Goal: Information Seeking & Learning: Find specific page/section

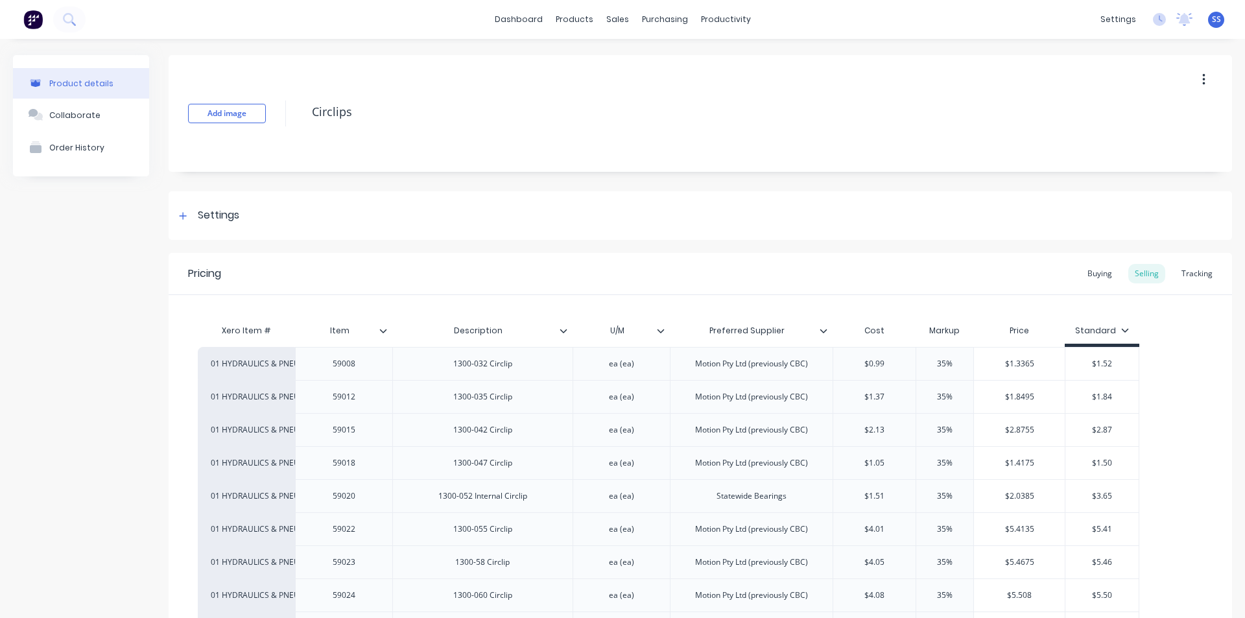
scroll to position [389, 0]
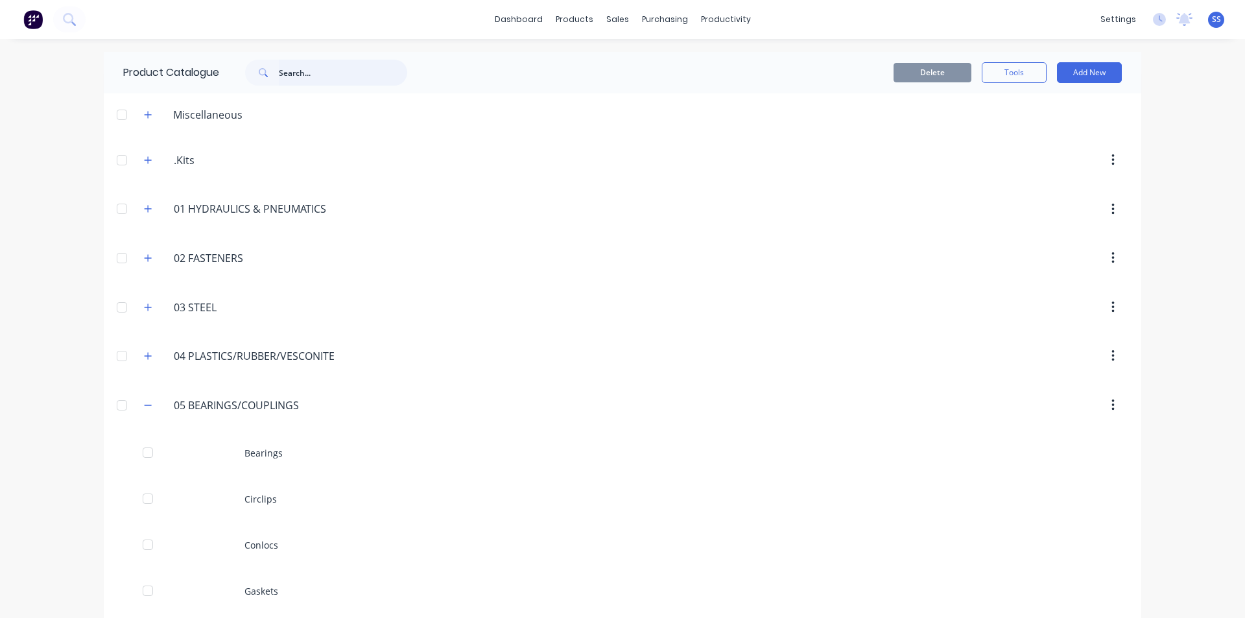
click at [289, 73] on input "text" at bounding box center [343, 73] width 128 height 26
paste input "K405-28-160"
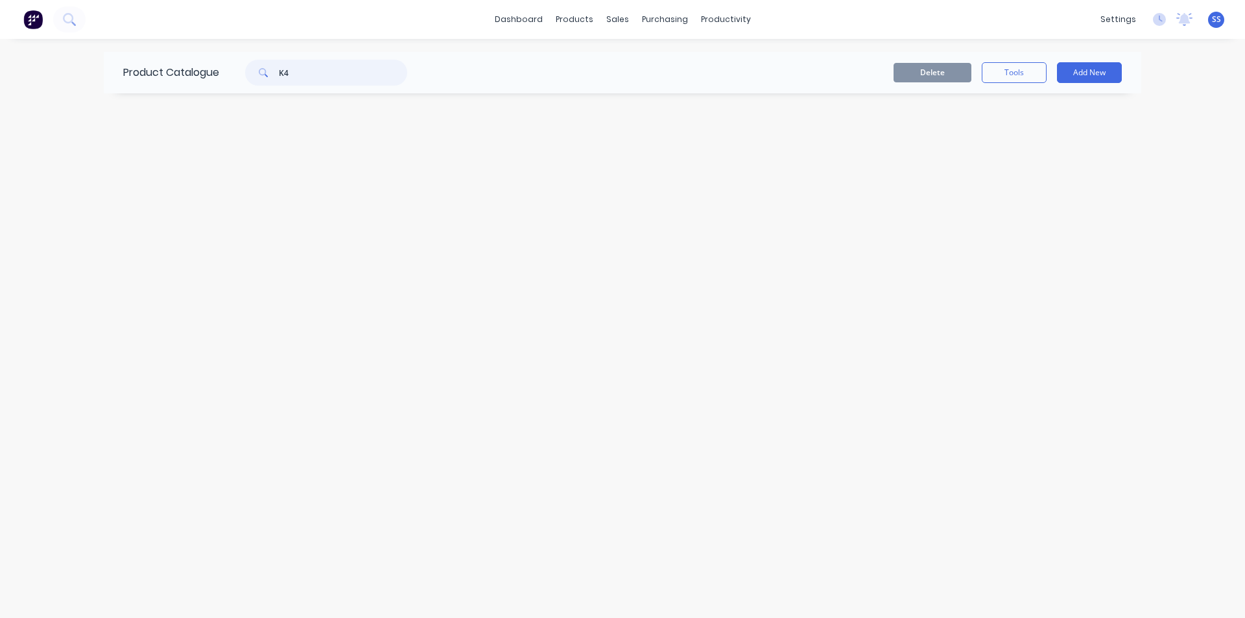
type input "K"
click at [77, 18] on button at bounding box center [69, 19] width 32 height 26
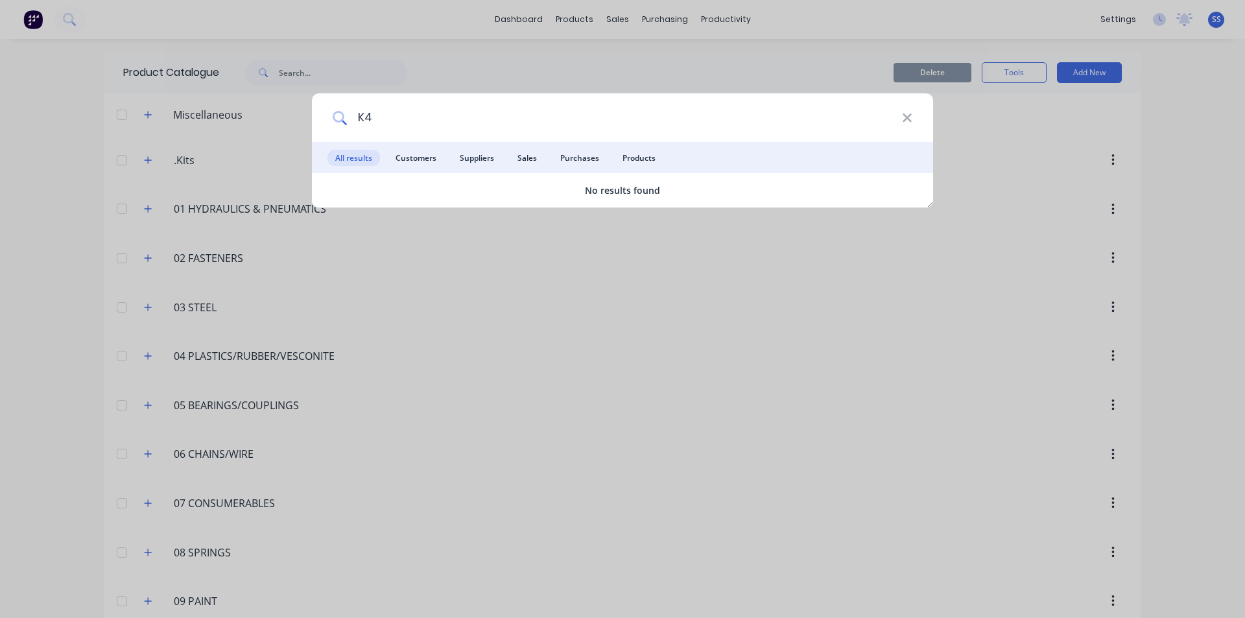
type input "K"
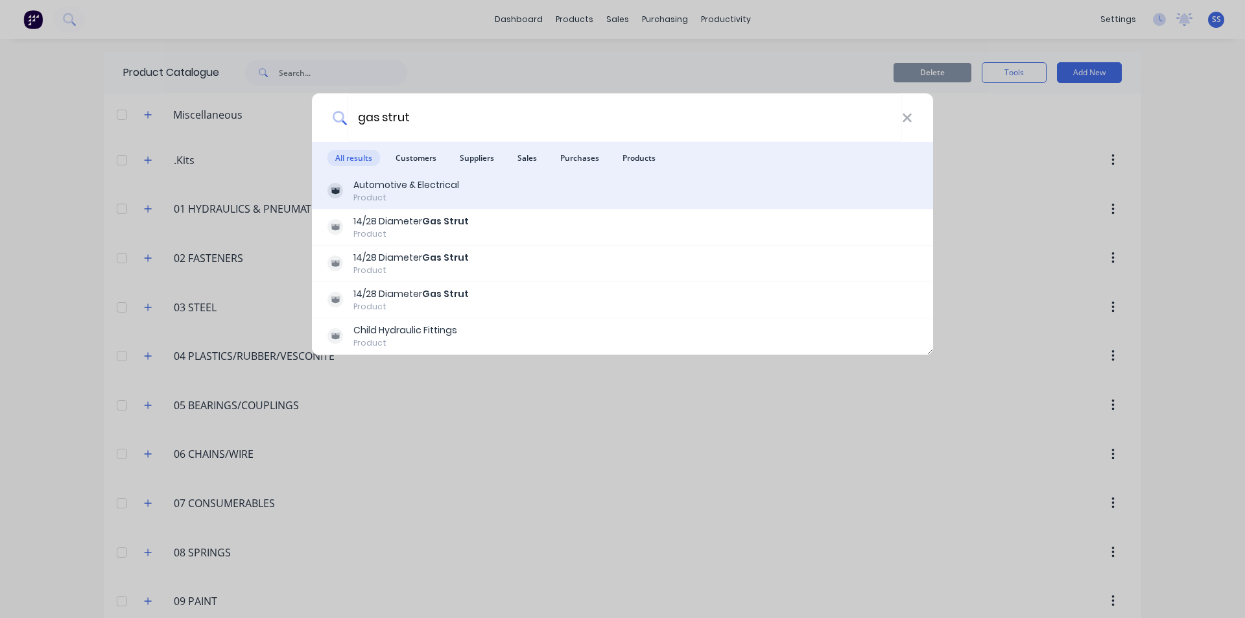
type input "gas strut"
click at [392, 193] on div "Product" at bounding box center [407, 198] width 106 height 12
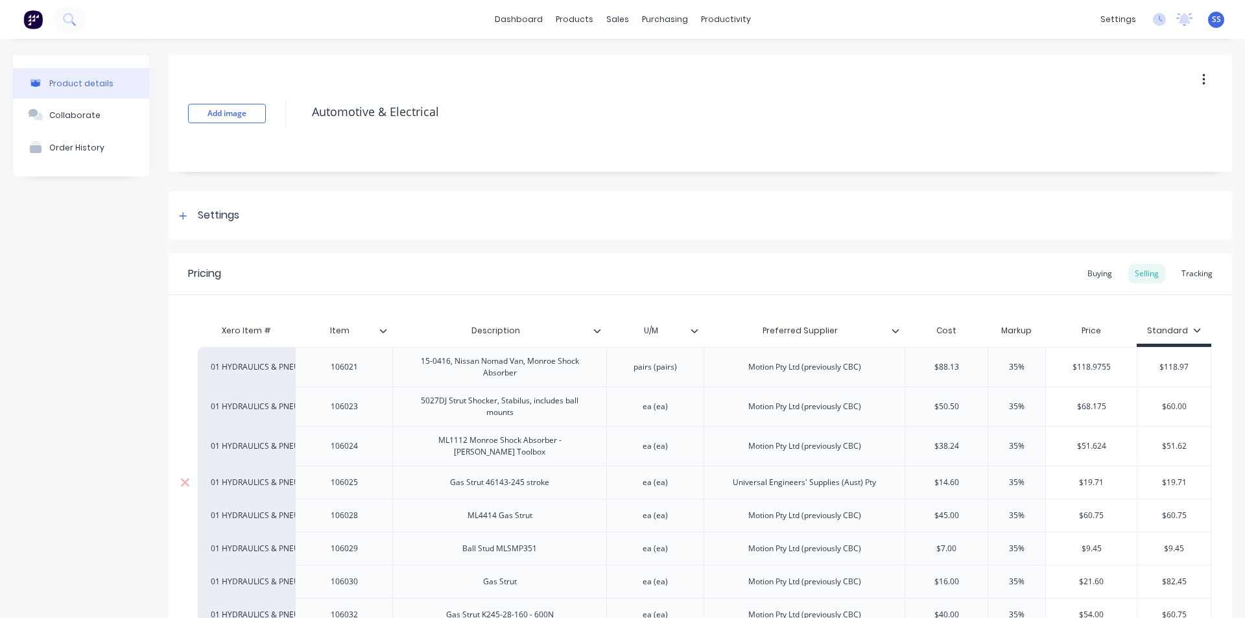
type textarea "x"
click at [73, 20] on icon at bounding box center [69, 19] width 12 height 12
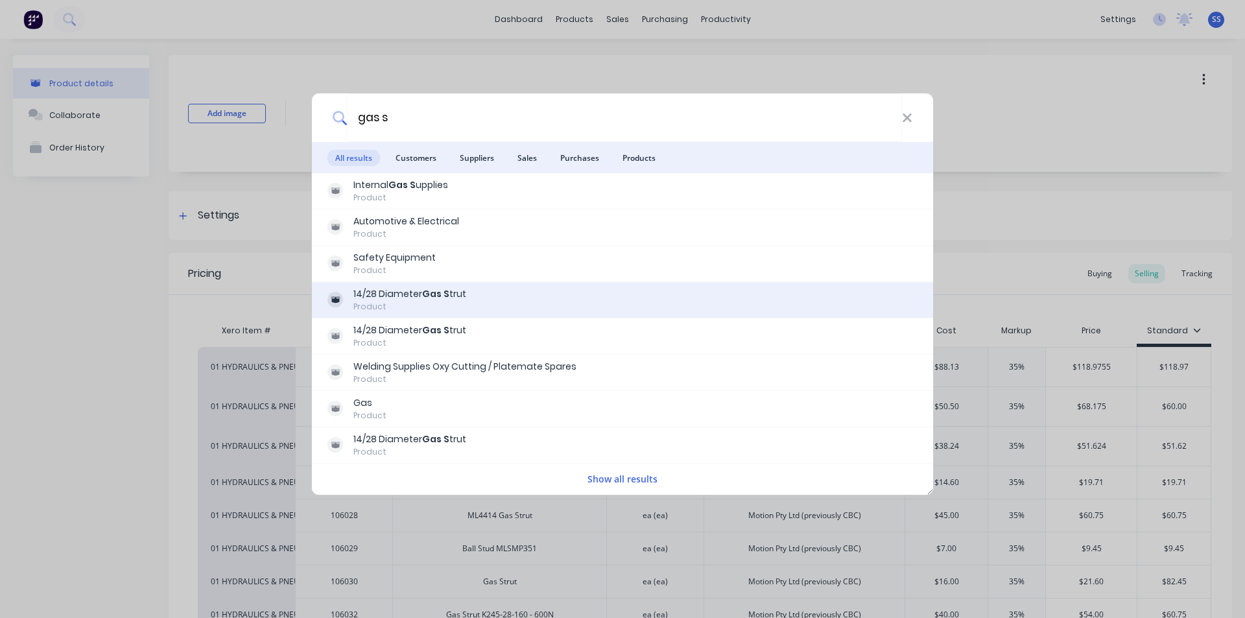
type input "gas s"
click at [409, 296] on div "14/28 Diameter Gas S trut" at bounding box center [410, 294] width 113 height 14
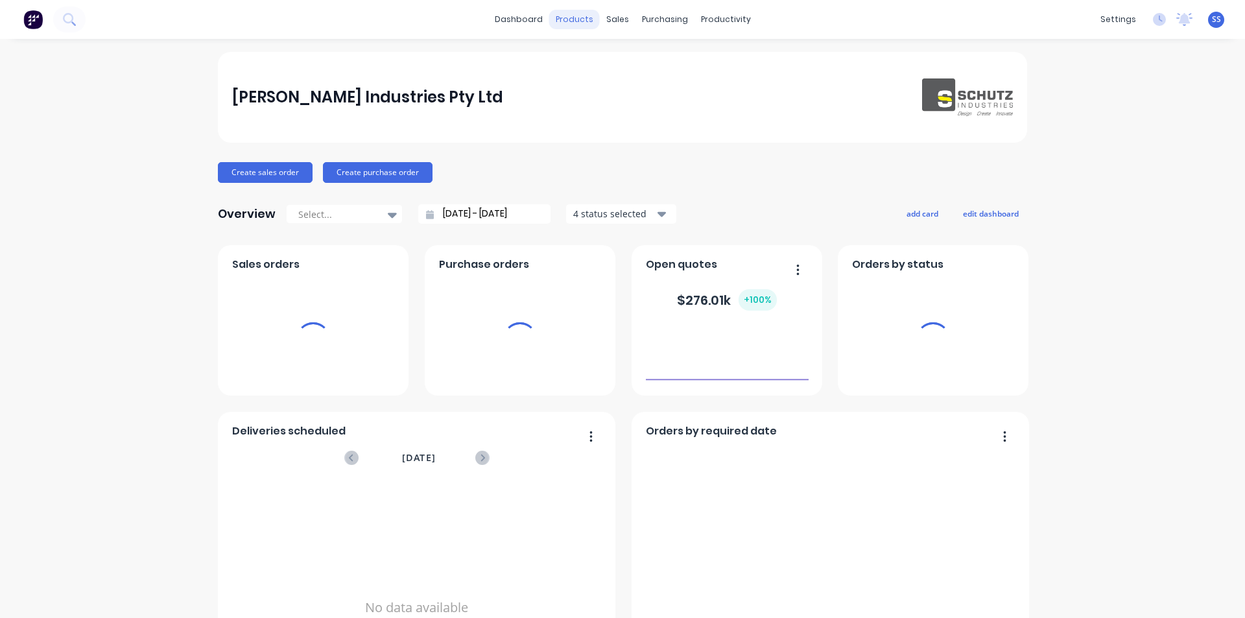
click at [566, 15] on div "products" at bounding box center [574, 19] width 51 height 19
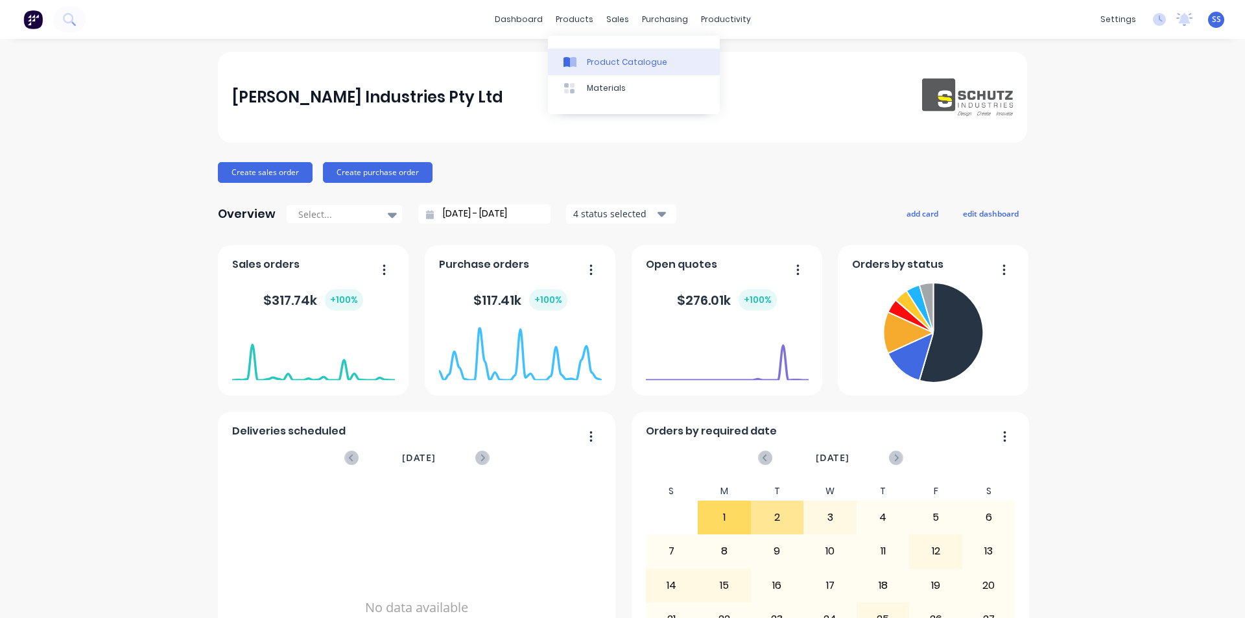
click at [578, 60] on div at bounding box center [573, 62] width 19 height 12
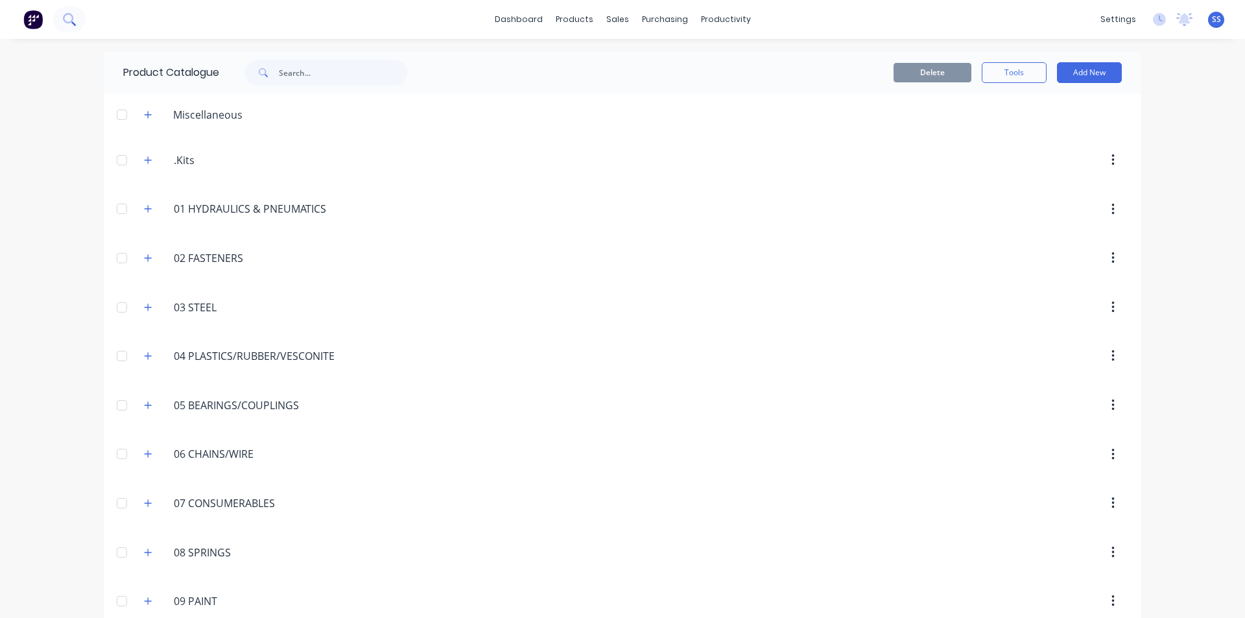
click at [76, 18] on button at bounding box center [69, 19] width 32 height 26
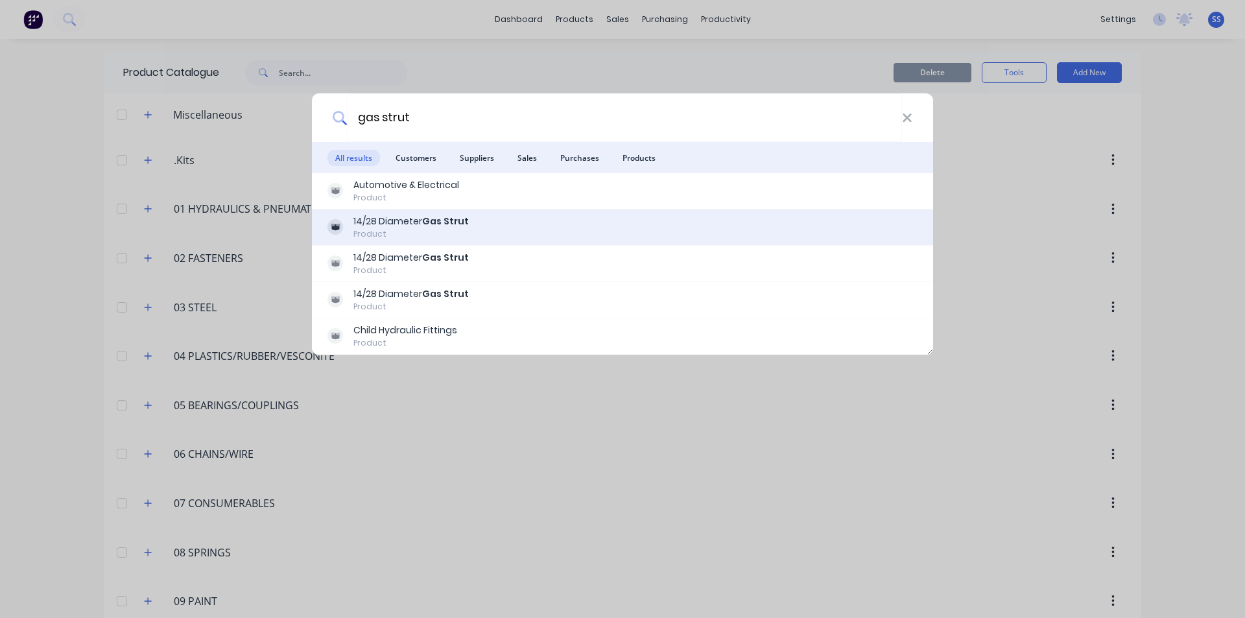
type input "gas strut"
click at [394, 222] on div "14/28 Diameter Gas Strut" at bounding box center [411, 222] width 115 height 14
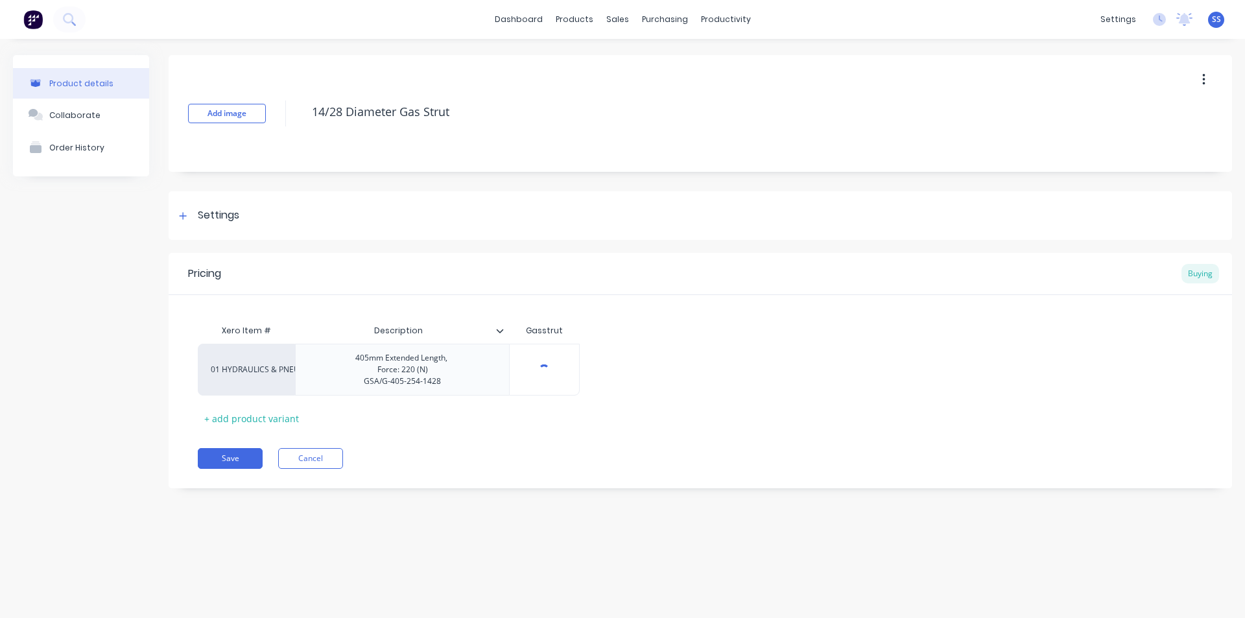
type textarea "x"
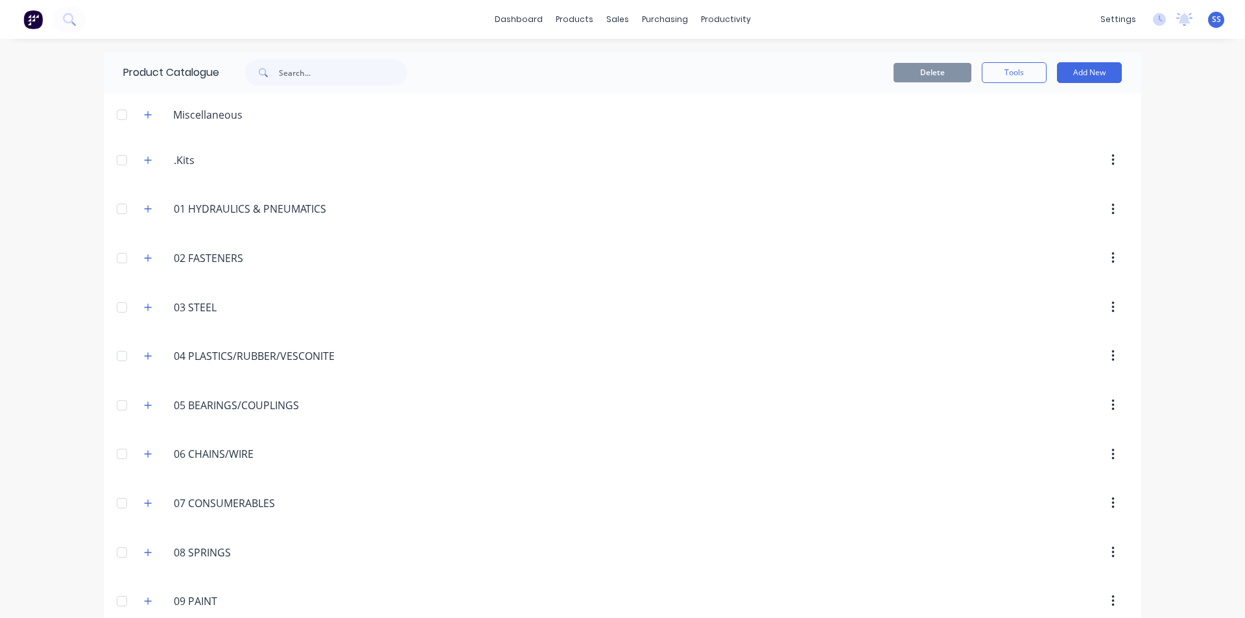
click at [121, 15] on div "dashboard products sales purchasing productivity dashboard products Product Cat…" at bounding box center [622, 19] width 1245 height 39
click at [71, 23] on icon at bounding box center [68, 18] width 10 height 10
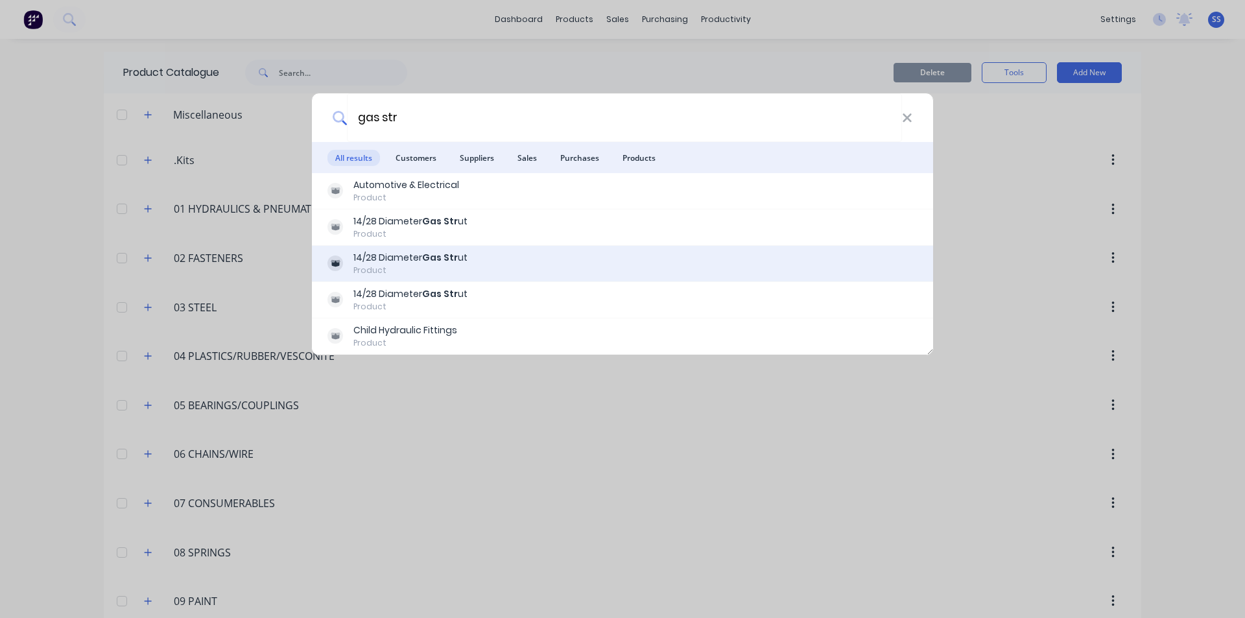
type input "gas str"
click at [377, 267] on div "Product" at bounding box center [411, 271] width 114 height 12
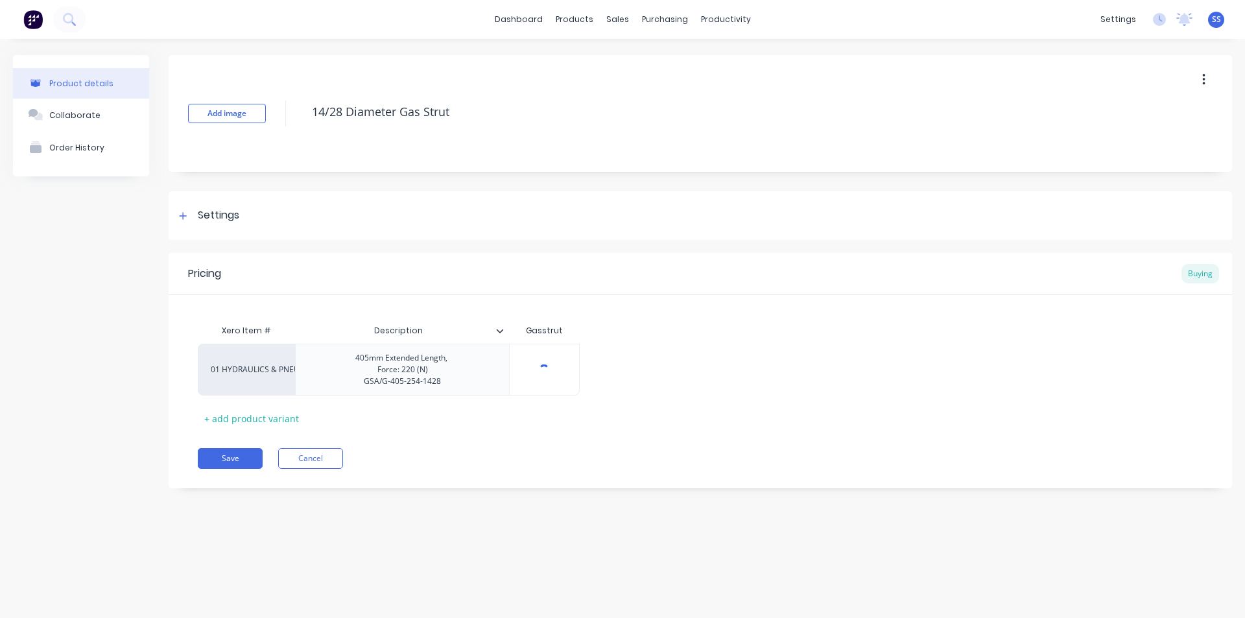
type textarea "x"
click at [460, 381] on div "405mm Extended Length, Force: 220 (N) GSA/G-405-254-1428" at bounding box center [402, 370] width 115 height 40
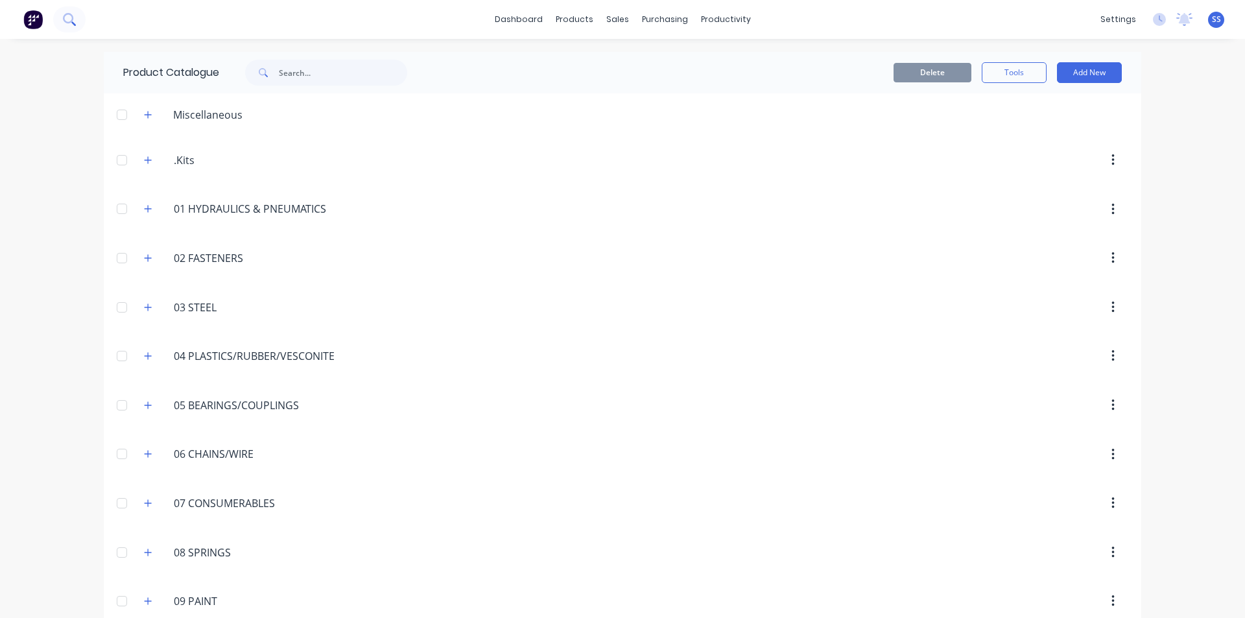
click at [64, 12] on button at bounding box center [69, 19] width 32 height 26
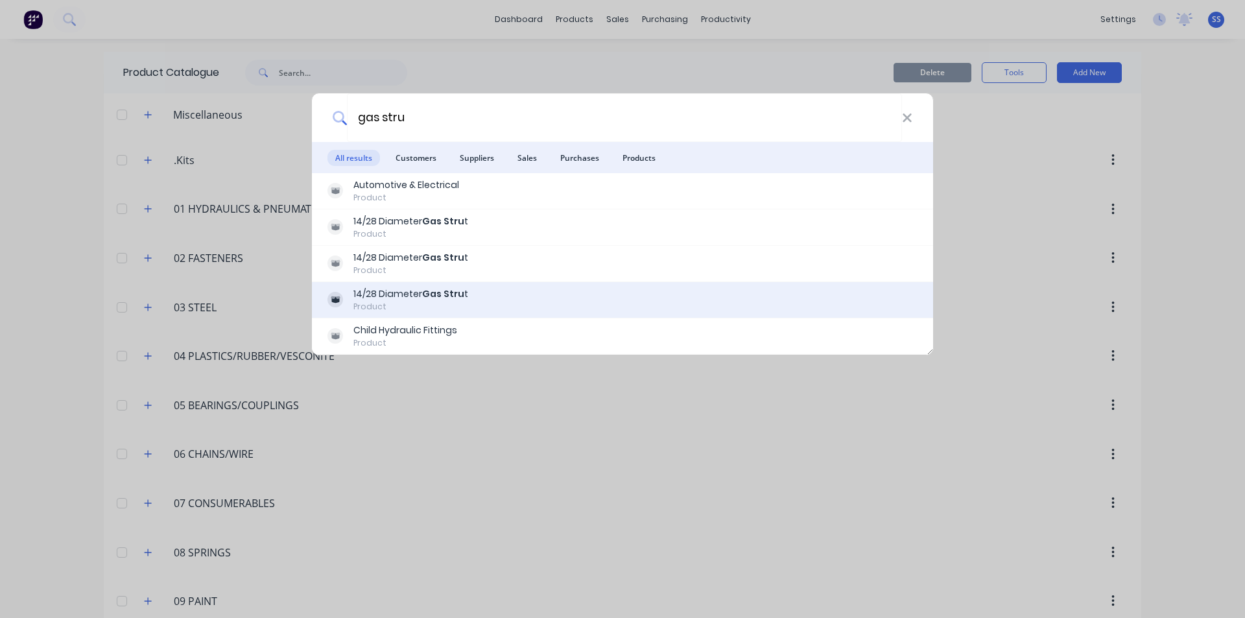
type input "gas stru"
click at [410, 289] on div "14/28 Diameter Gas Stru t" at bounding box center [411, 294] width 115 height 14
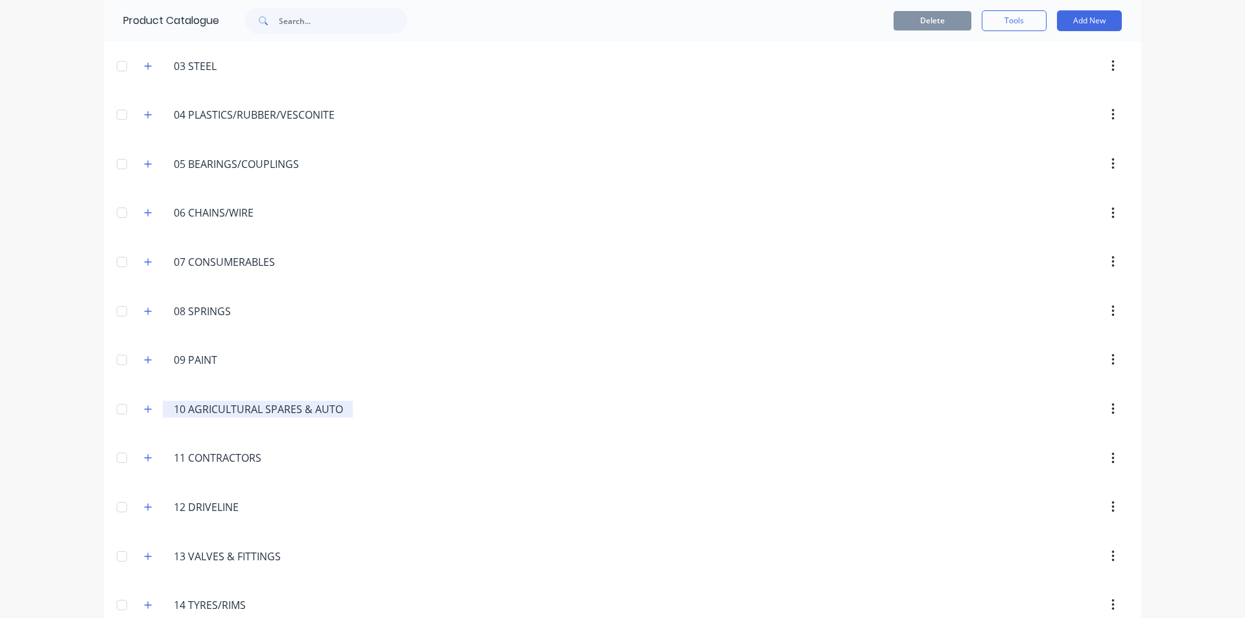
scroll to position [259, 0]
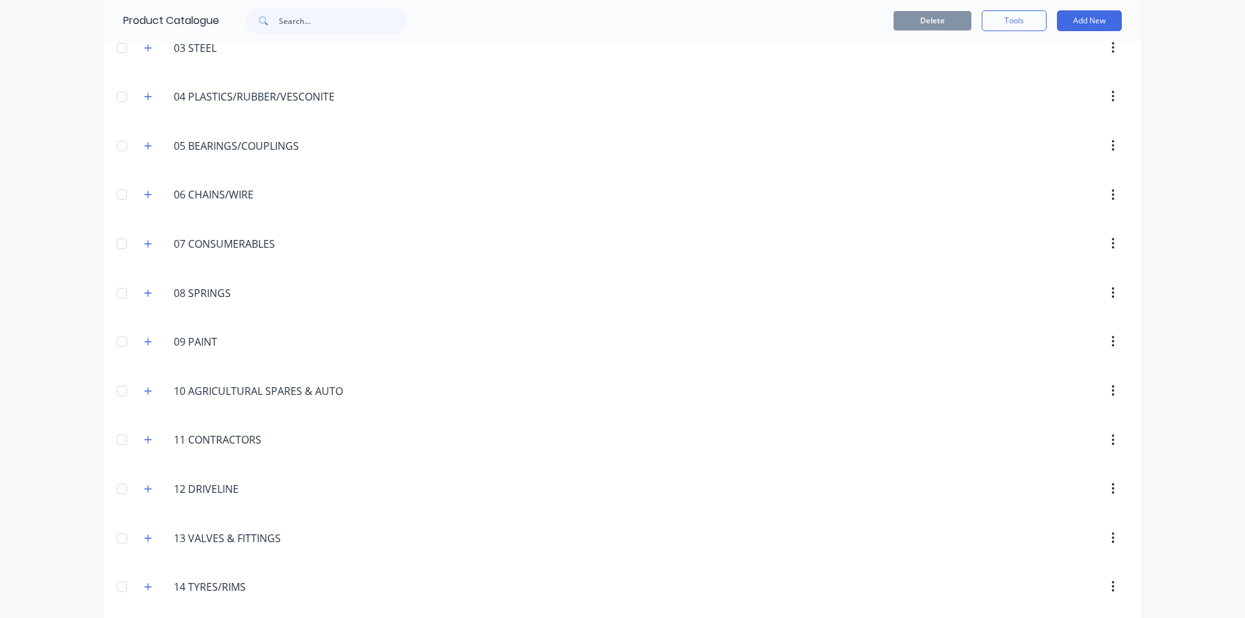
click at [210, 400] on div "10.AGRICULTURAL.SPARES.&.AUTO 10 AGRICULTURAL SPARES & AUTO" at bounding box center [243, 390] width 219 height 23
click at [210, 392] on input "10 AGRICULTURAL SPARES & AUTO" at bounding box center [258, 391] width 169 height 16
click at [149, 394] on button "button" at bounding box center [148, 391] width 16 height 16
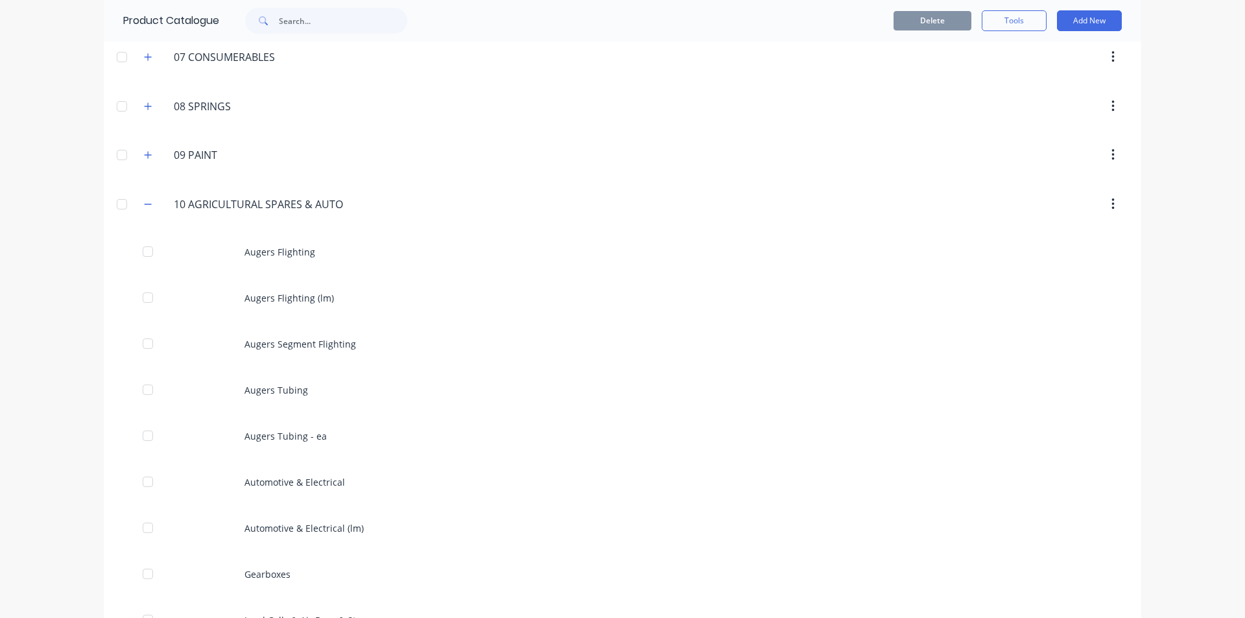
scroll to position [649, 0]
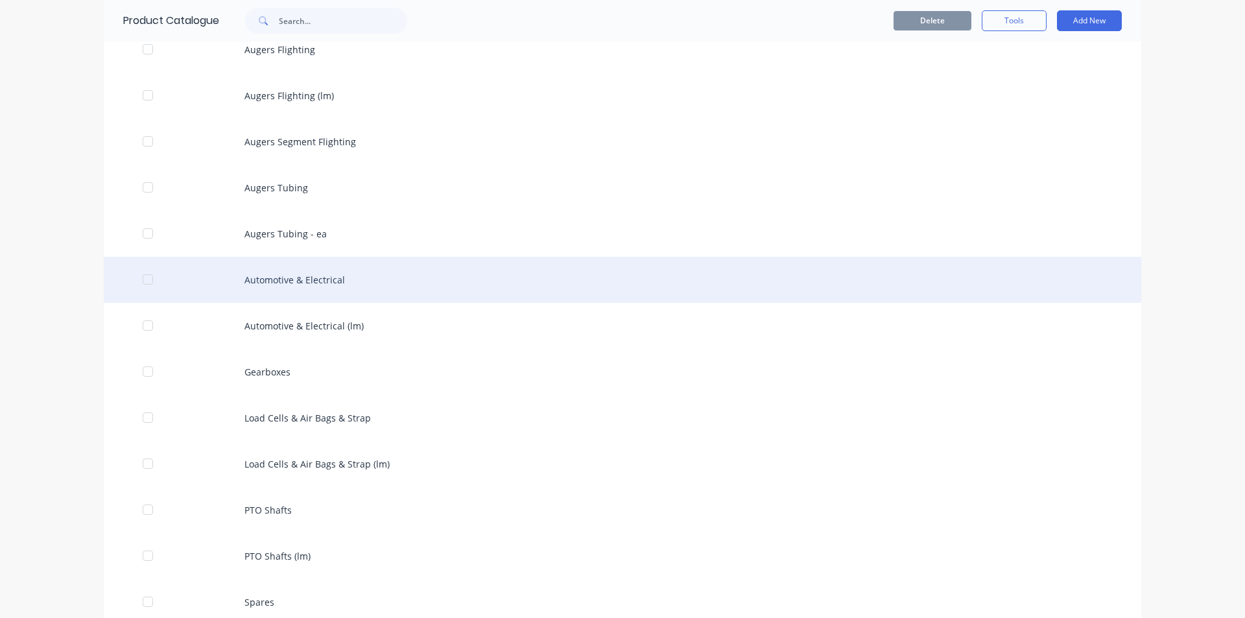
click at [330, 277] on div "Automotive & Electrical" at bounding box center [623, 280] width 1038 height 46
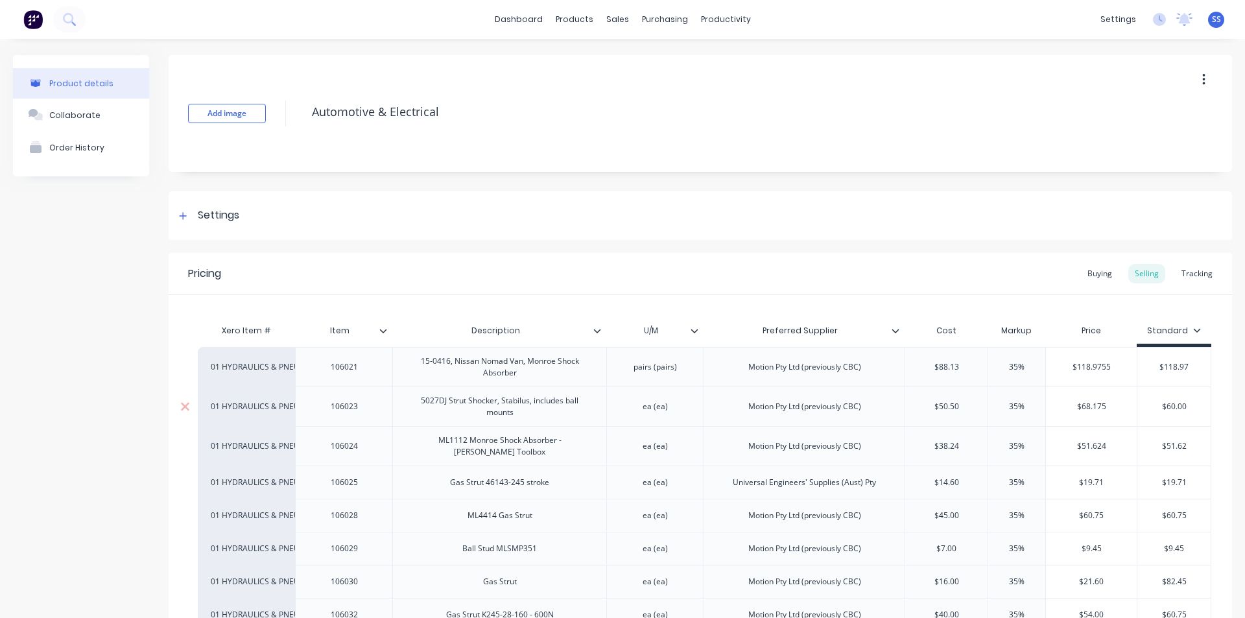
type textarea "x"
click at [71, 18] on icon at bounding box center [69, 19] width 12 height 12
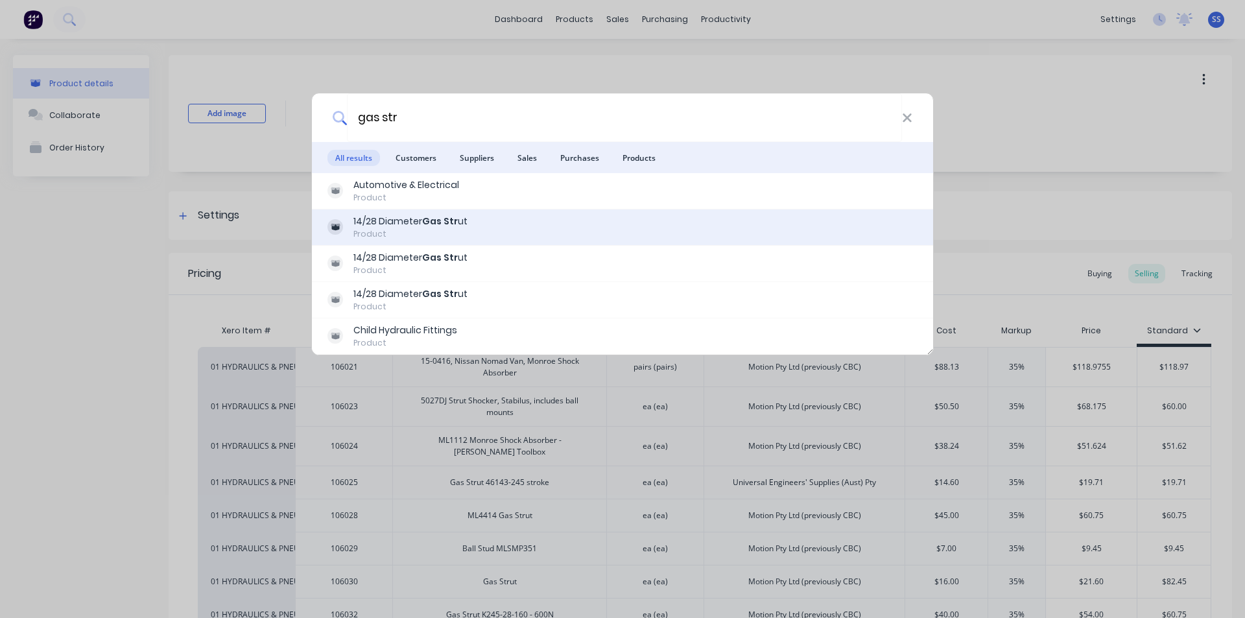
type input "gas str"
click at [394, 222] on div "14/28 Diameter Gas Str ut" at bounding box center [411, 222] width 114 height 14
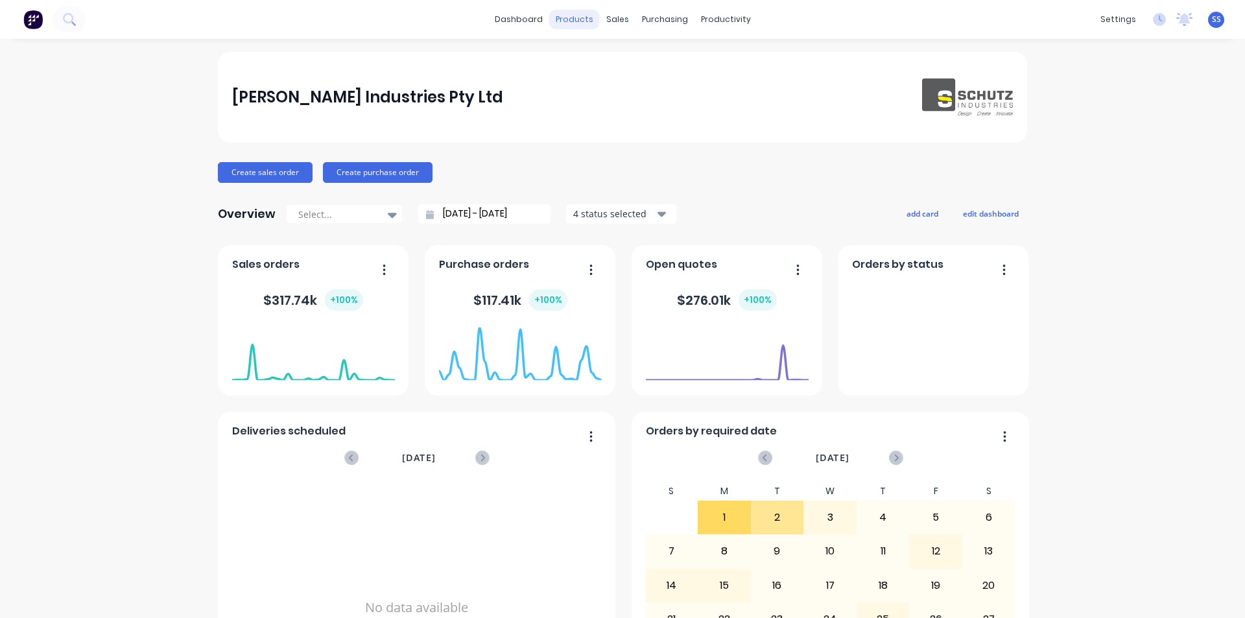
click at [569, 18] on div "products" at bounding box center [574, 19] width 51 height 19
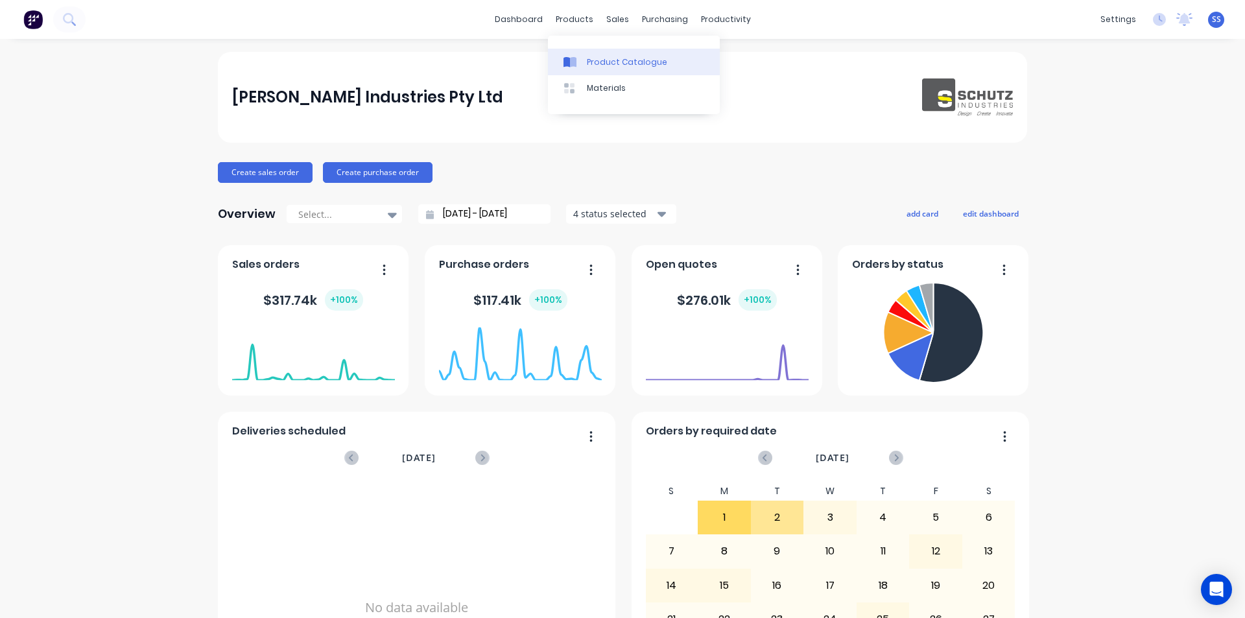
click at [591, 56] on div "Product Catalogue" at bounding box center [627, 62] width 80 height 12
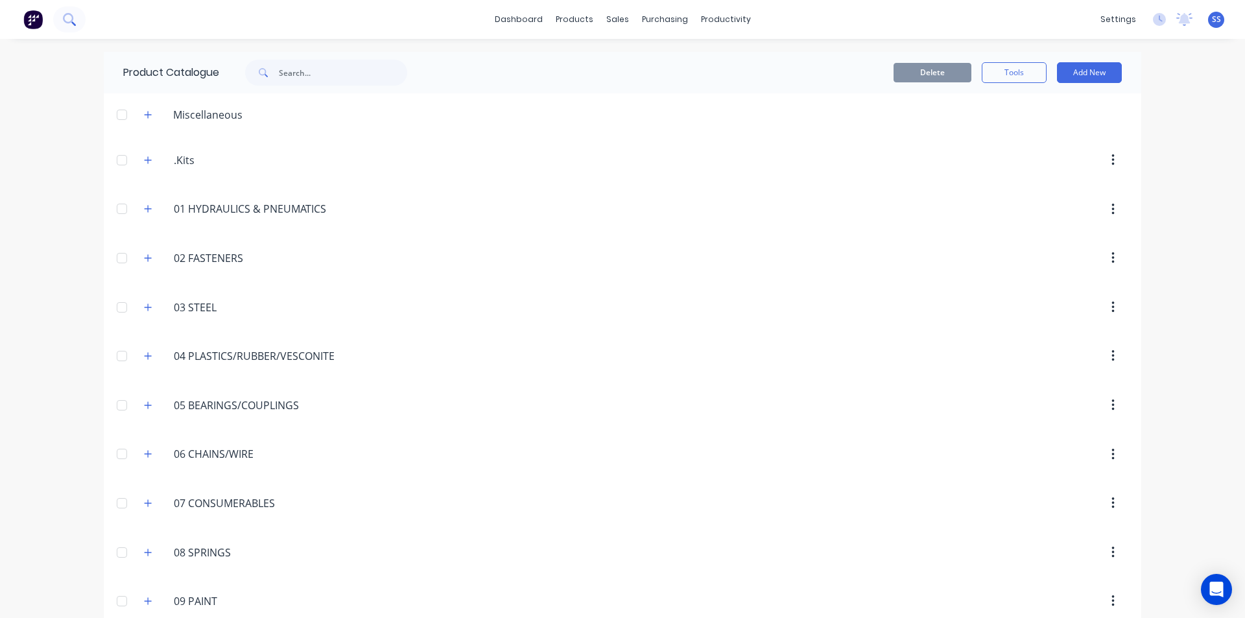
click at [70, 16] on icon at bounding box center [69, 19] width 12 height 12
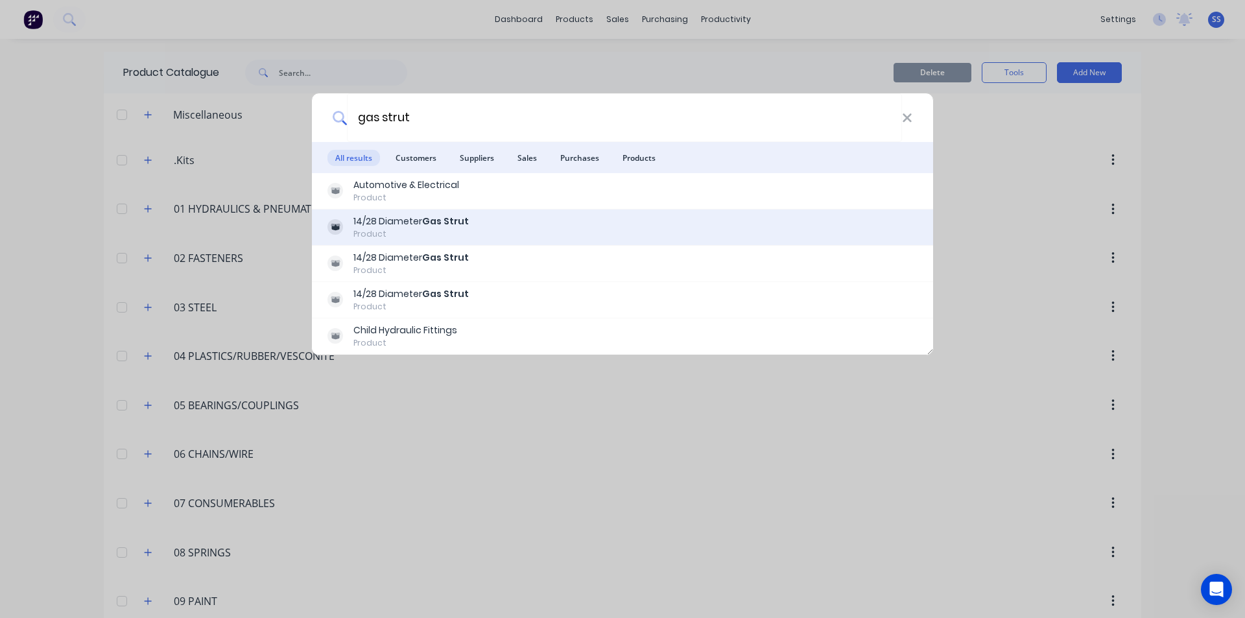
type input "gas strut"
click at [392, 227] on div "14/28 Diameter Gas Strut" at bounding box center [411, 222] width 115 height 14
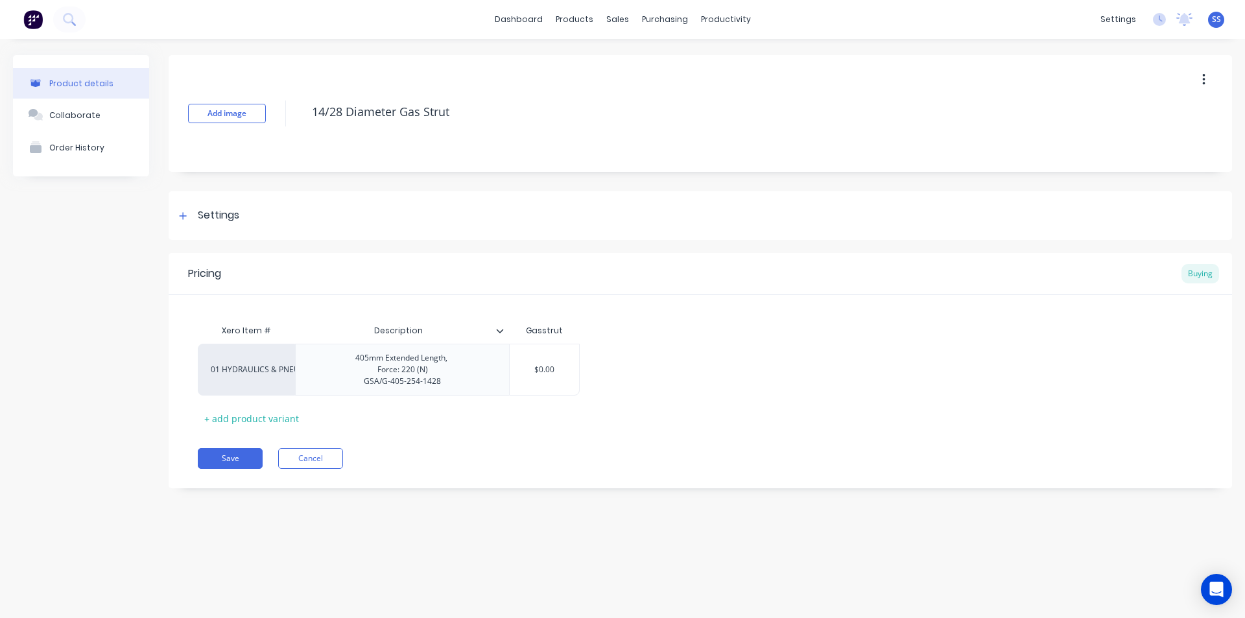
click at [499, 332] on icon at bounding box center [500, 331] width 7 height 4
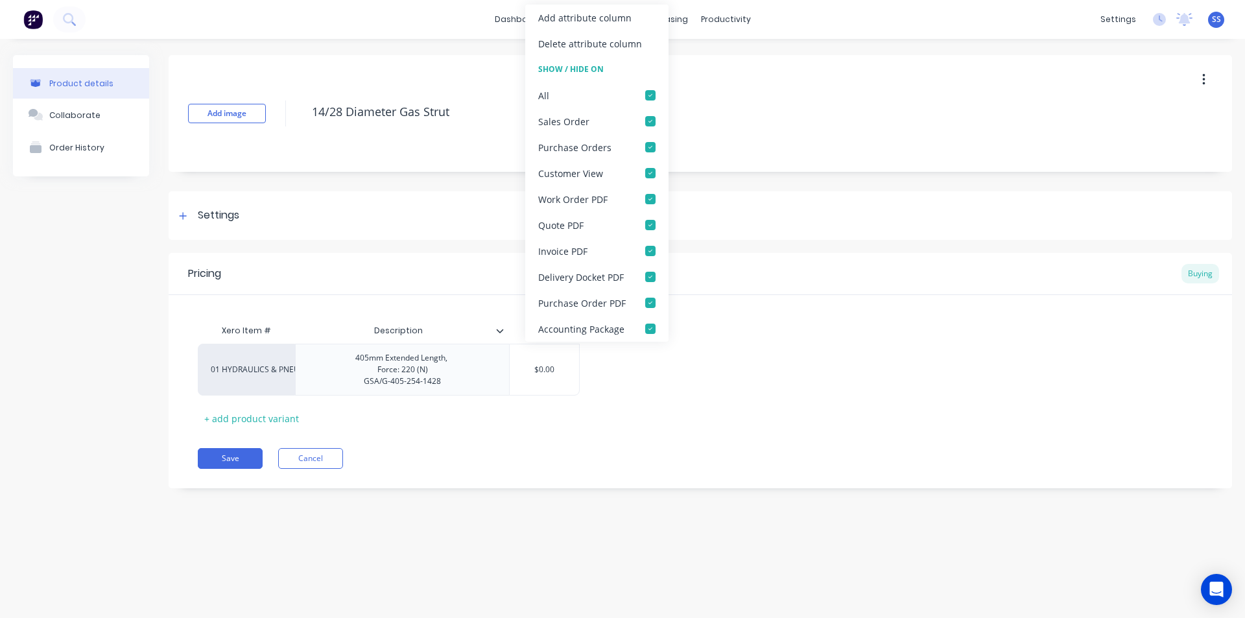
click at [499, 332] on icon at bounding box center [500, 331] width 7 height 4
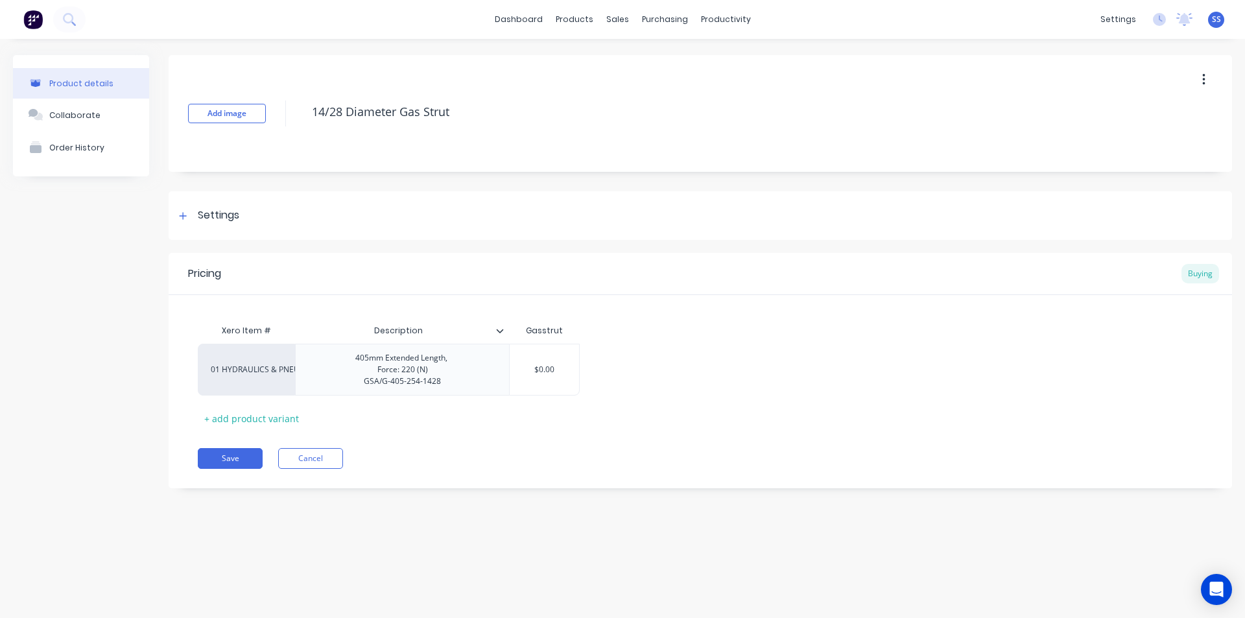
drag, startPoint x: 450, startPoint y: 384, endPoint x: 455, endPoint y: 400, distance: 17.0
click at [455, 400] on div "Xero Item # Description Gasstrut 01 HYDRAULICS & PNEUMATICS 405mm Extended Leng…" at bounding box center [700, 373] width 1005 height 111
click at [581, 20] on div "products" at bounding box center [574, 19] width 51 height 19
click at [618, 63] on div "Product Catalogue" at bounding box center [632, 62] width 80 height 12
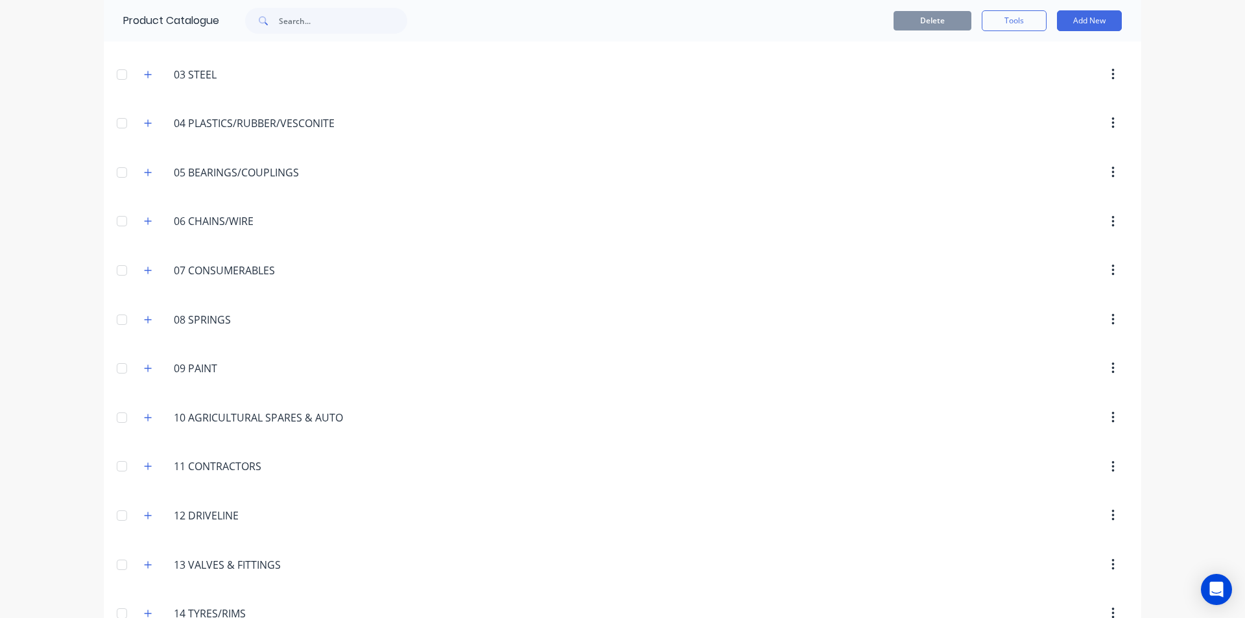
scroll to position [324, 0]
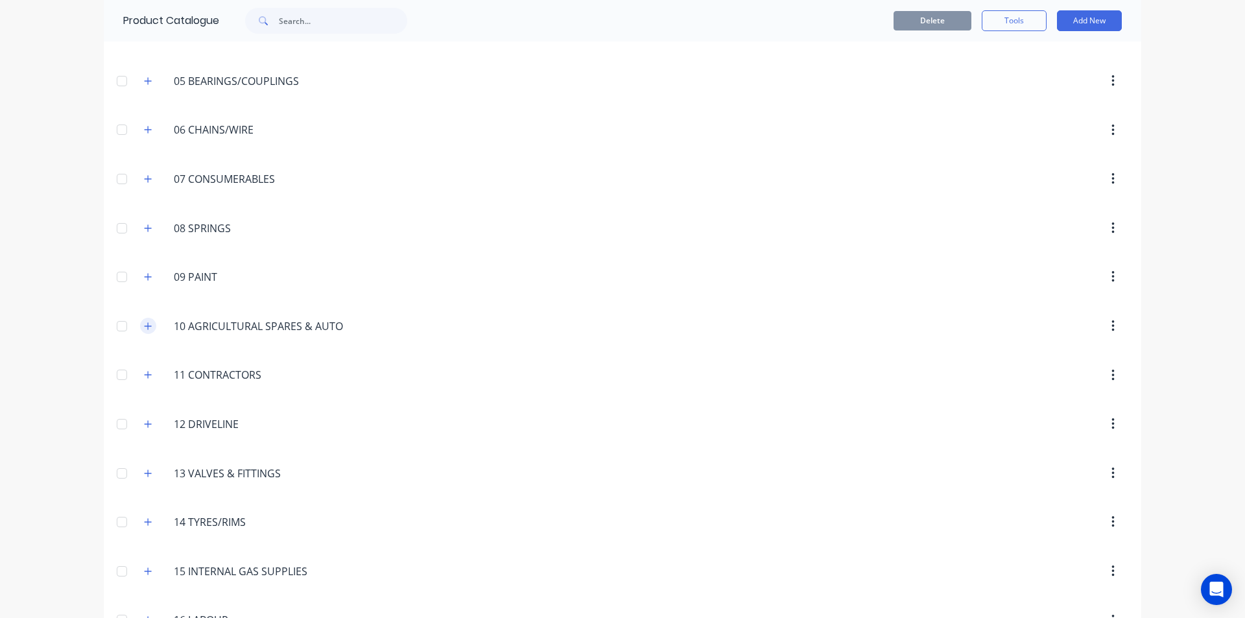
click at [140, 330] on span at bounding box center [148, 326] width 16 height 16
click at [144, 329] on icon "button" at bounding box center [148, 326] width 8 height 9
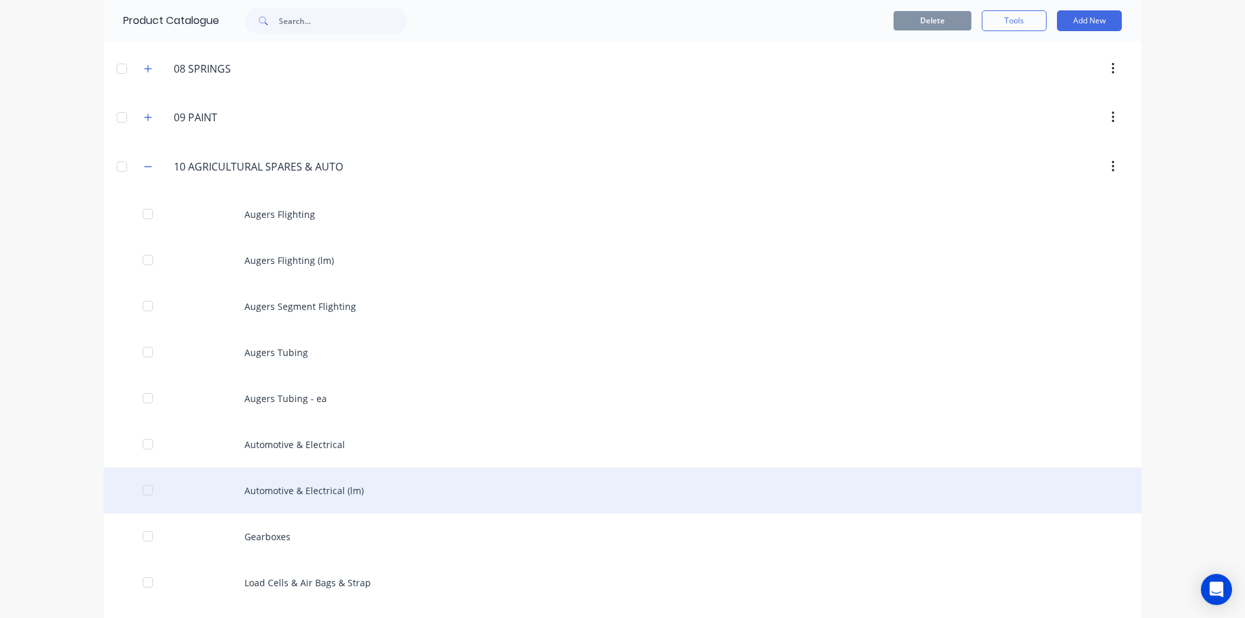
scroll to position [584, 0]
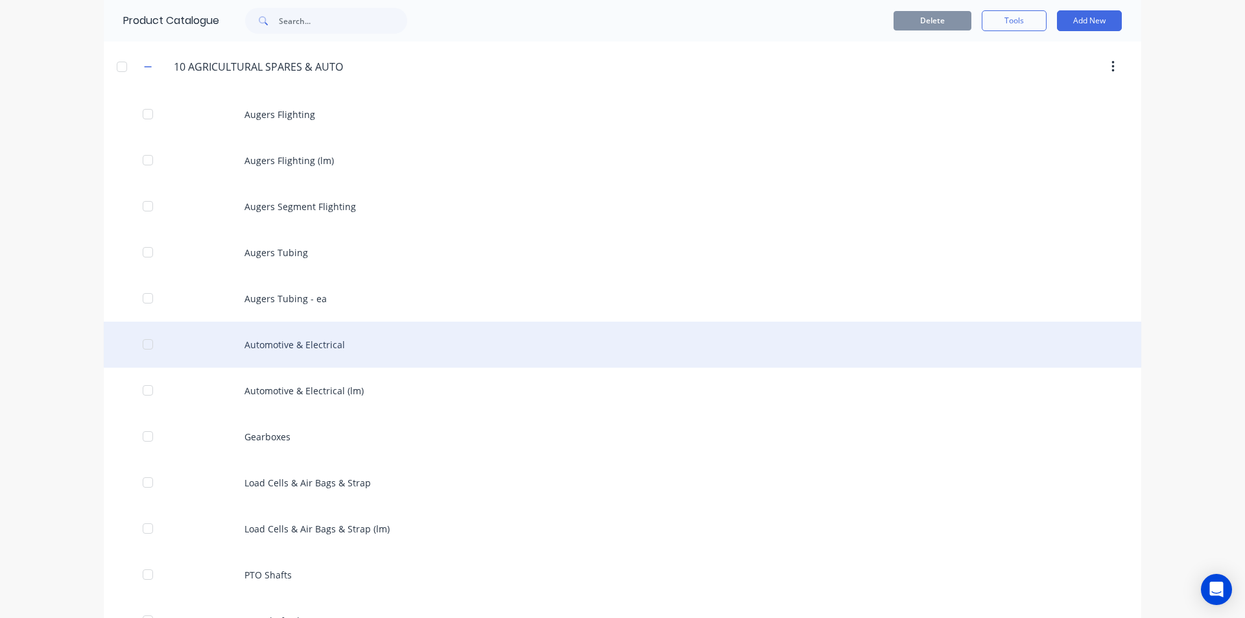
click at [269, 344] on div "Automotive & Electrical" at bounding box center [623, 345] width 1038 height 46
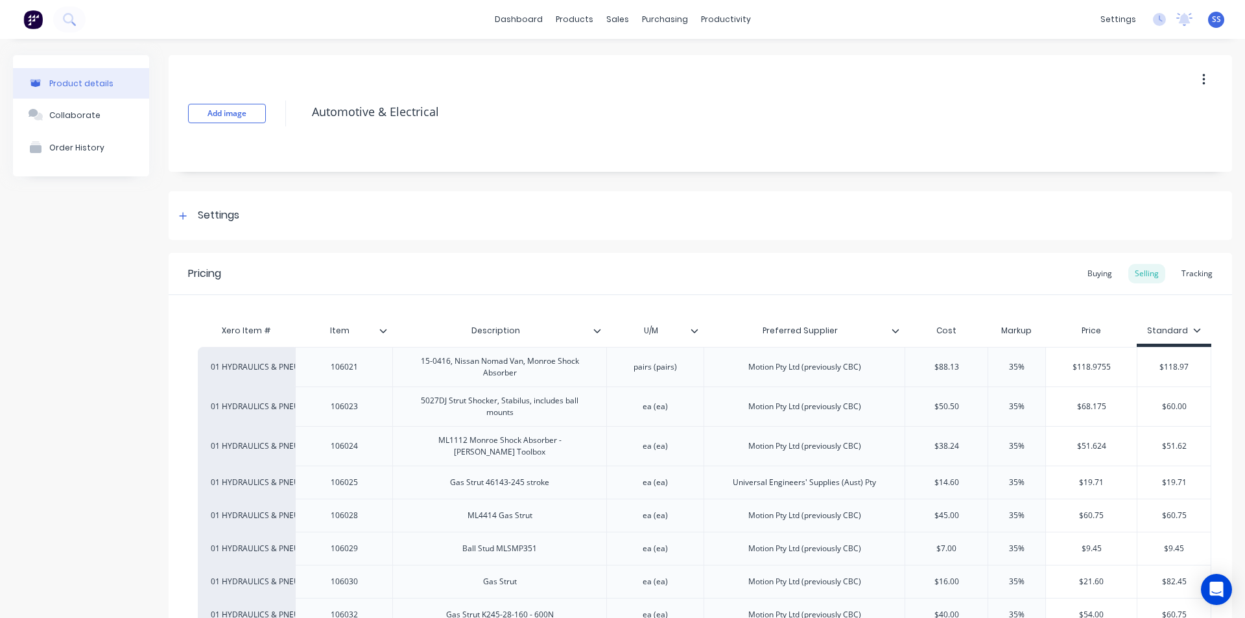
scroll to position [324, 0]
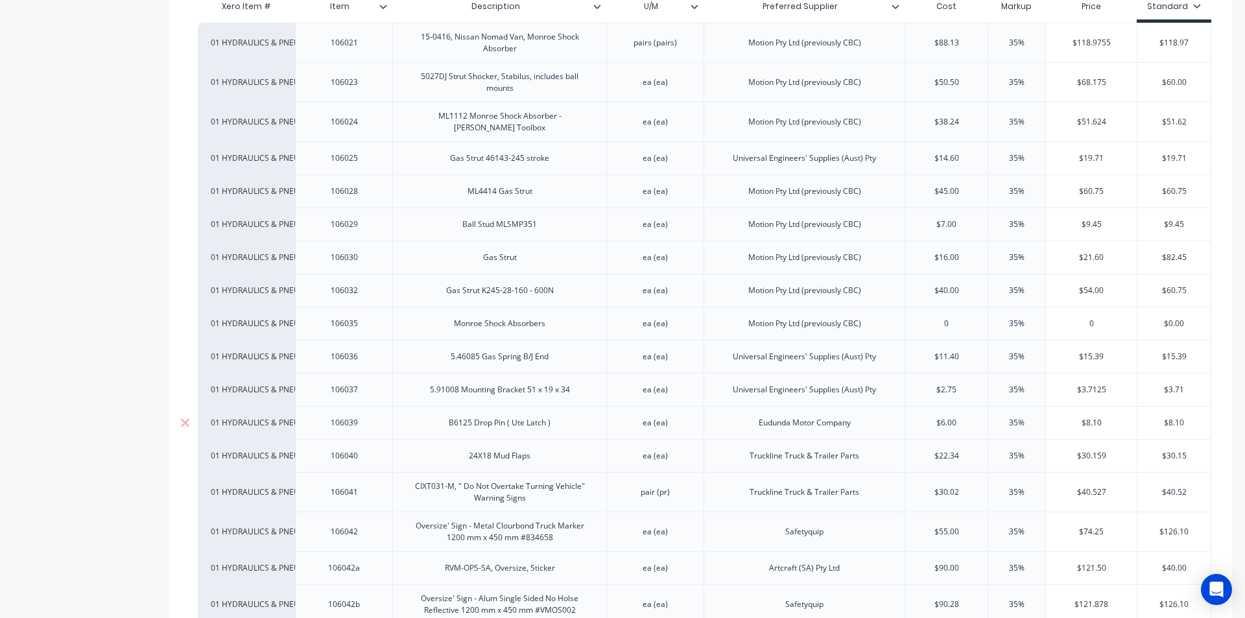
type textarea "x"
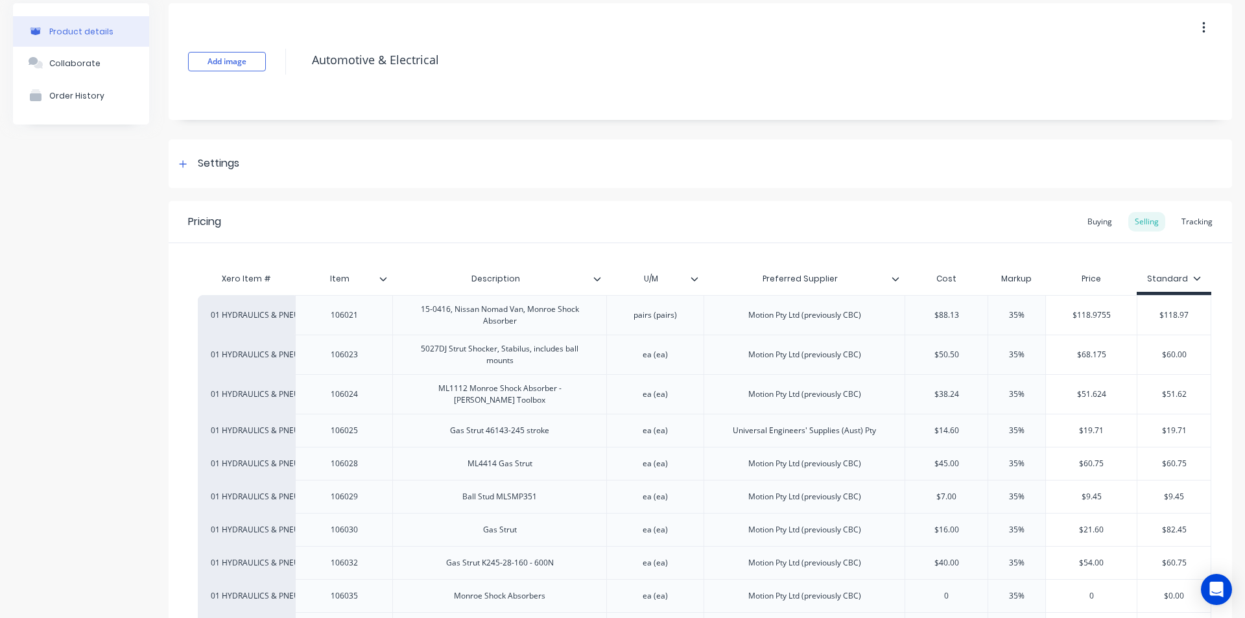
scroll to position [0, 0]
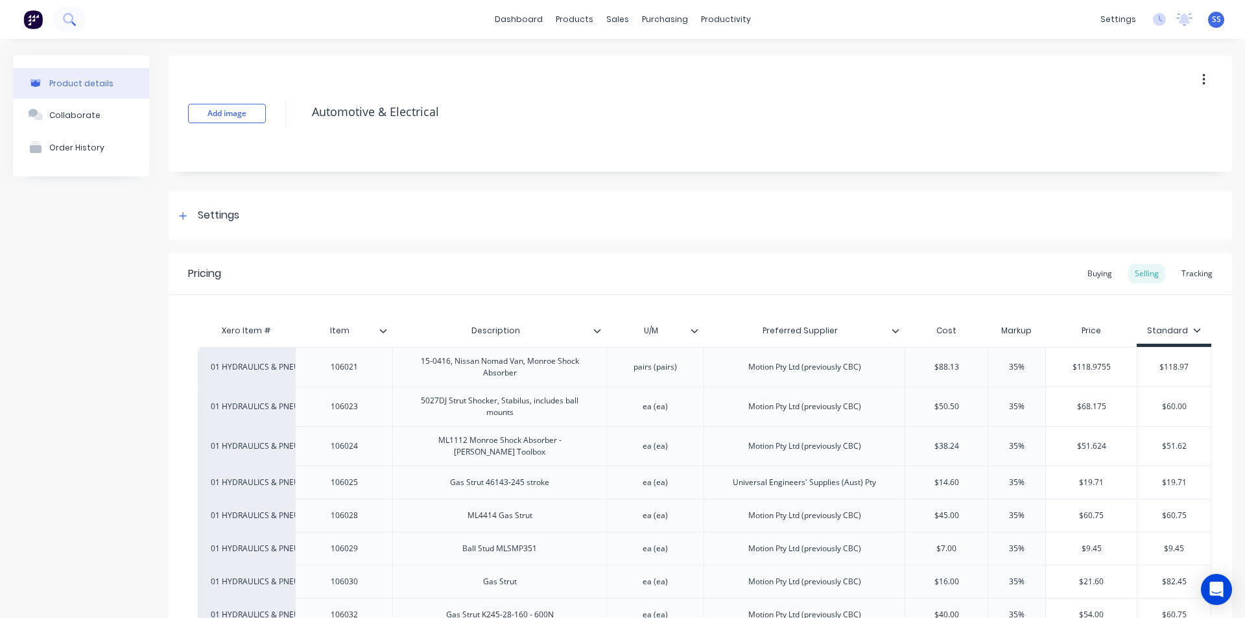
click at [74, 22] on icon at bounding box center [69, 19] width 12 height 12
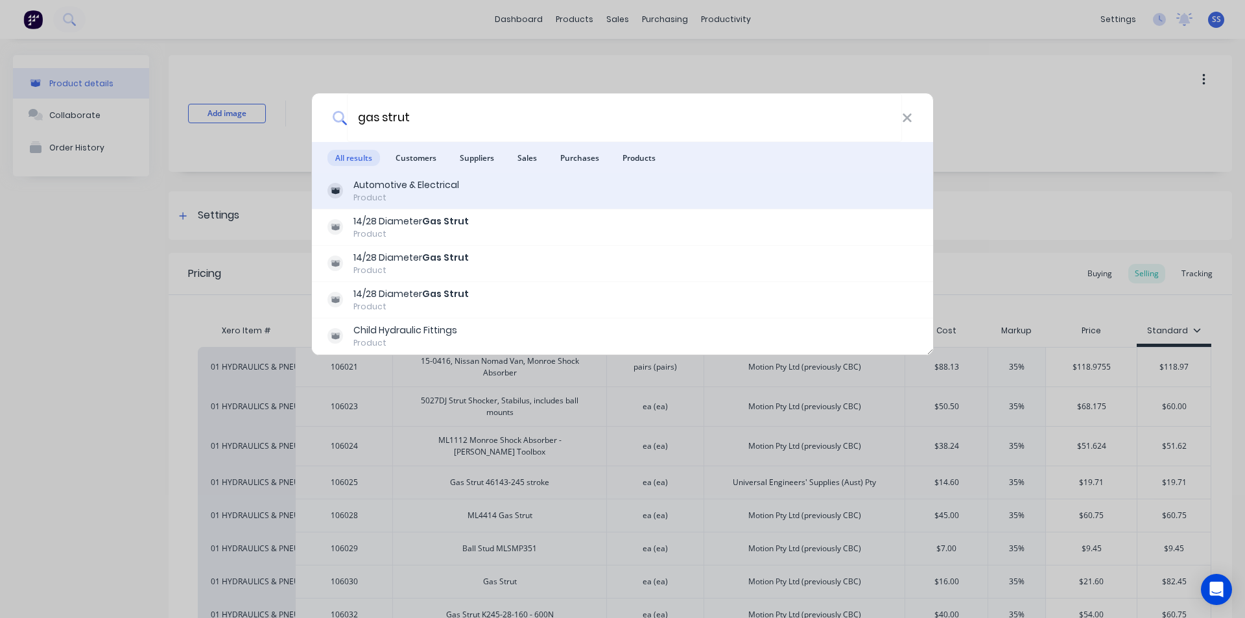
type input "gas strut"
click at [433, 182] on div "Automotive & Electrical" at bounding box center [407, 185] width 106 height 14
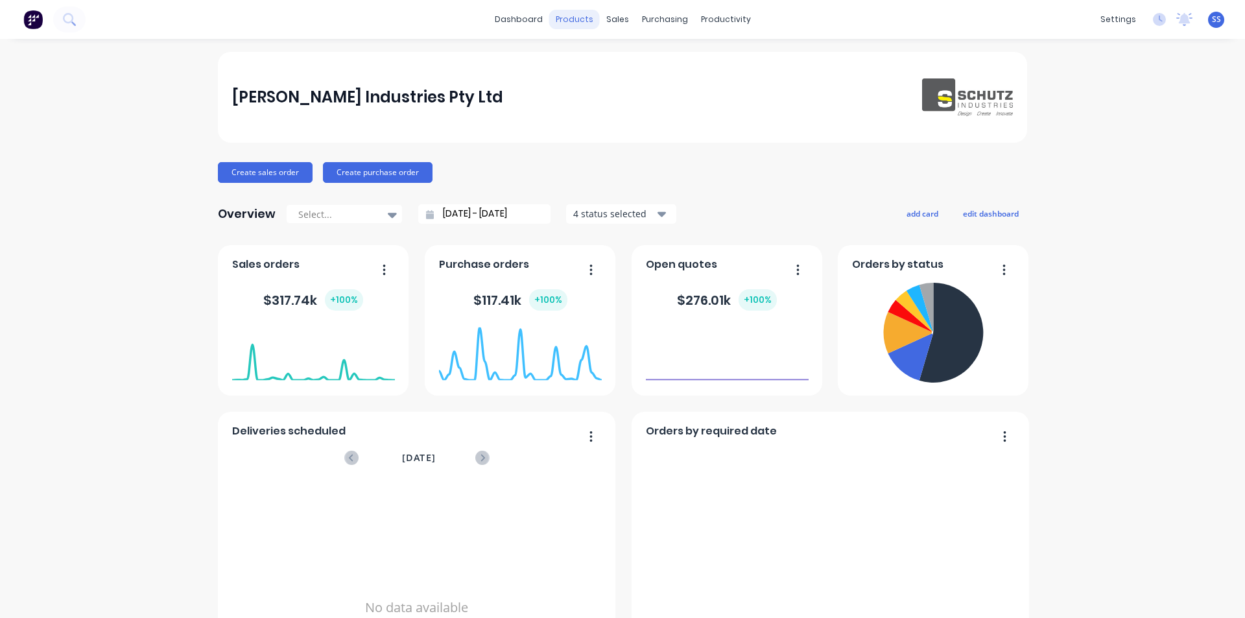
click at [579, 14] on div "products" at bounding box center [574, 19] width 51 height 19
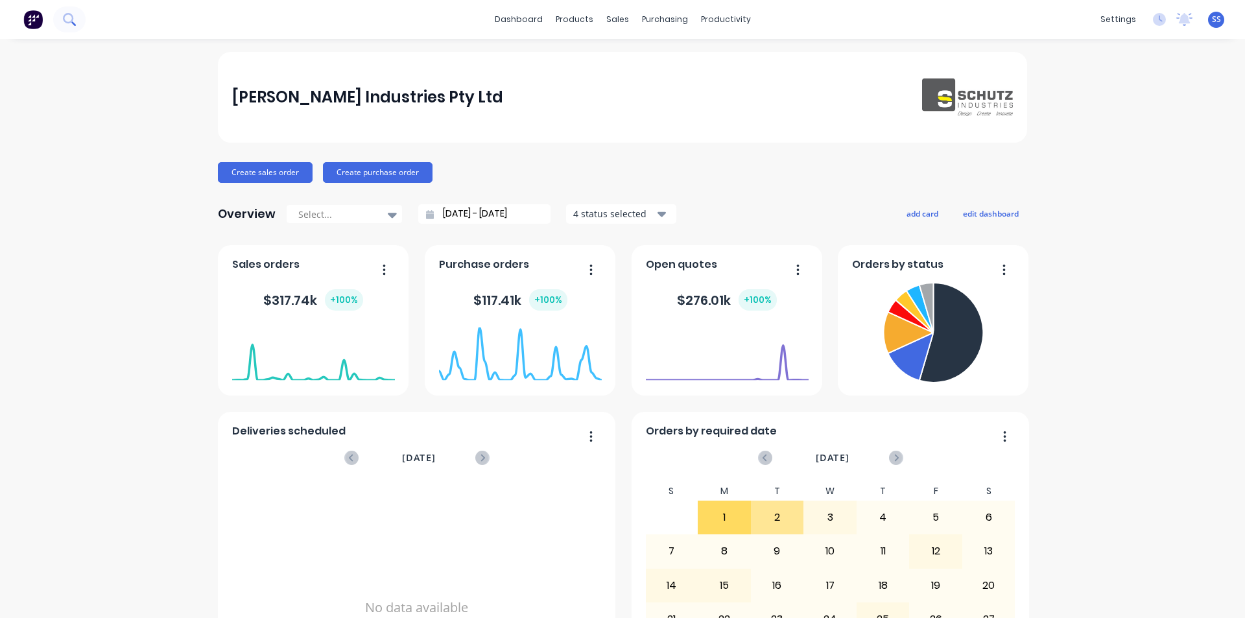
click at [77, 32] on button at bounding box center [69, 19] width 32 height 26
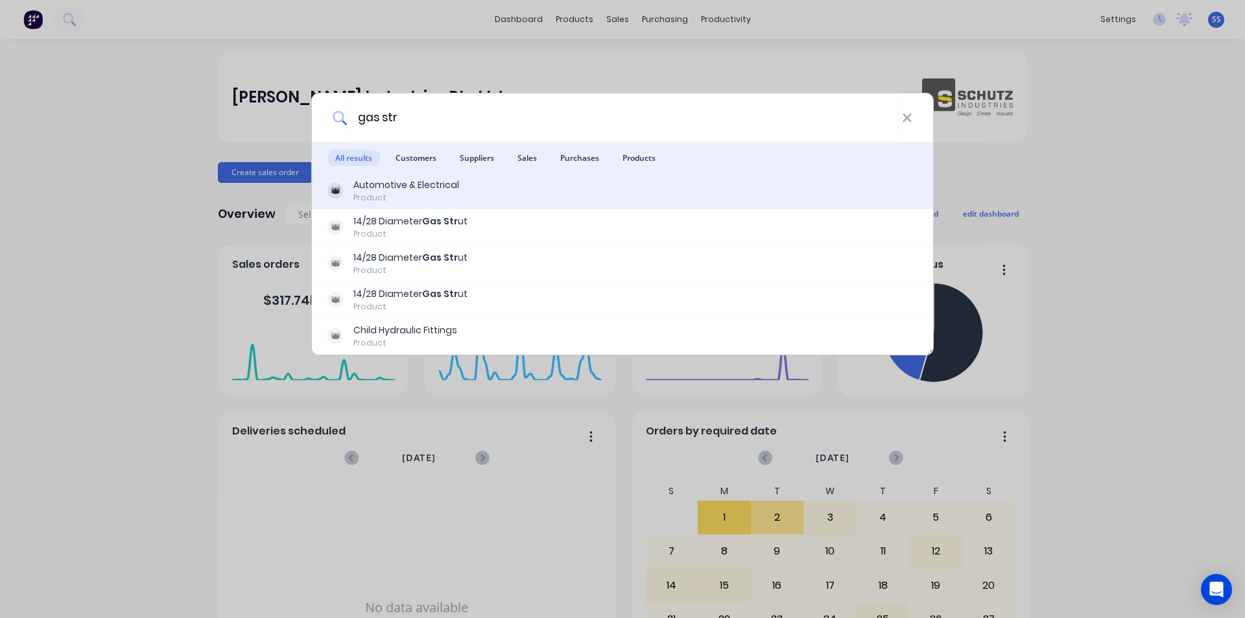
type input "gas str"
click at [389, 193] on div "Product" at bounding box center [407, 198] width 106 height 12
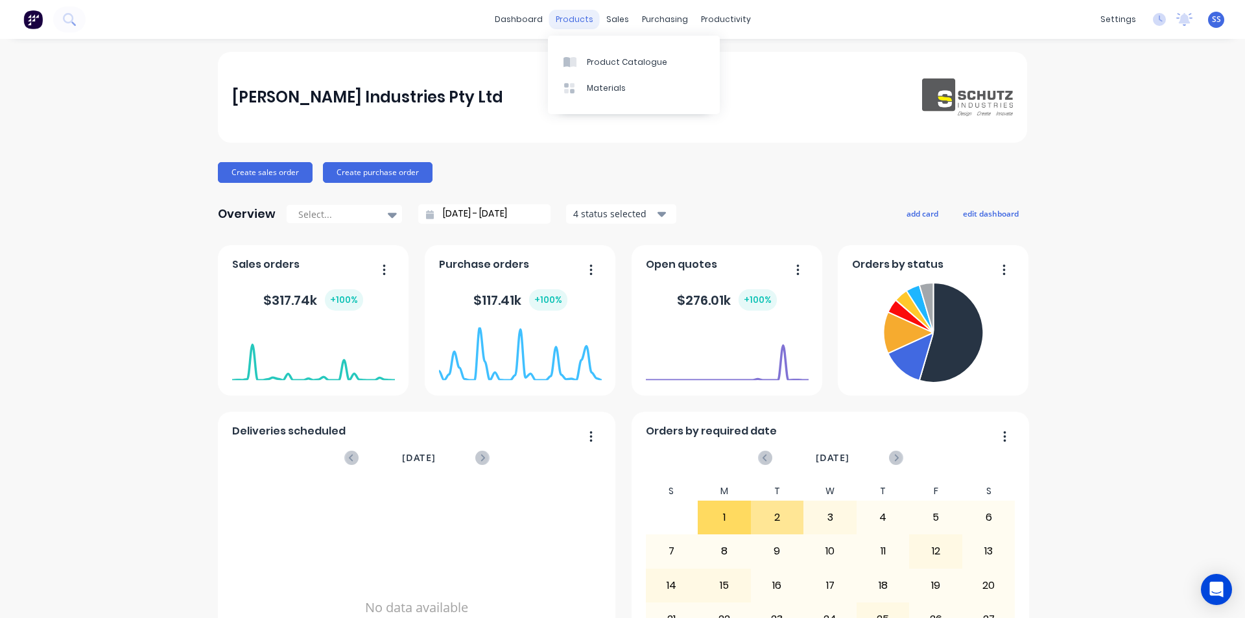
click at [569, 16] on div "products" at bounding box center [574, 19] width 51 height 19
click at [601, 63] on div "Product Catalogue" at bounding box center [627, 62] width 80 height 12
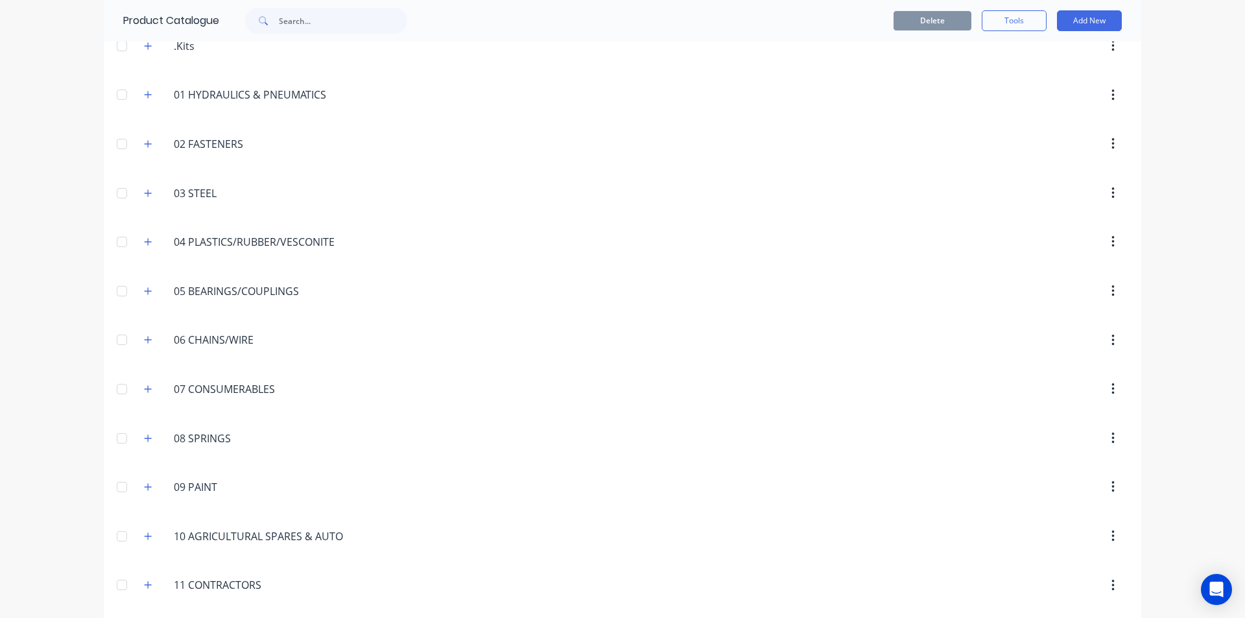
scroll to position [324, 0]
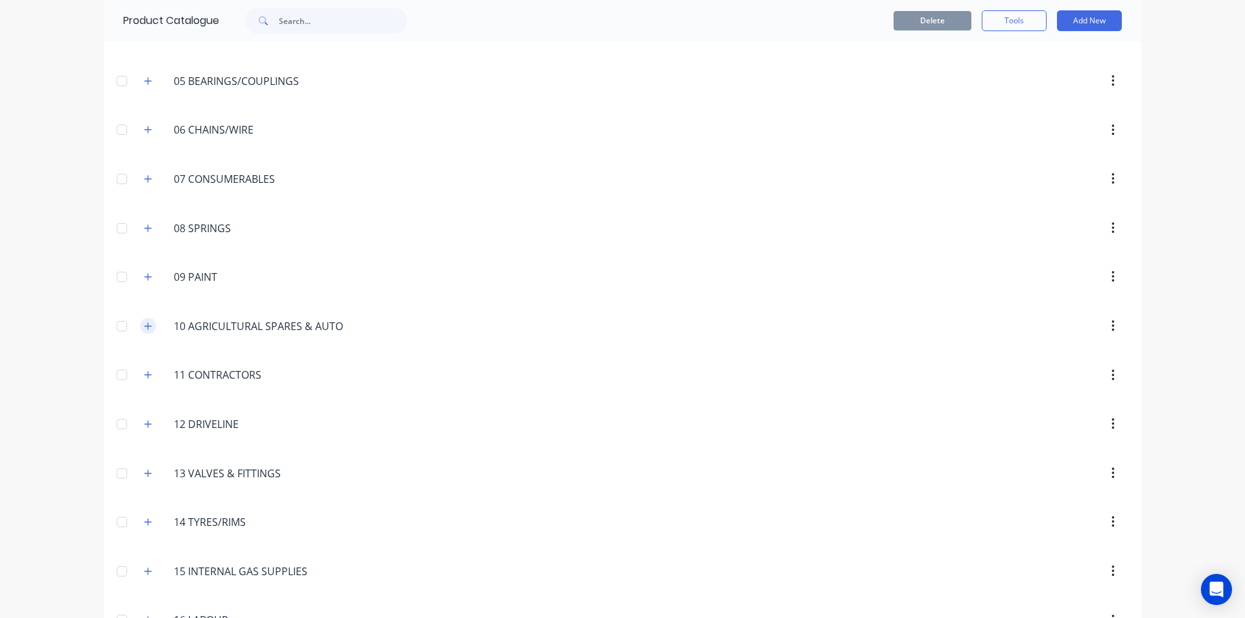
click at [149, 328] on button "button" at bounding box center [148, 326] width 16 height 16
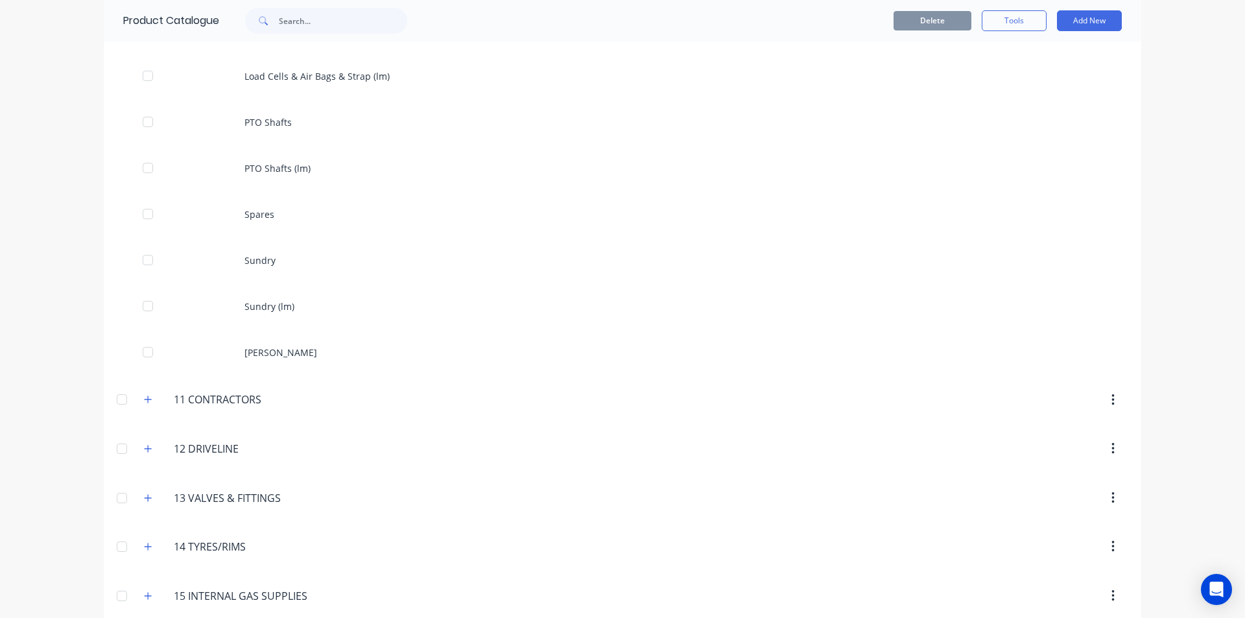
scroll to position [1038, 0]
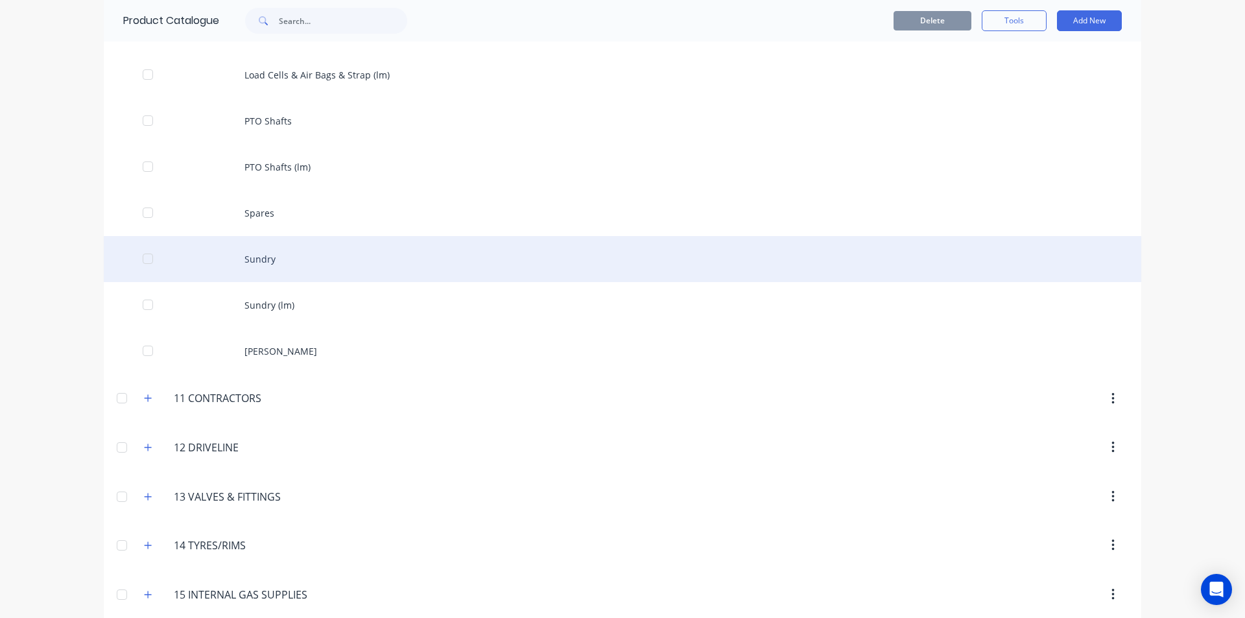
click at [291, 258] on div "Sundry" at bounding box center [623, 259] width 1038 height 46
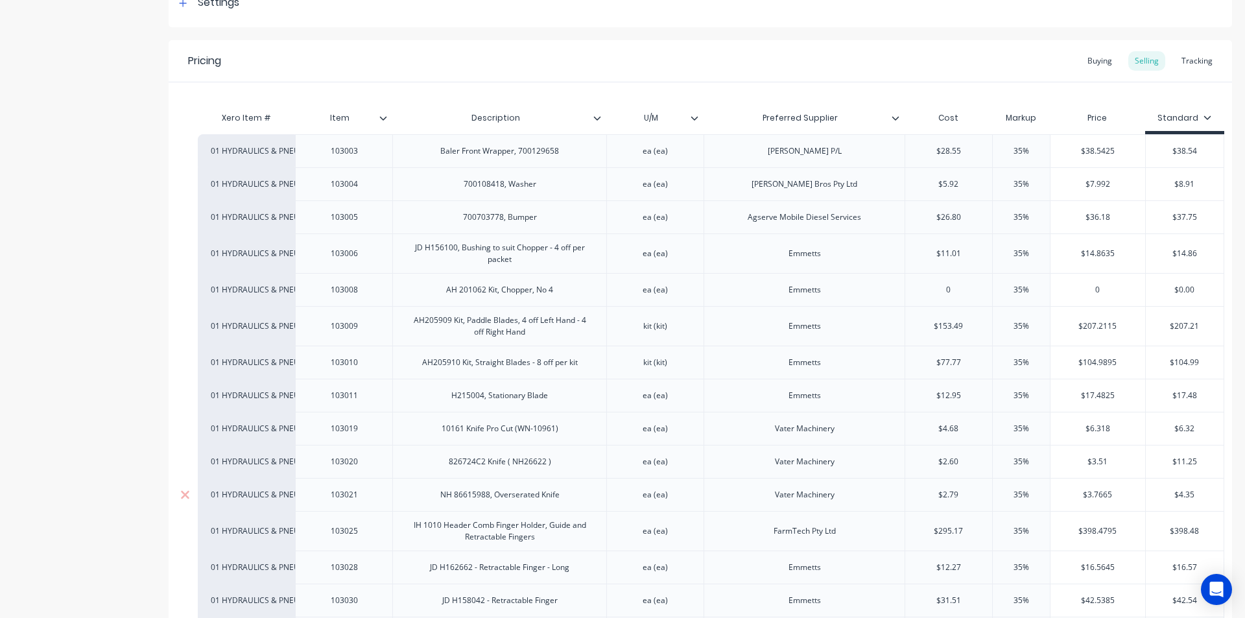
scroll to position [148, 0]
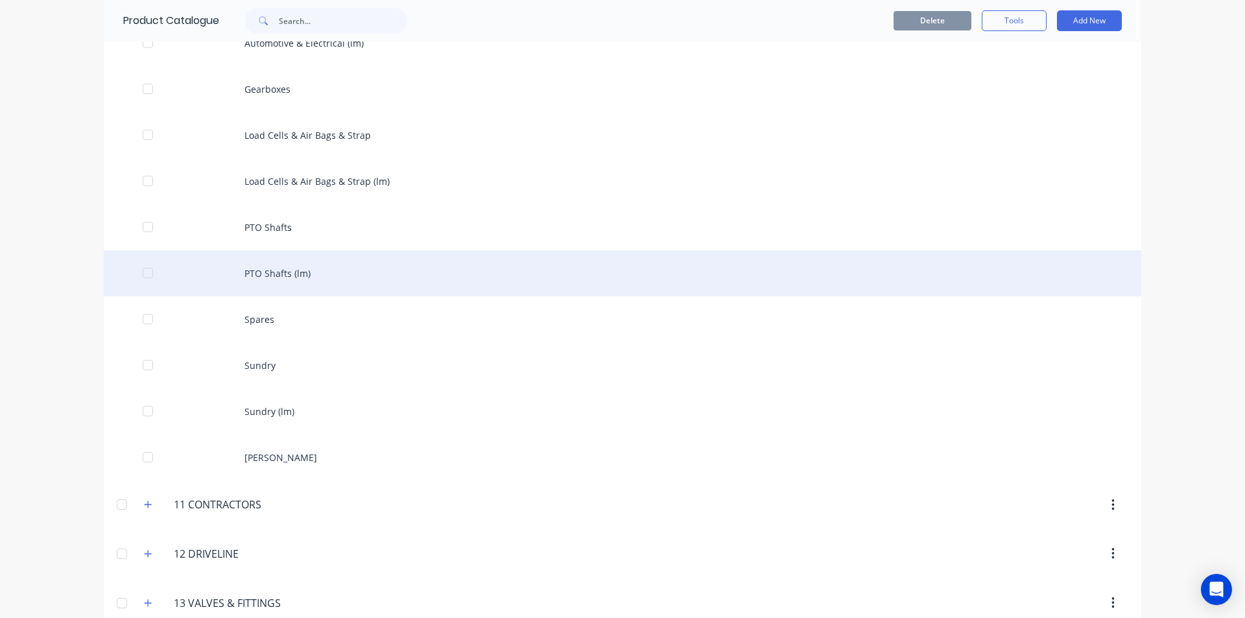
scroll to position [973, 0]
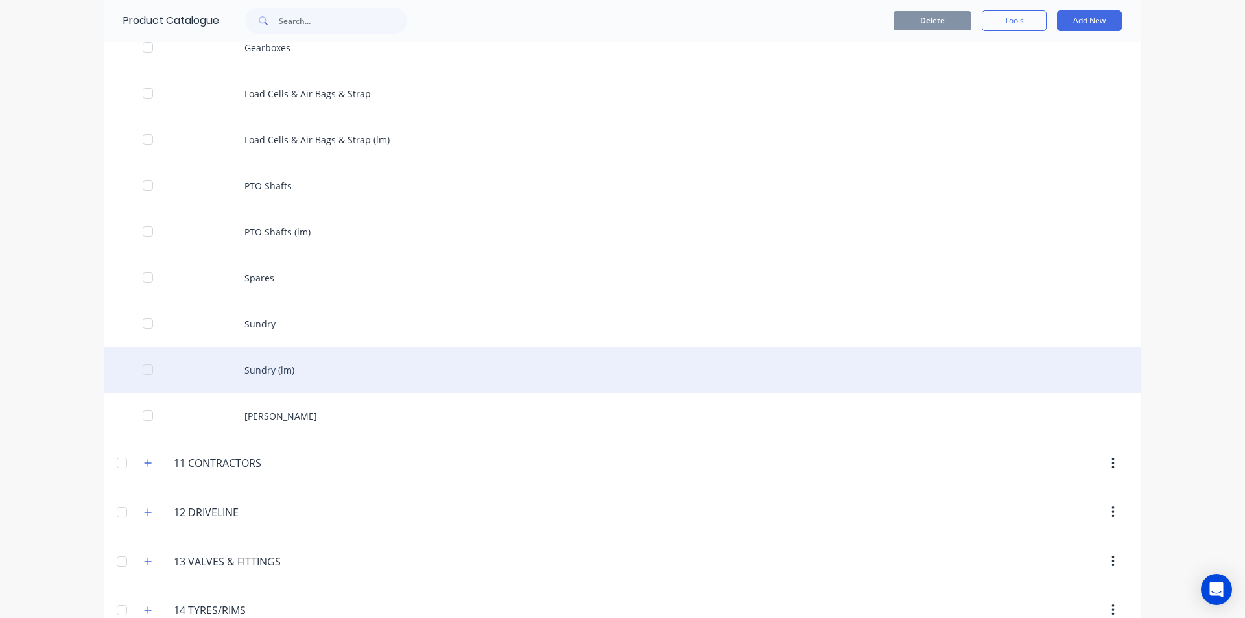
click at [287, 370] on div "Sundry (lm)" at bounding box center [623, 370] width 1038 height 46
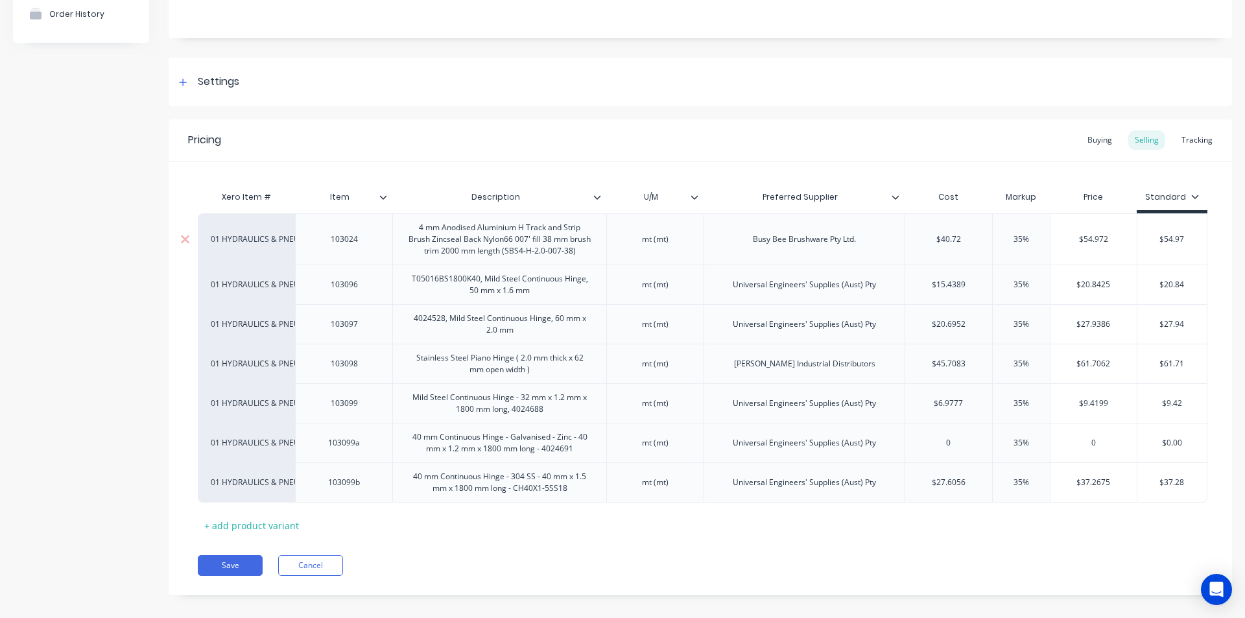
scroll to position [147, 0]
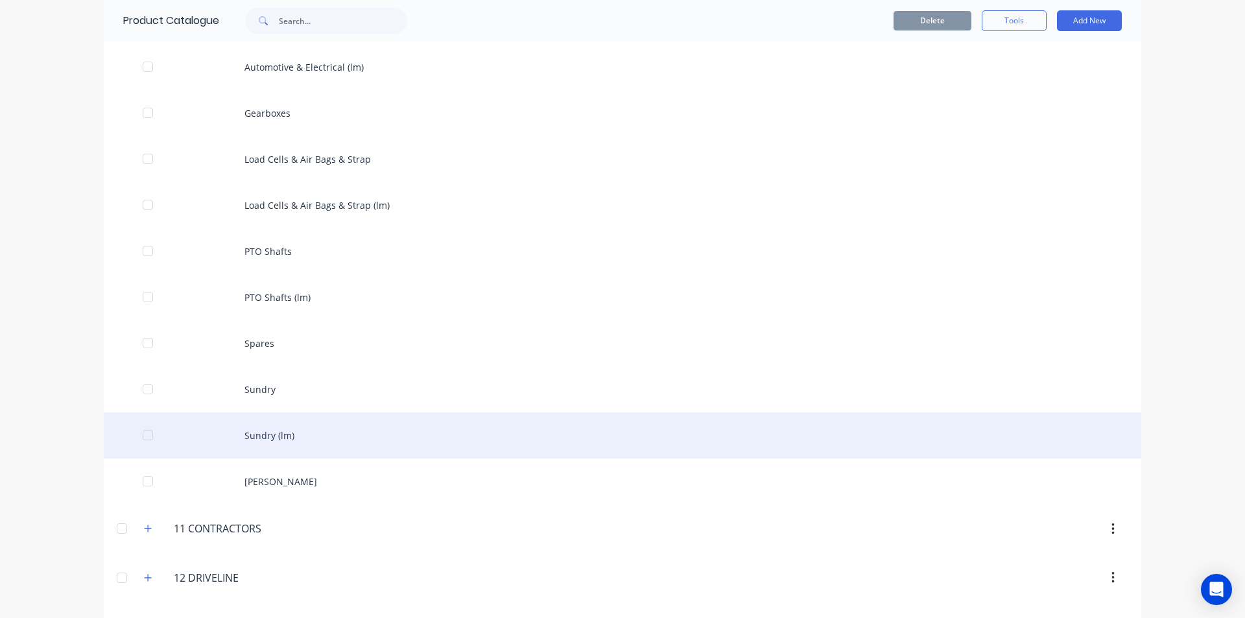
scroll to position [908, 0]
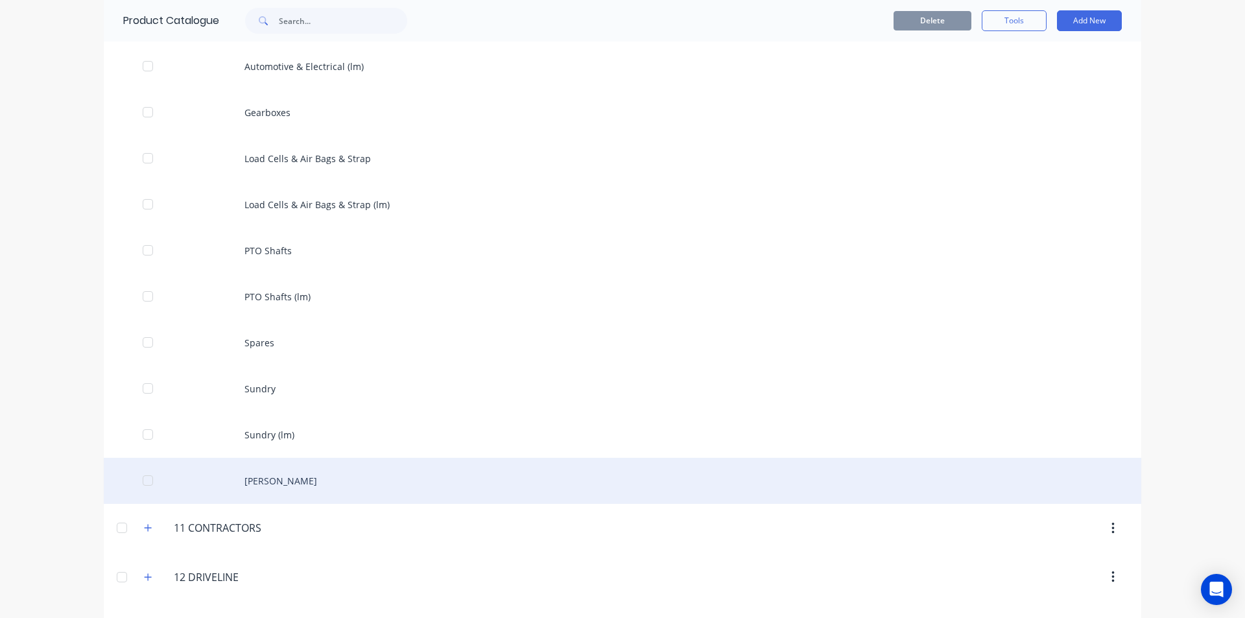
click at [259, 481] on div "Tynes" at bounding box center [623, 481] width 1038 height 46
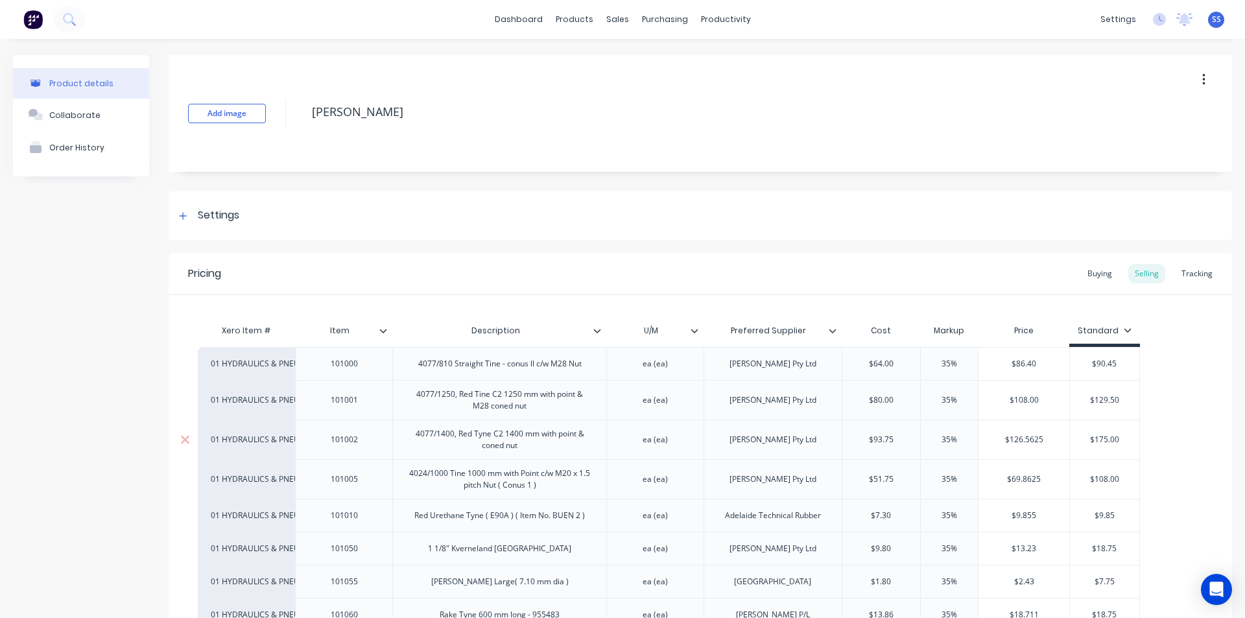
scroll to position [65, 0]
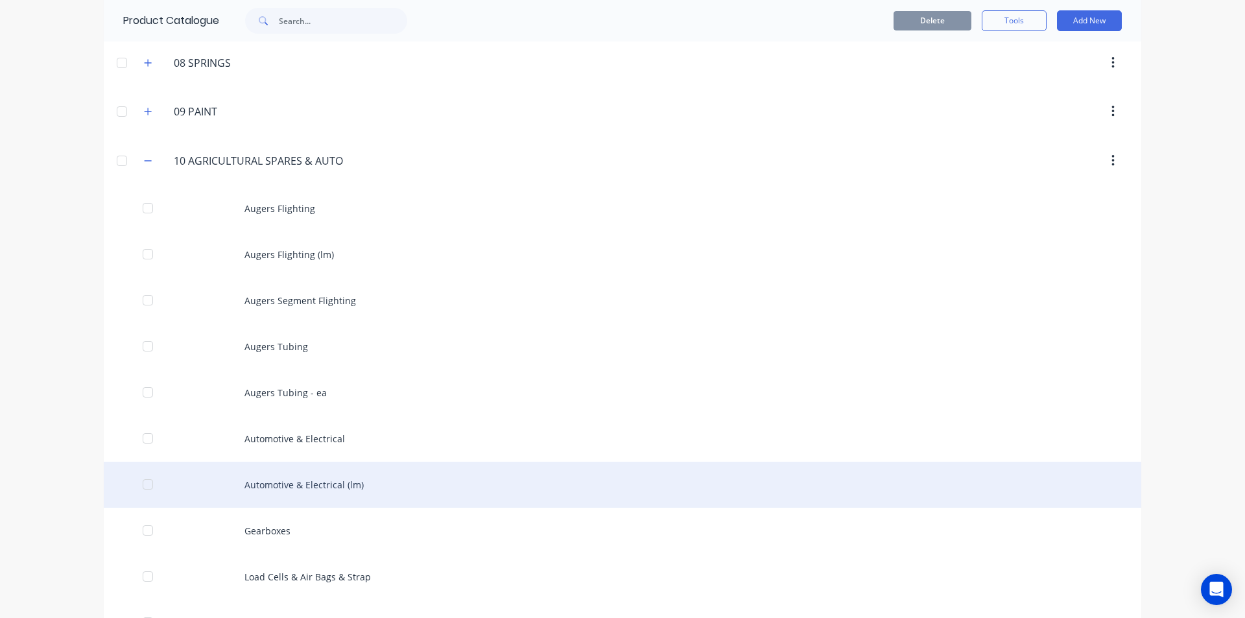
scroll to position [519, 0]
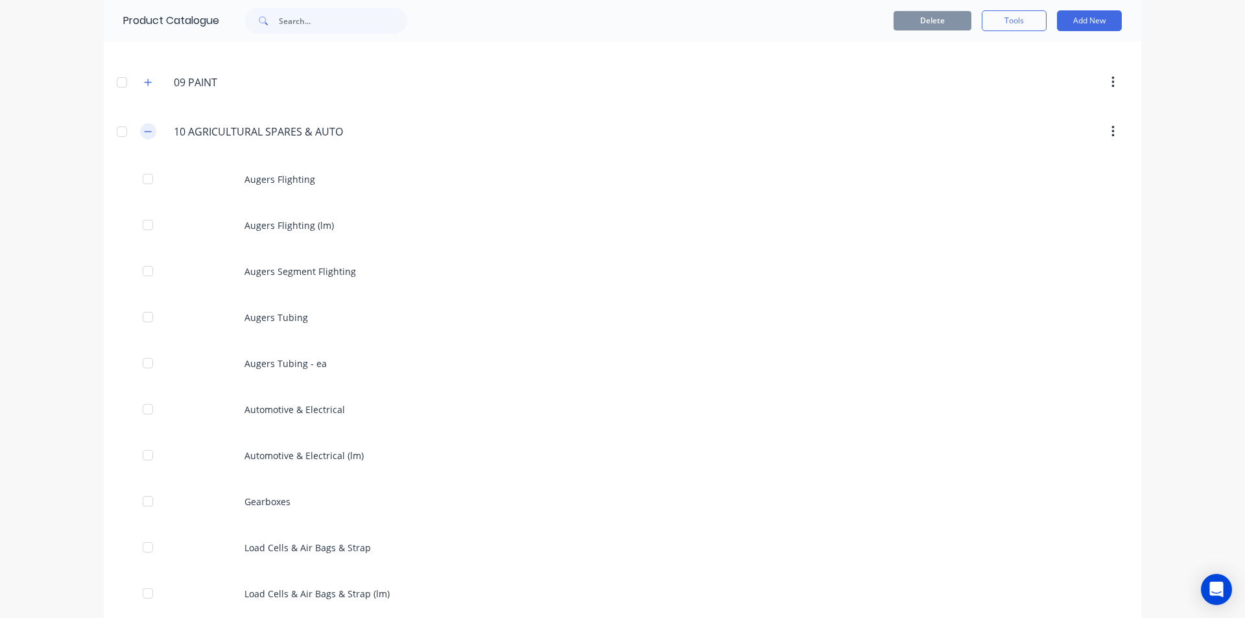
click at [146, 130] on icon "button" at bounding box center [148, 131] width 8 height 9
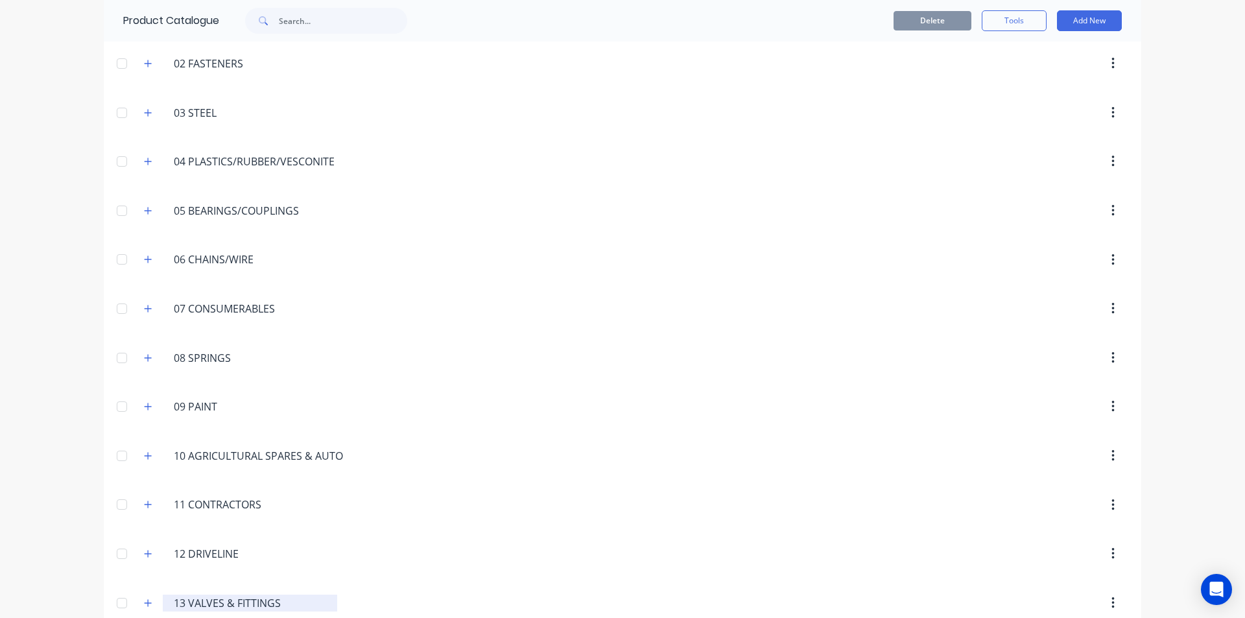
scroll to position [0, 0]
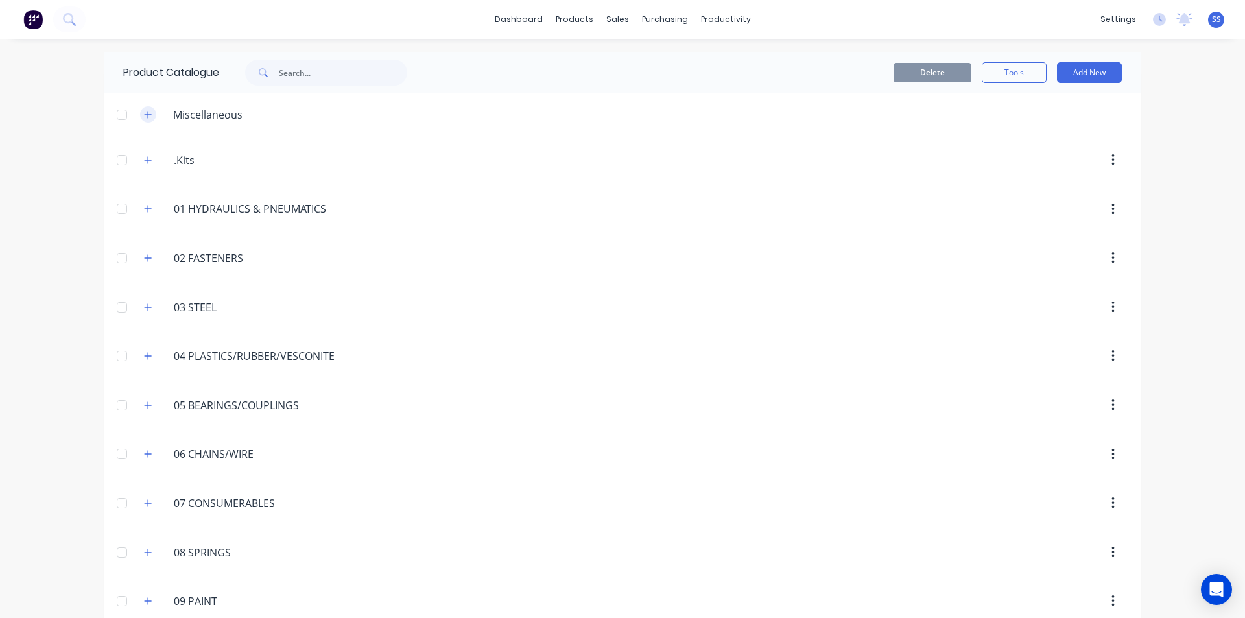
click at [144, 121] on button "button" at bounding box center [148, 114] width 16 height 16
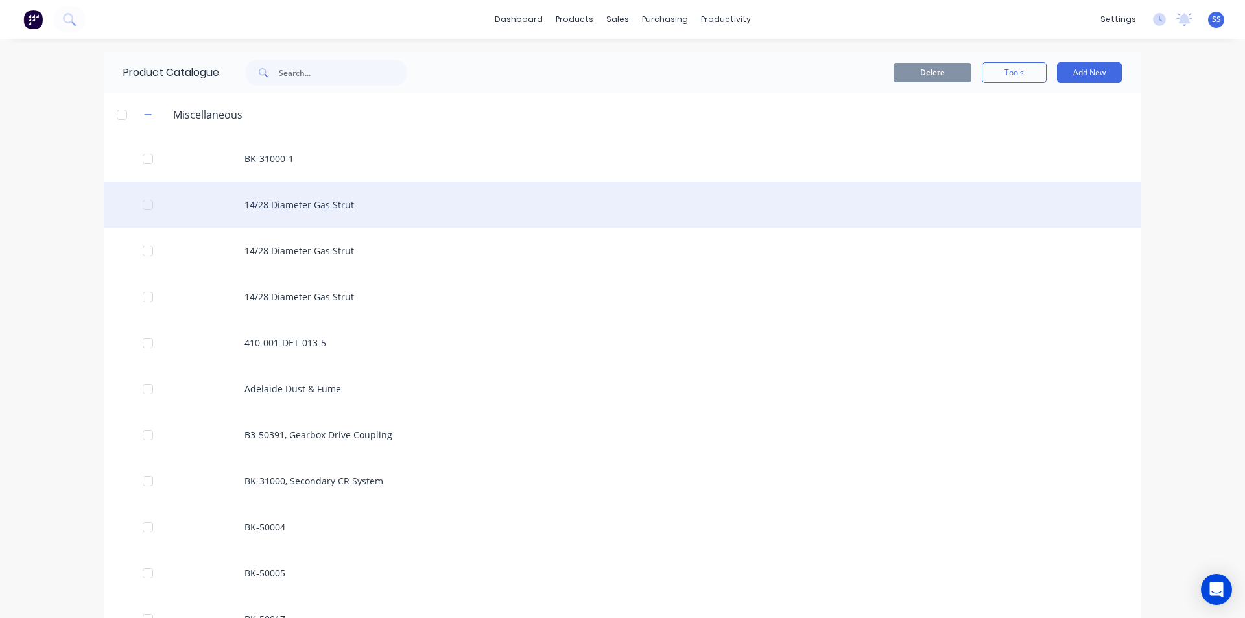
click at [342, 203] on div "14/28 Diameter Gas Strut" at bounding box center [623, 205] width 1038 height 46
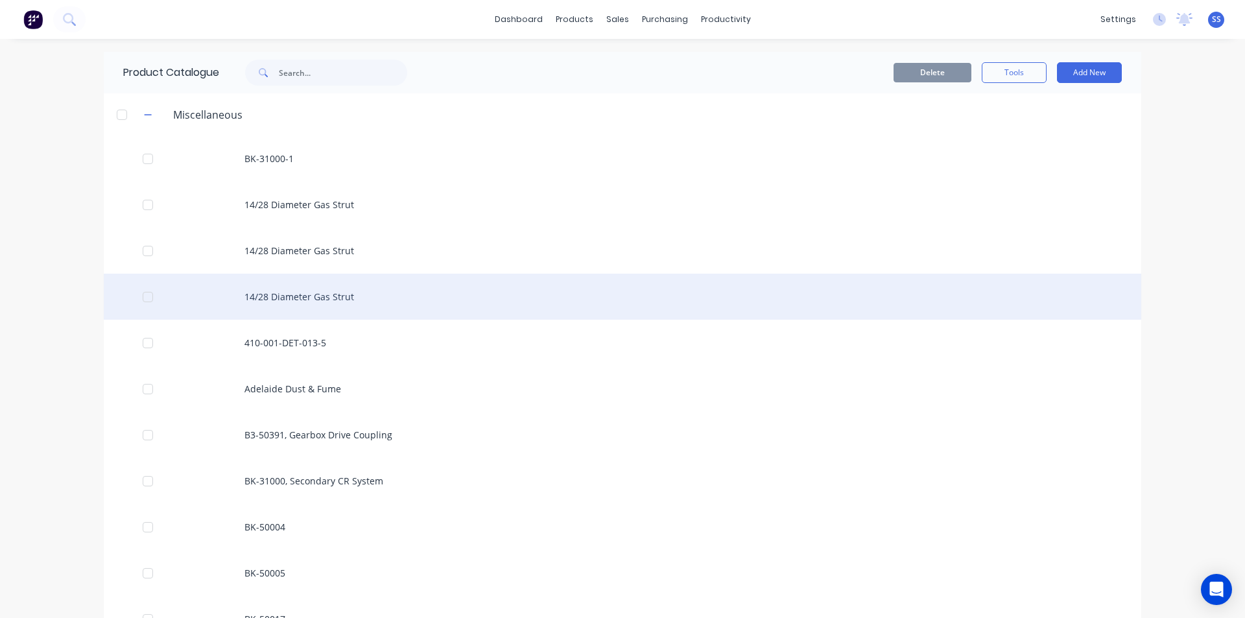
click at [353, 301] on div "14/28 Diameter Gas Strut" at bounding box center [623, 297] width 1038 height 46
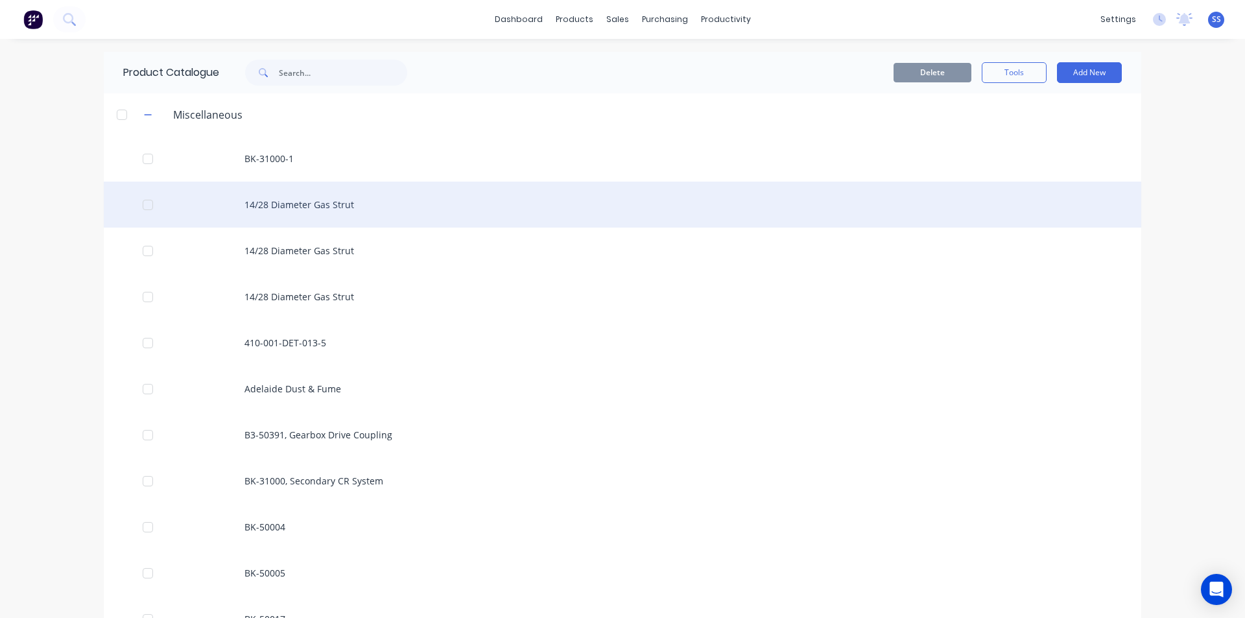
click at [288, 205] on div "14/28 Diameter Gas Strut" at bounding box center [623, 205] width 1038 height 46
click at [261, 219] on div "14/28 Diameter Gas Strut" at bounding box center [623, 205] width 1038 height 46
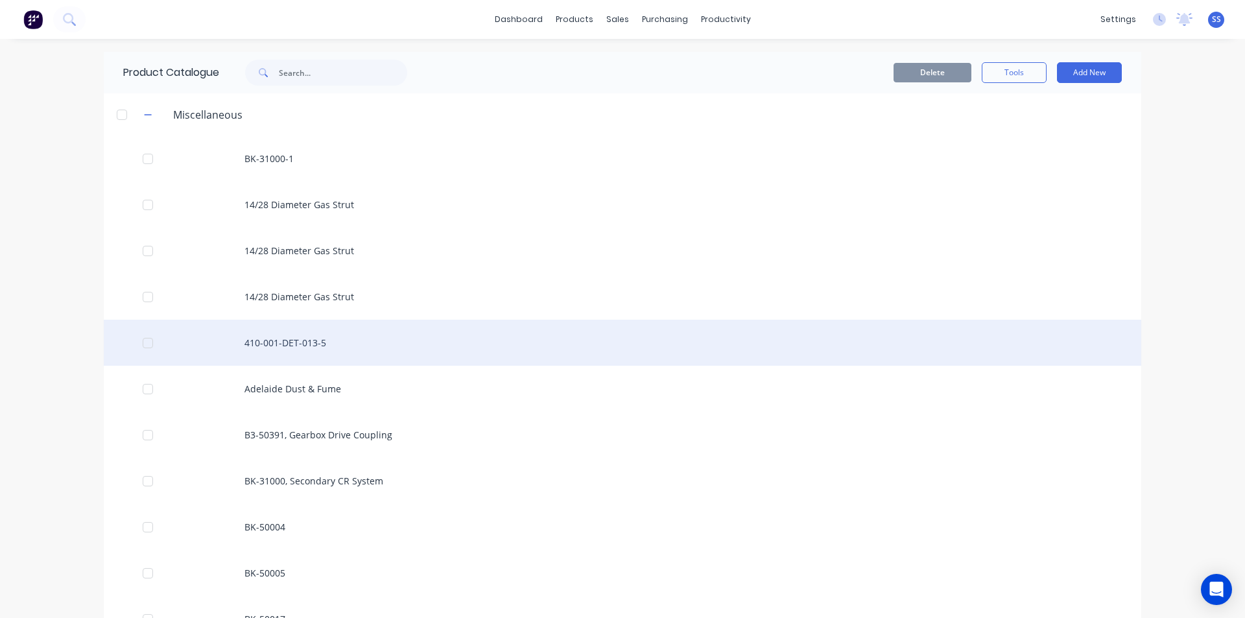
scroll to position [65, 0]
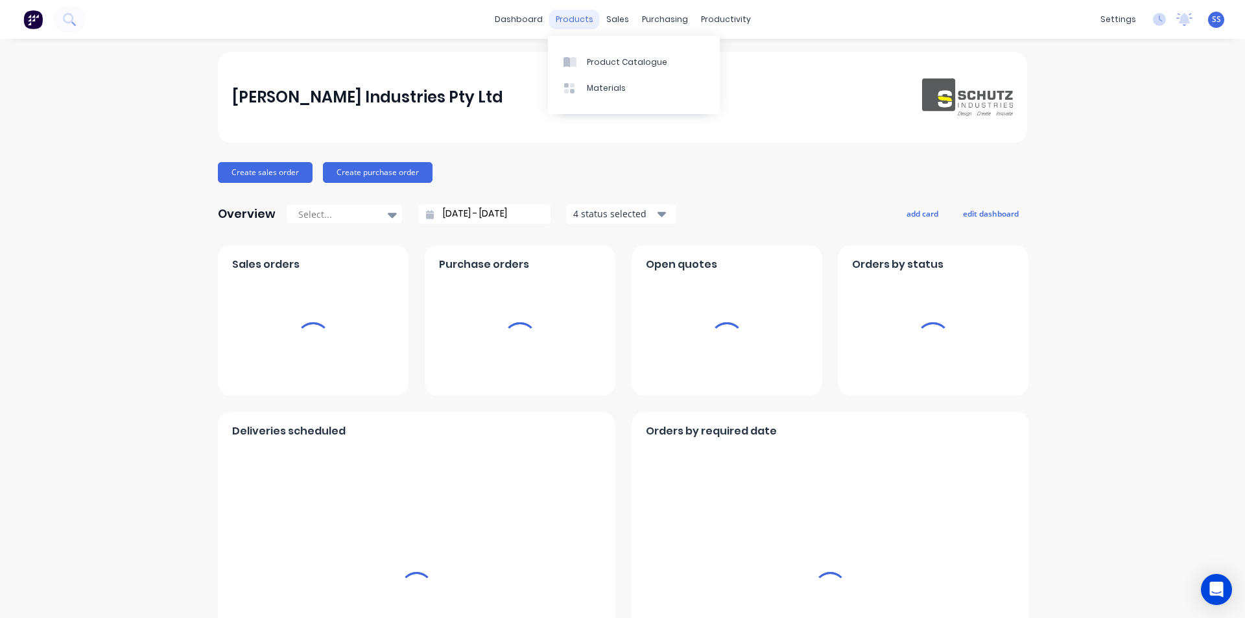
click at [577, 22] on div "products" at bounding box center [574, 19] width 51 height 19
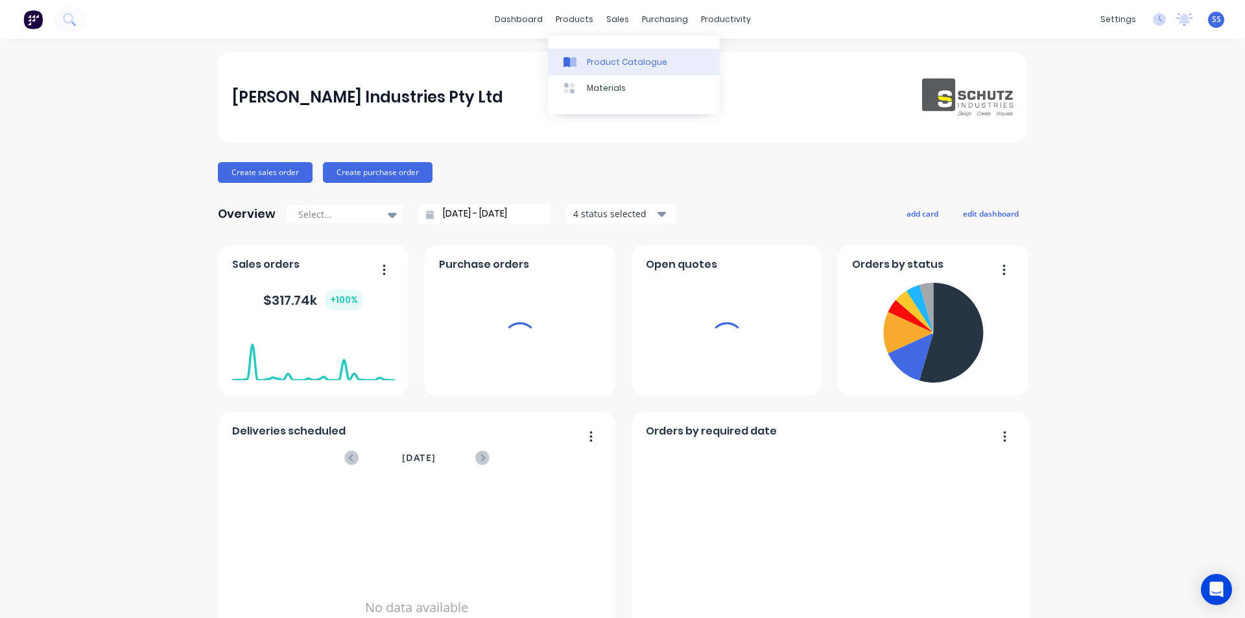
click at [598, 66] on div "Product Catalogue" at bounding box center [627, 62] width 80 height 12
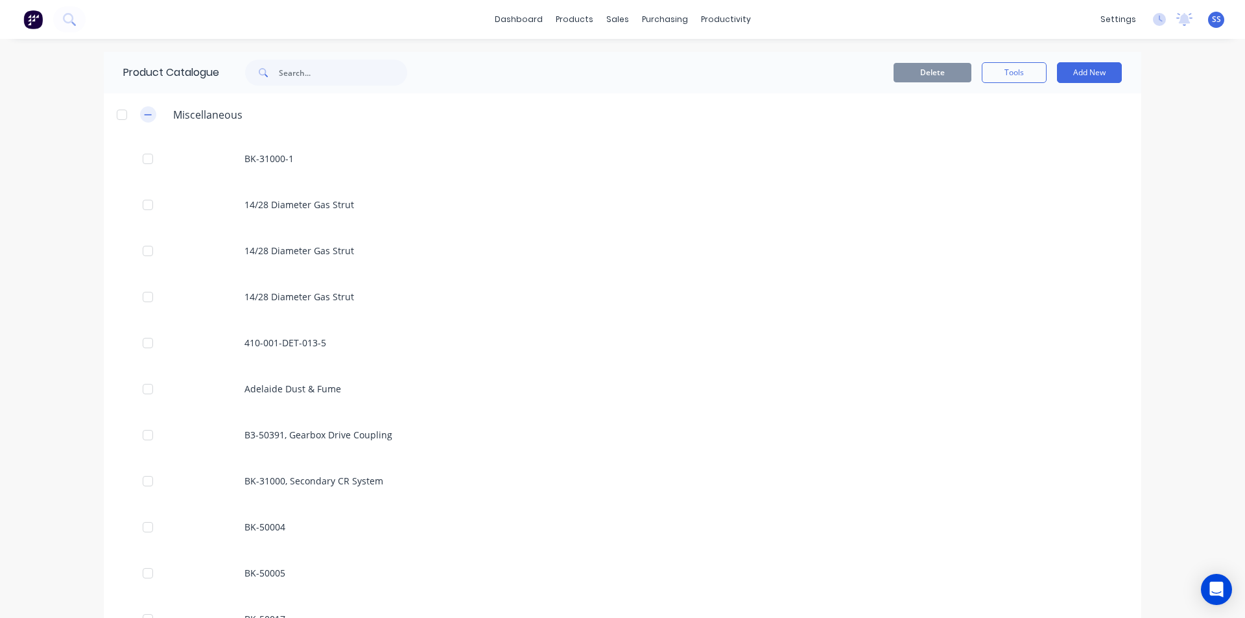
click at [145, 114] on icon "button" at bounding box center [148, 114] width 8 height 9
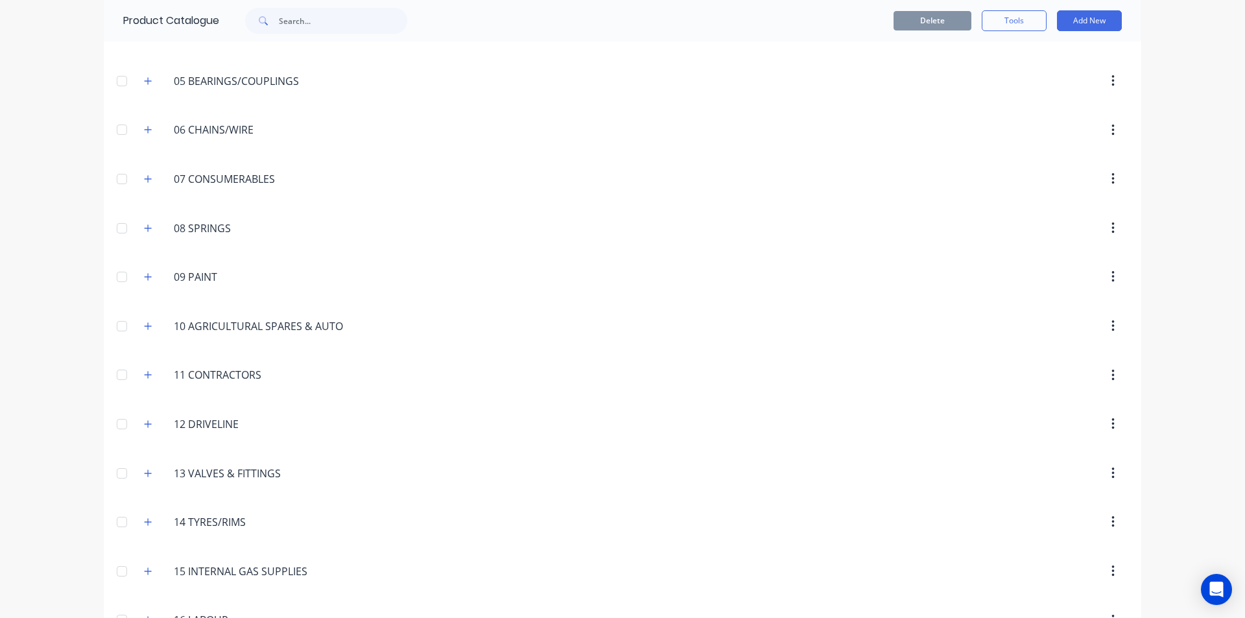
scroll to position [259, 0]
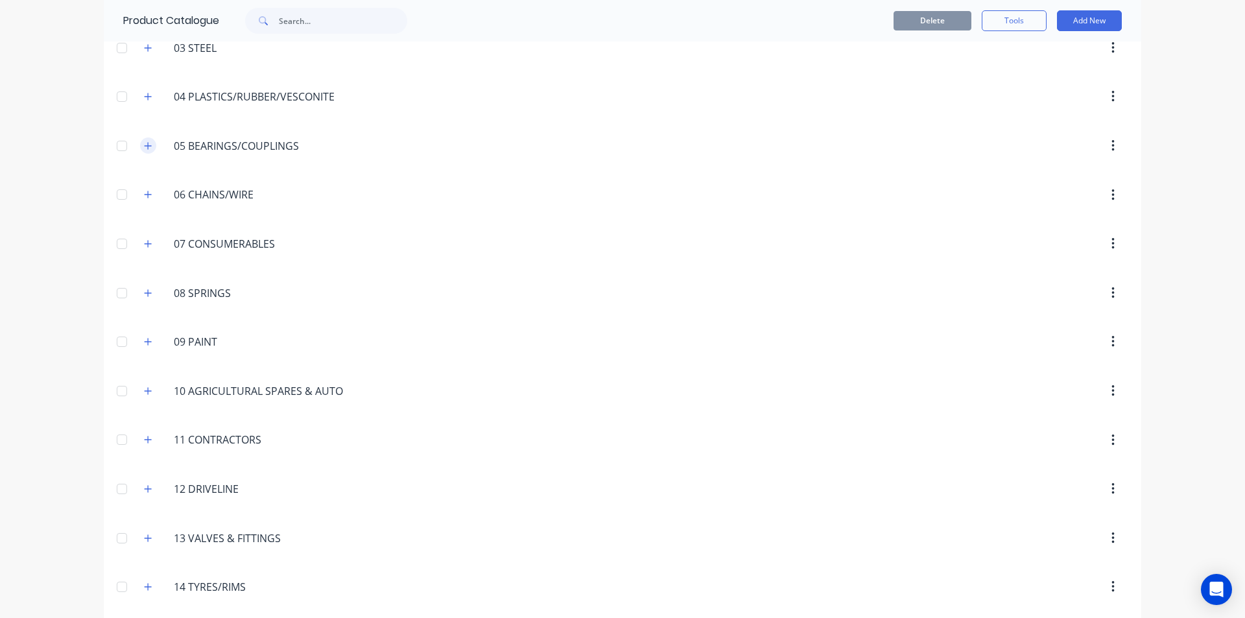
click at [140, 139] on button "button" at bounding box center [148, 146] width 16 height 16
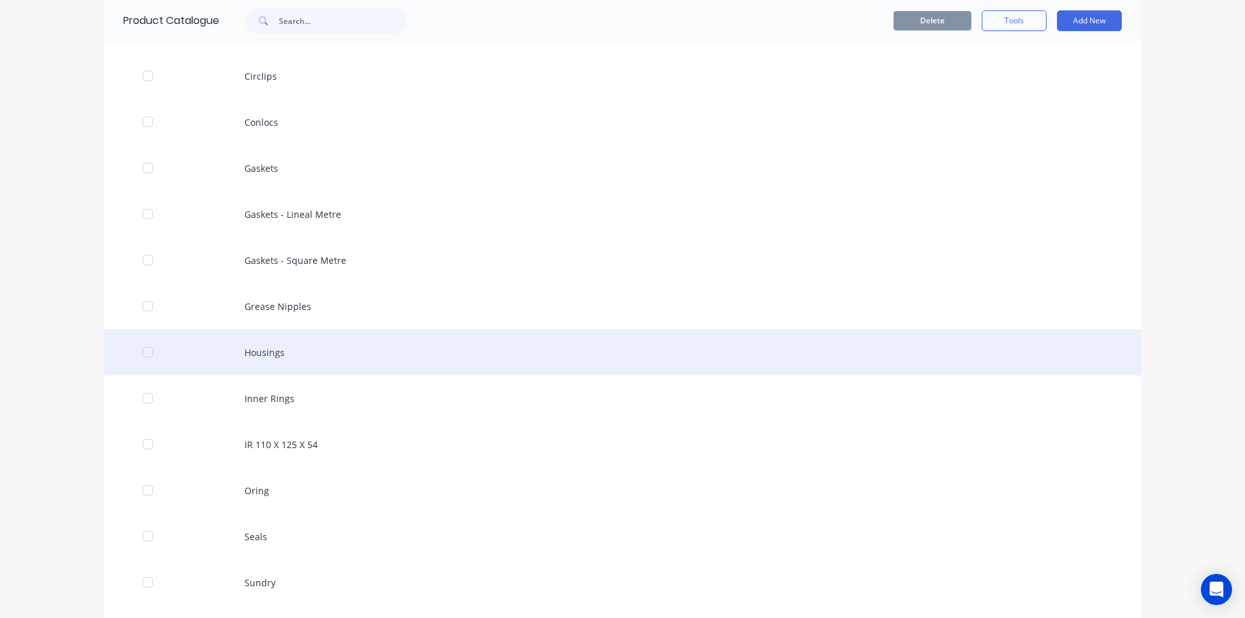
scroll to position [454, 0]
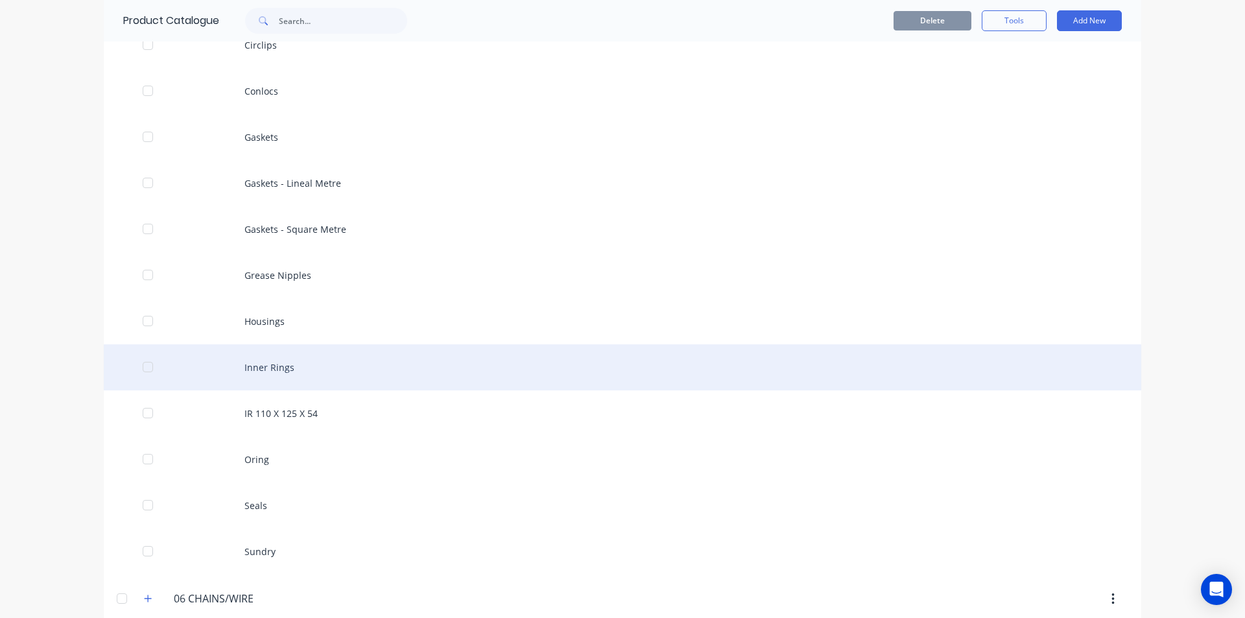
click at [261, 372] on div "Inner Rings" at bounding box center [623, 367] width 1038 height 46
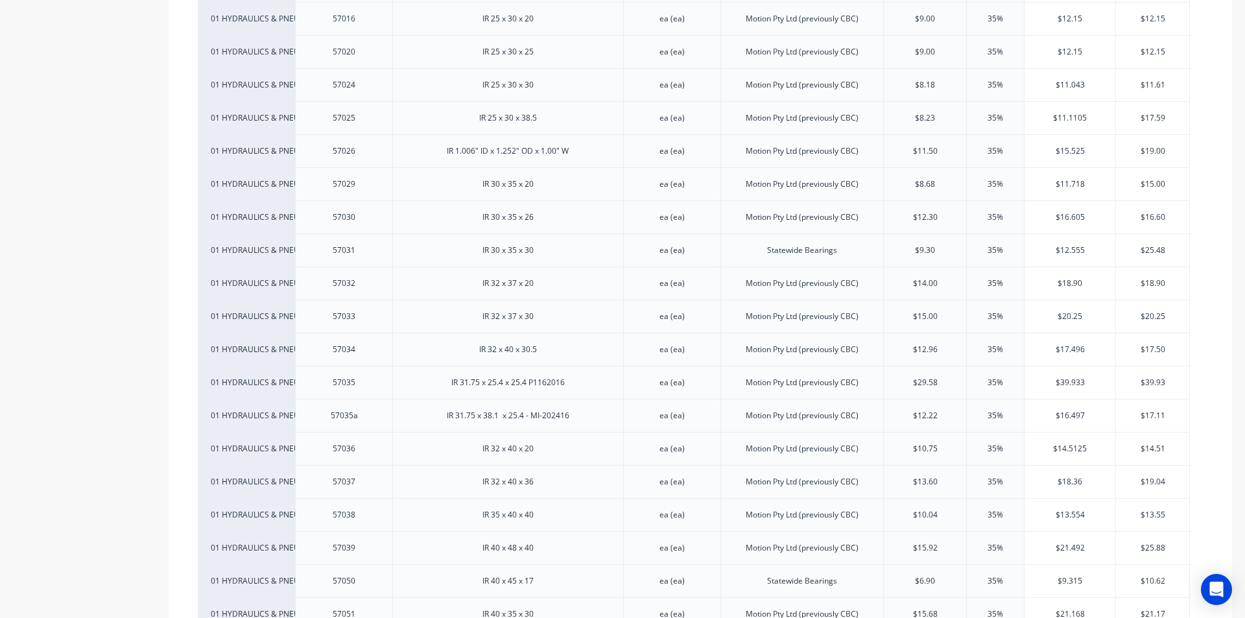
scroll to position [925, 0]
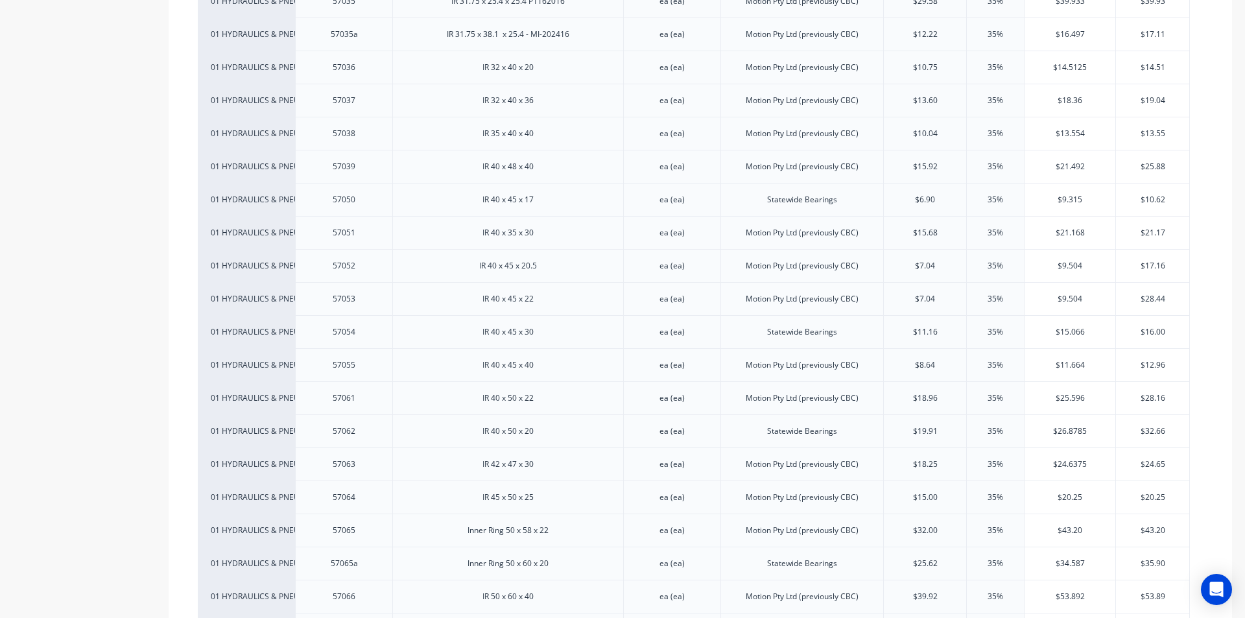
type textarea "x"
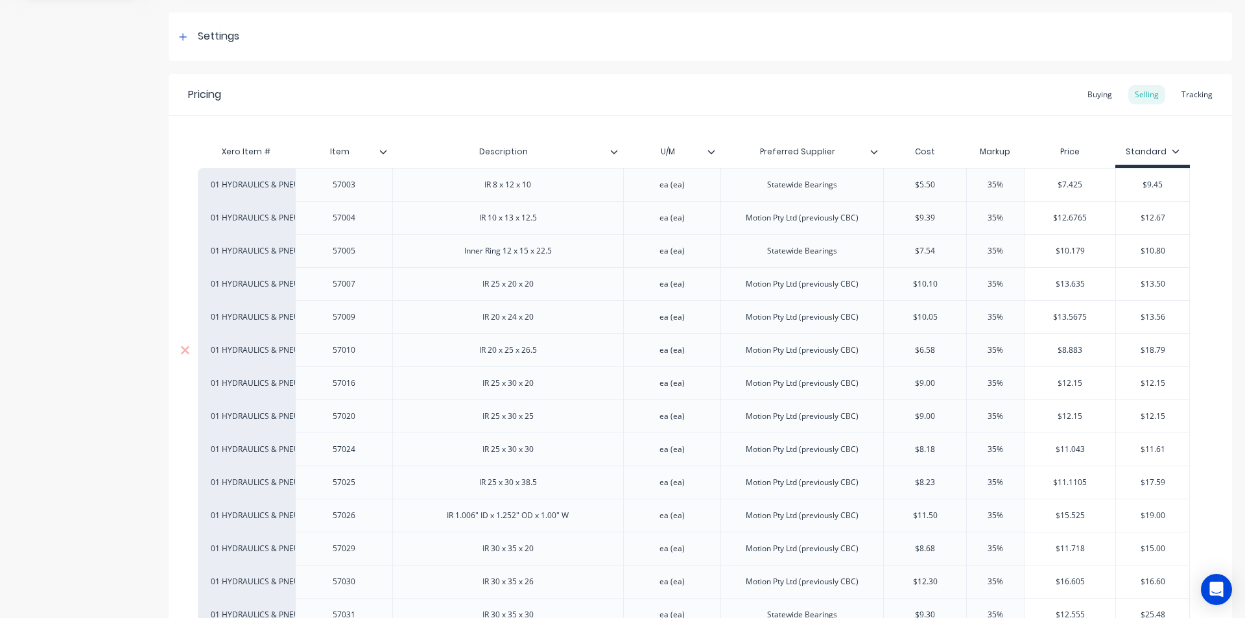
scroll to position [0, 0]
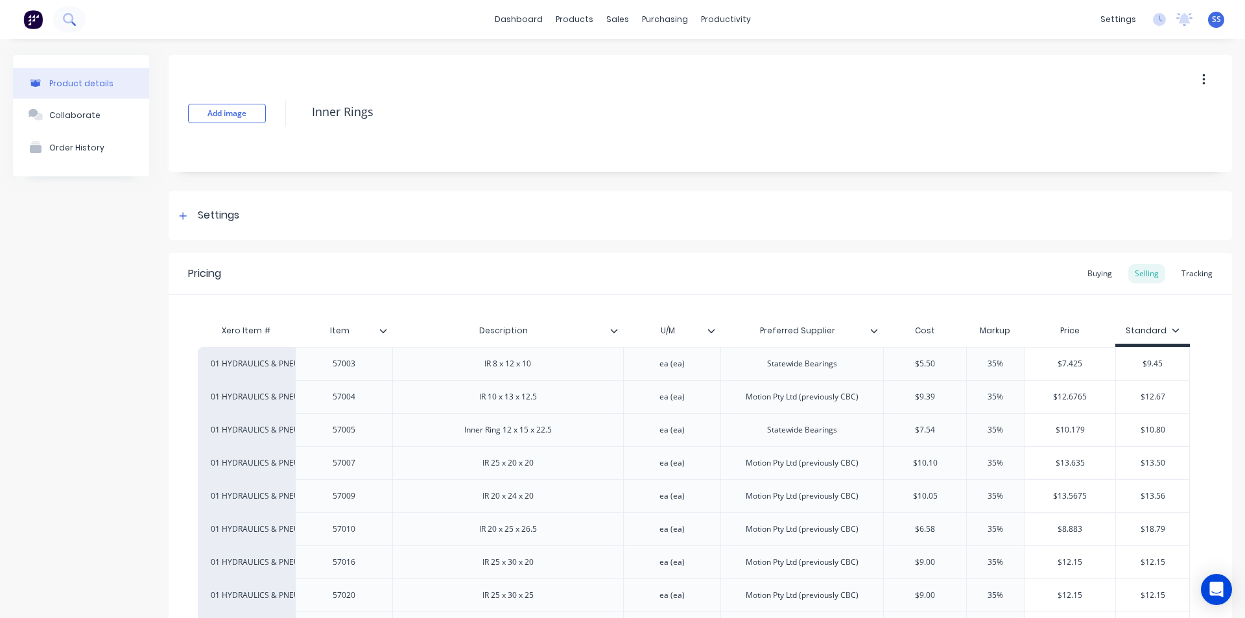
click at [74, 17] on icon at bounding box center [69, 19] width 12 height 12
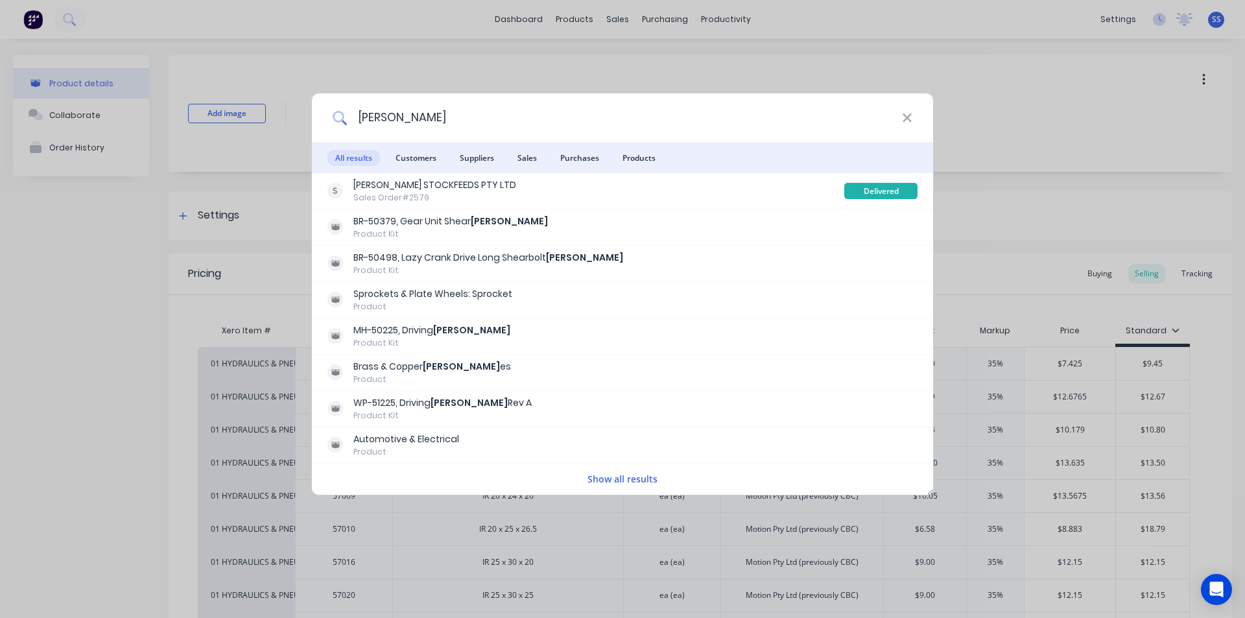
click at [394, 113] on input "bush" at bounding box center [624, 117] width 555 height 49
drag, startPoint x: 388, startPoint y: 118, endPoint x: 337, endPoint y: 118, distance: 51.2
click at [337, 118] on div "bush" at bounding box center [622, 117] width 621 height 49
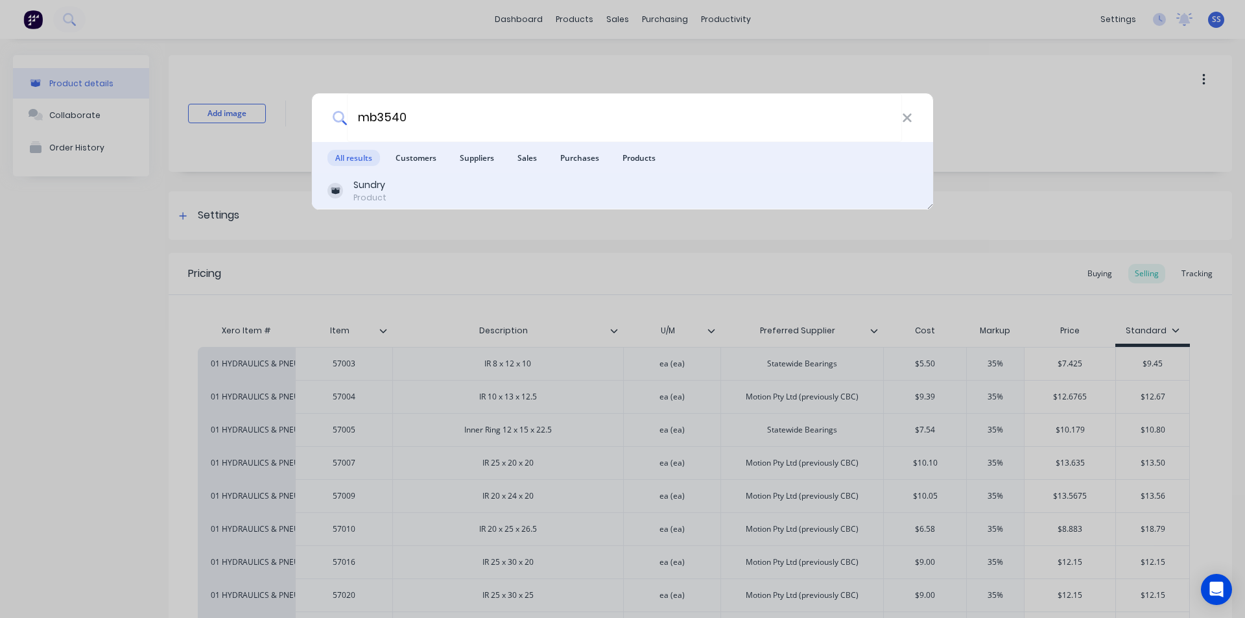
type input "mb3540"
click at [366, 199] on div "Product" at bounding box center [370, 198] width 33 height 12
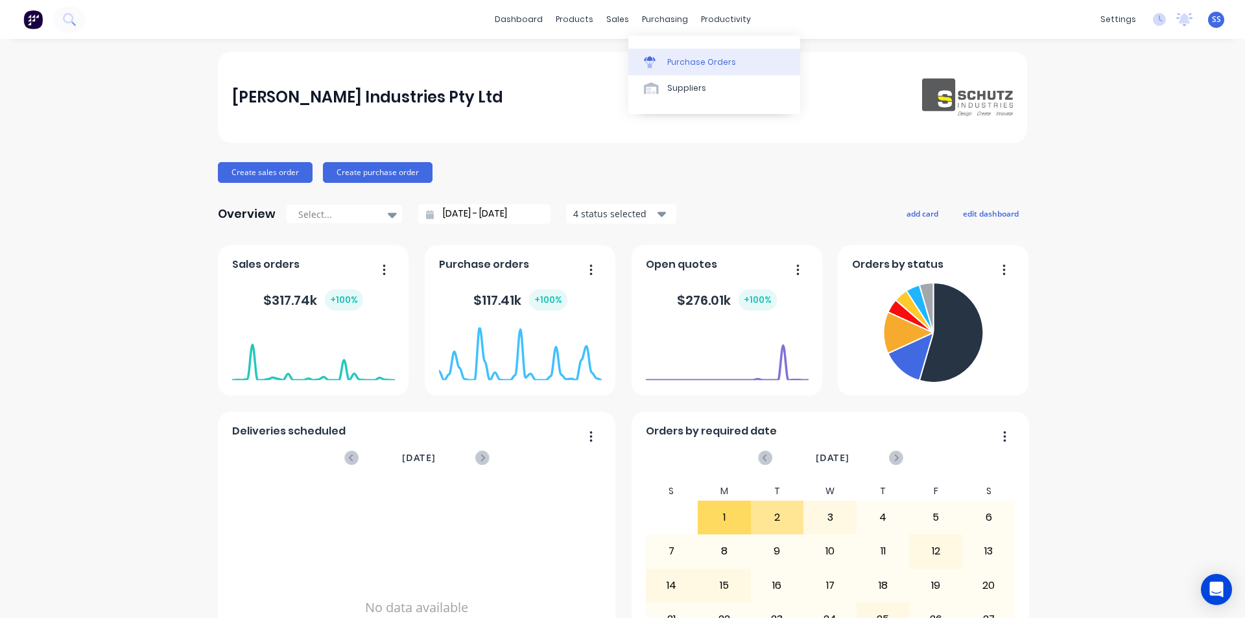
click at [666, 66] on link "Purchase Orders" at bounding box center [715, 62] width 172 height 26
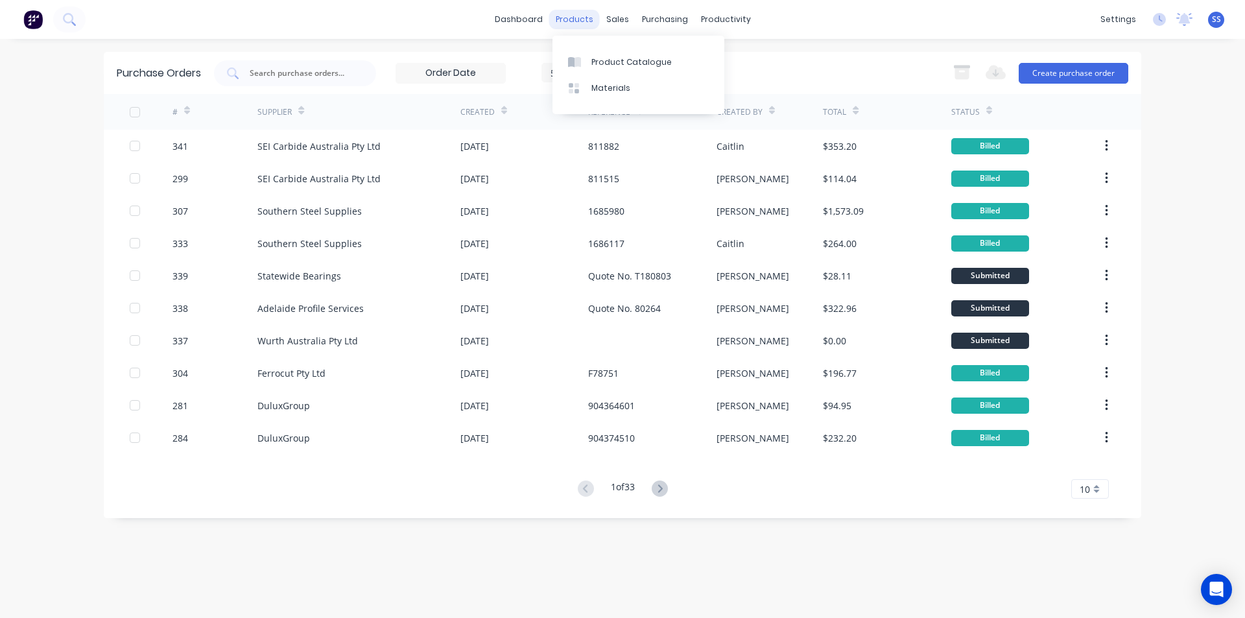
click at [569, 20] on div "products" at bounding box center [574, 19] width 51 height 19
click at [594, 58] on div "Product Catalogue" at bounding box center [632, 62] width 80 height 12
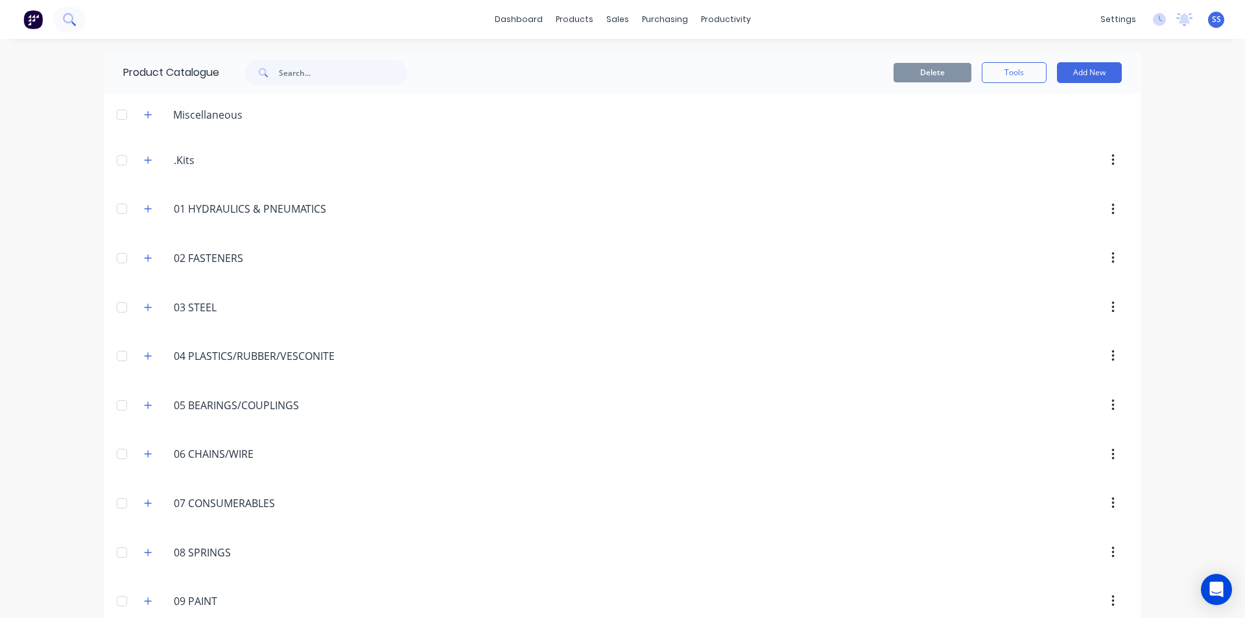
click at [82, 13] on button at bounding box center [69, 19] width 32 height 26
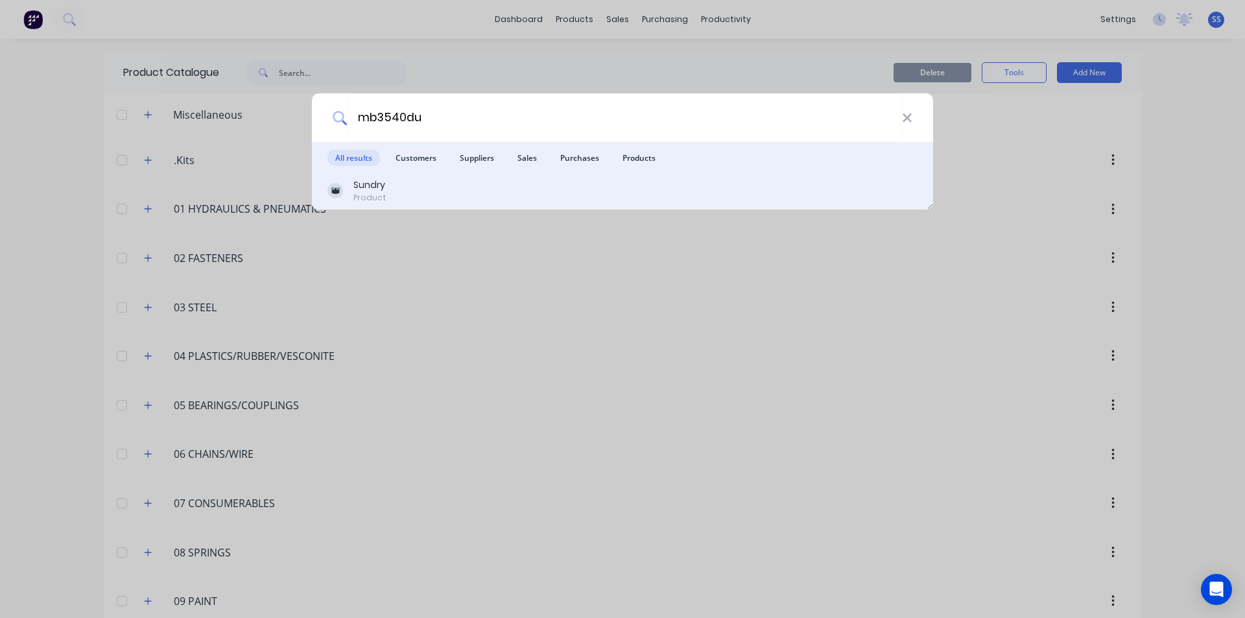
type input "mb3540du"
click at [394, 198] on div "Sundry Product" at bounding box center [623, 190] width 590 height 25
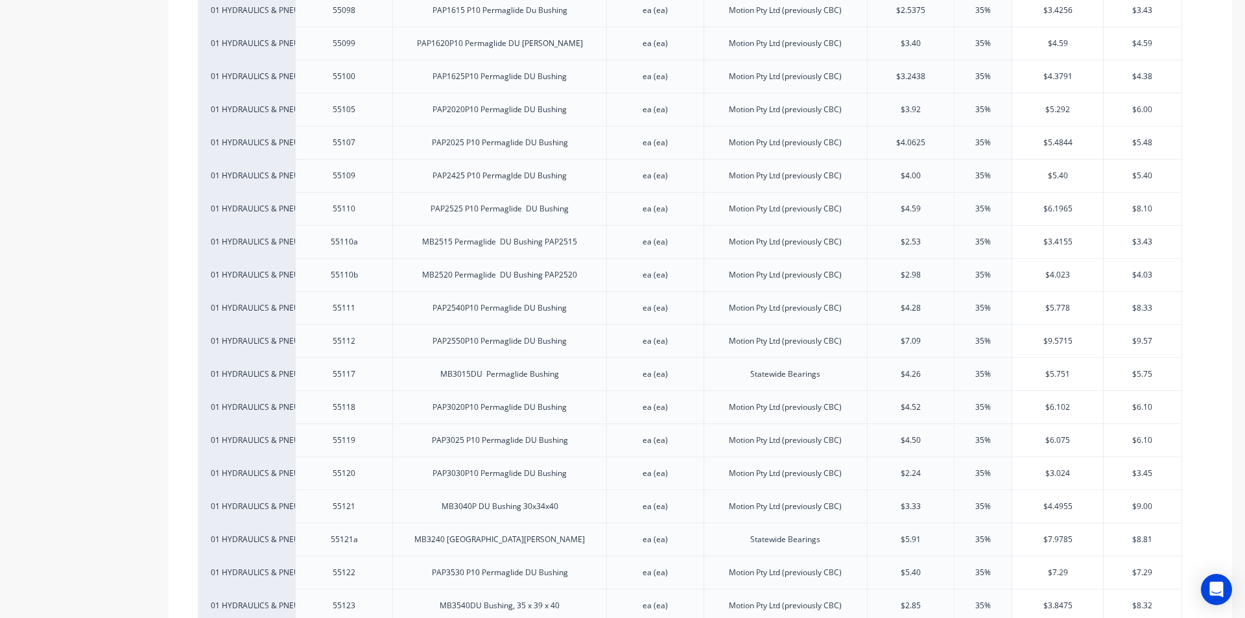
scroll to position [1816, 0]
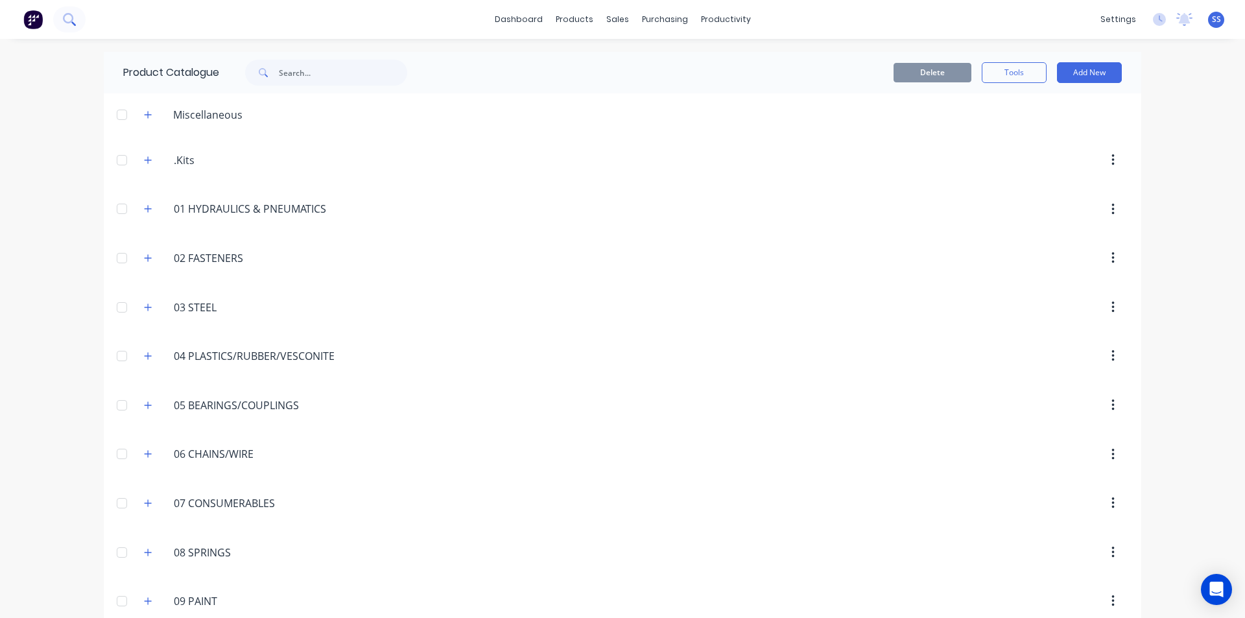
click at [73, 18] on icon at bounding box center [69, 19] width 12 height 12
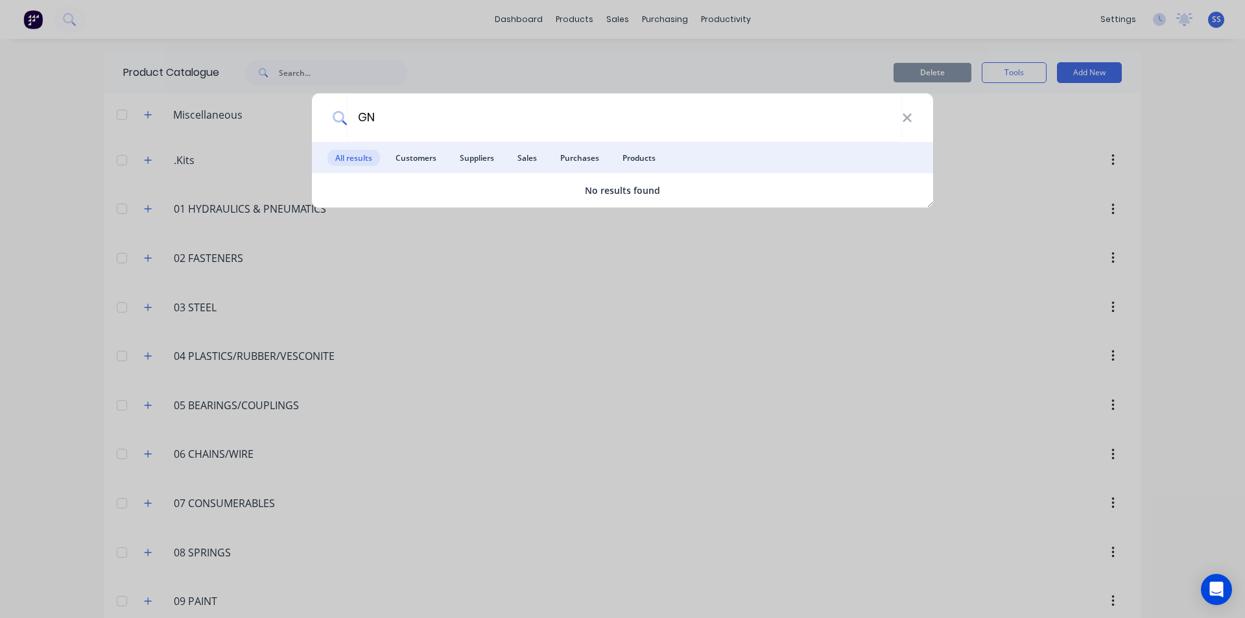
type input "G"
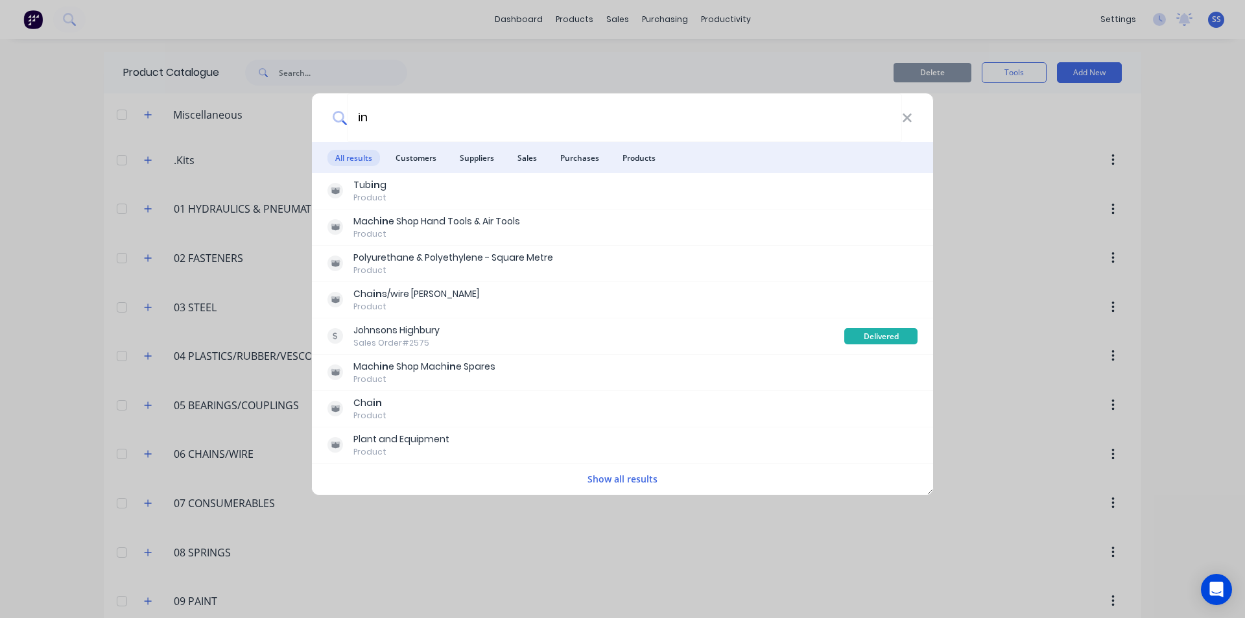
type input "i"
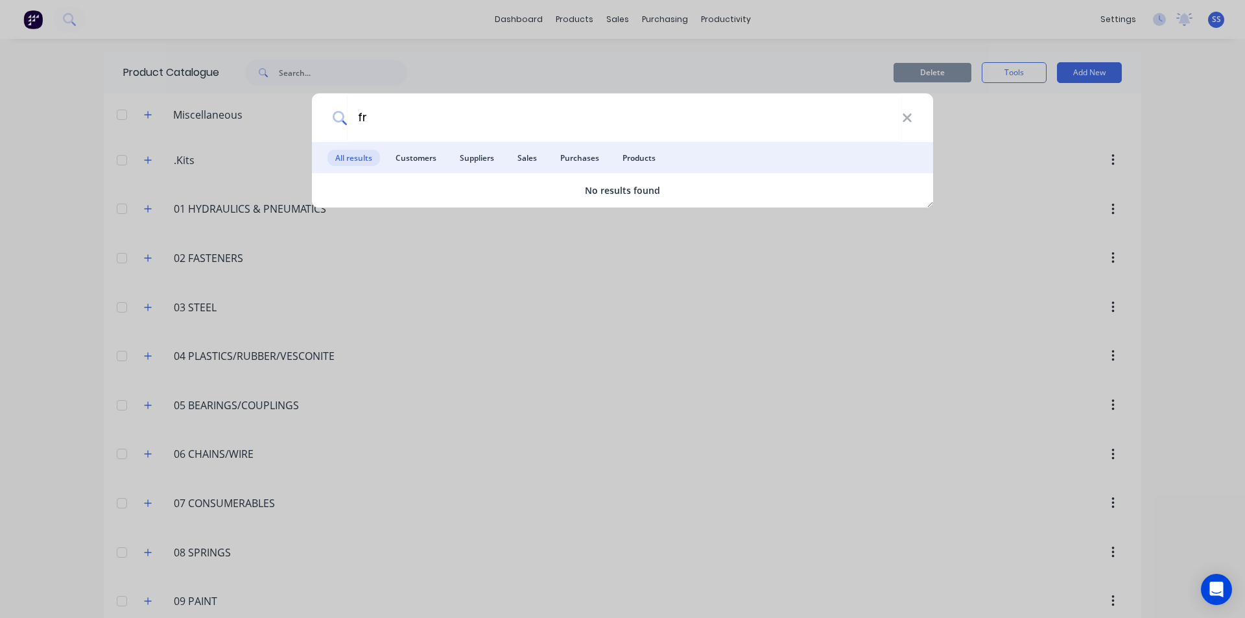
type input "f"
type input "g"
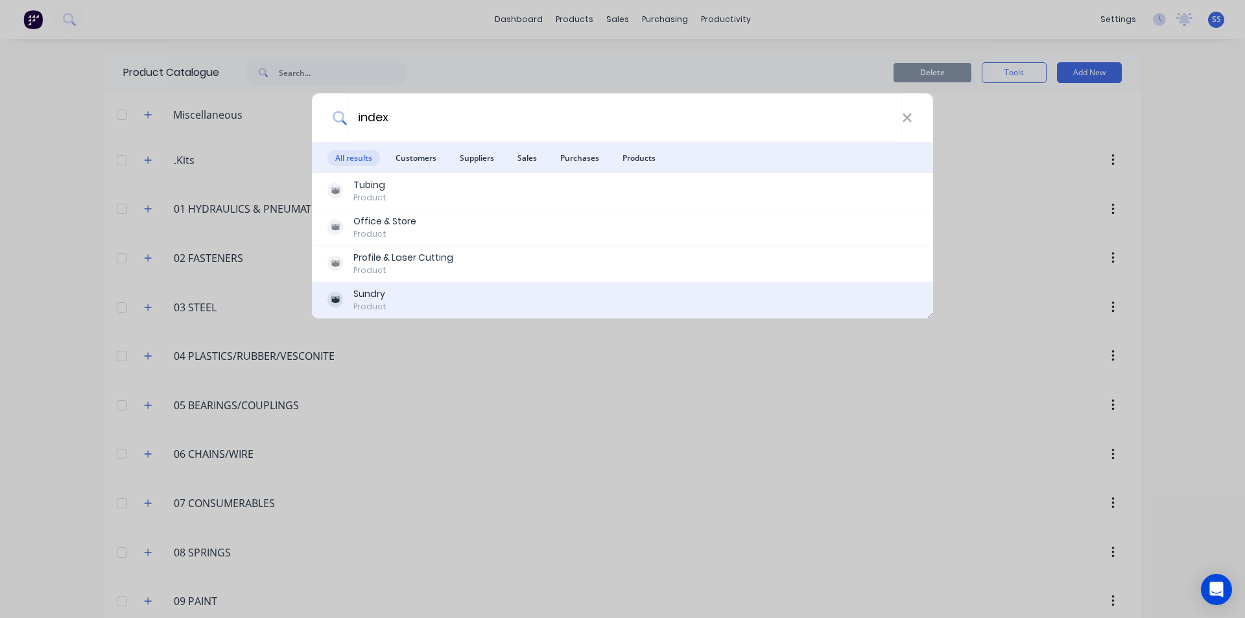
type input "index"
click at [379, 301] on div "Product" at bounding box center [370, 307] width 33 height 12
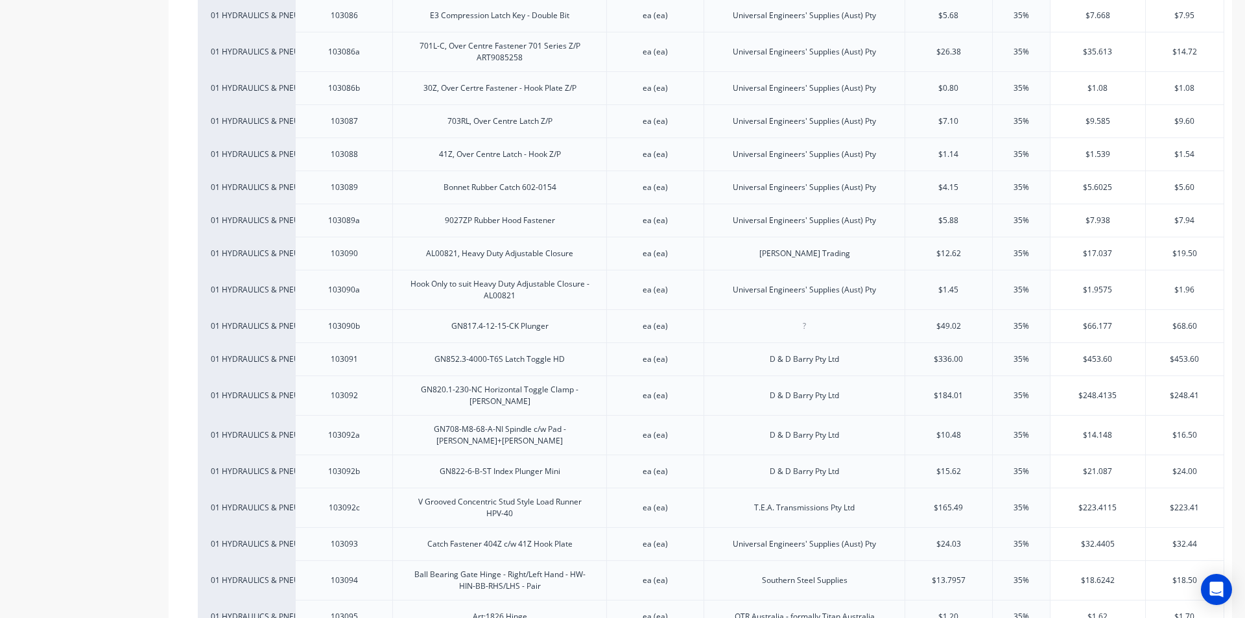
scroll to position [3049, 0]
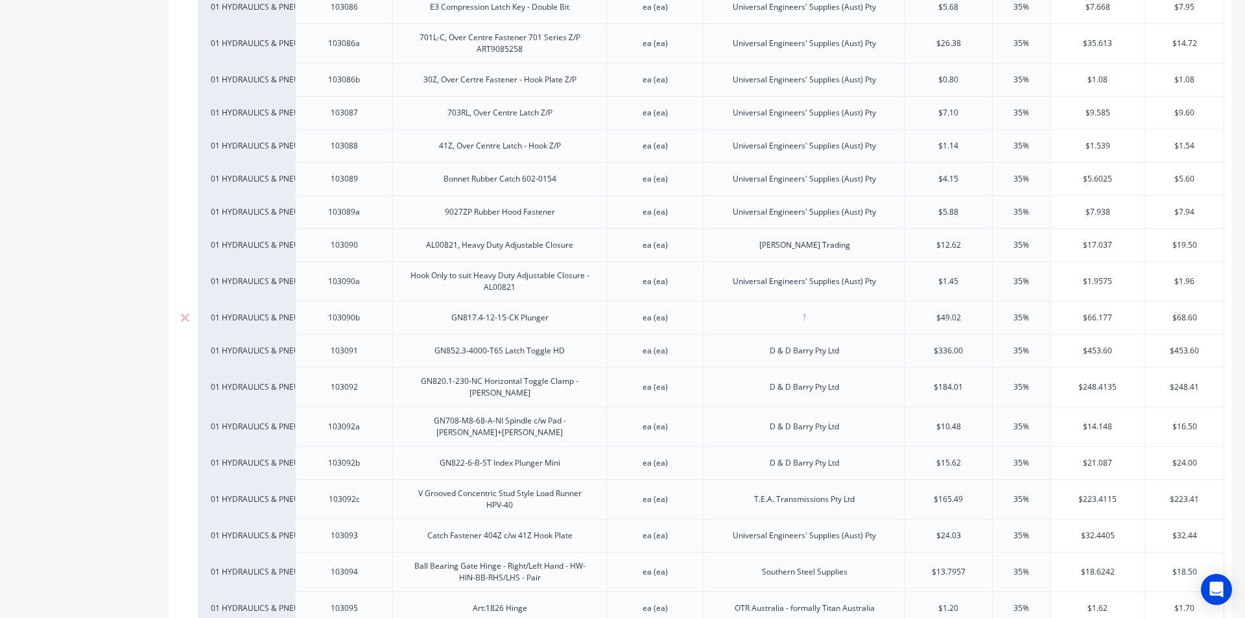
click at [507, 301] on div "GN817.4-12-15-CK Plunger" at bounding box center [499, 317] width 214 height 33
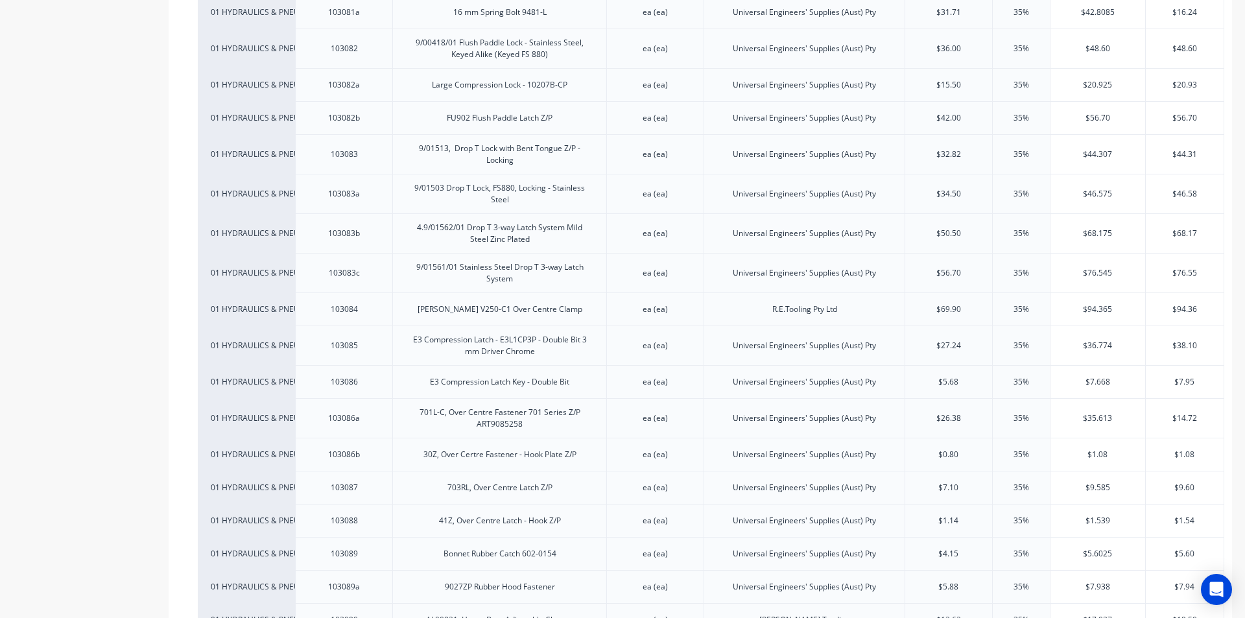
scroll to position [2465, 0]
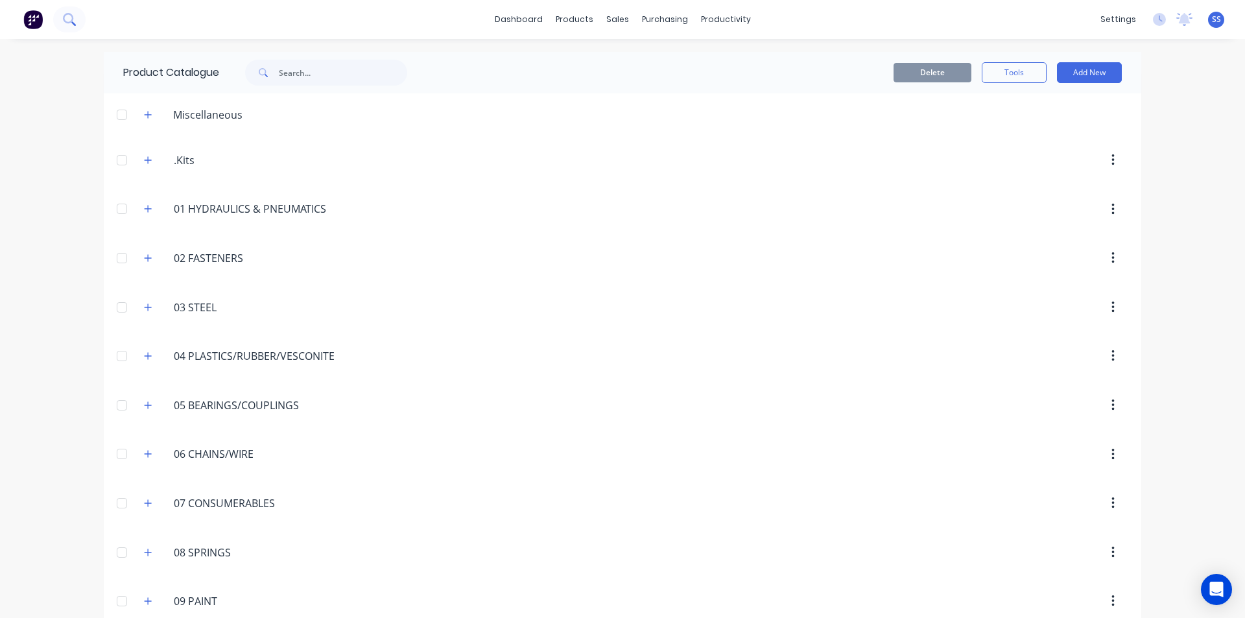
click at [72, 23] on icon at bounding box center [69, 19] width 12 height 12
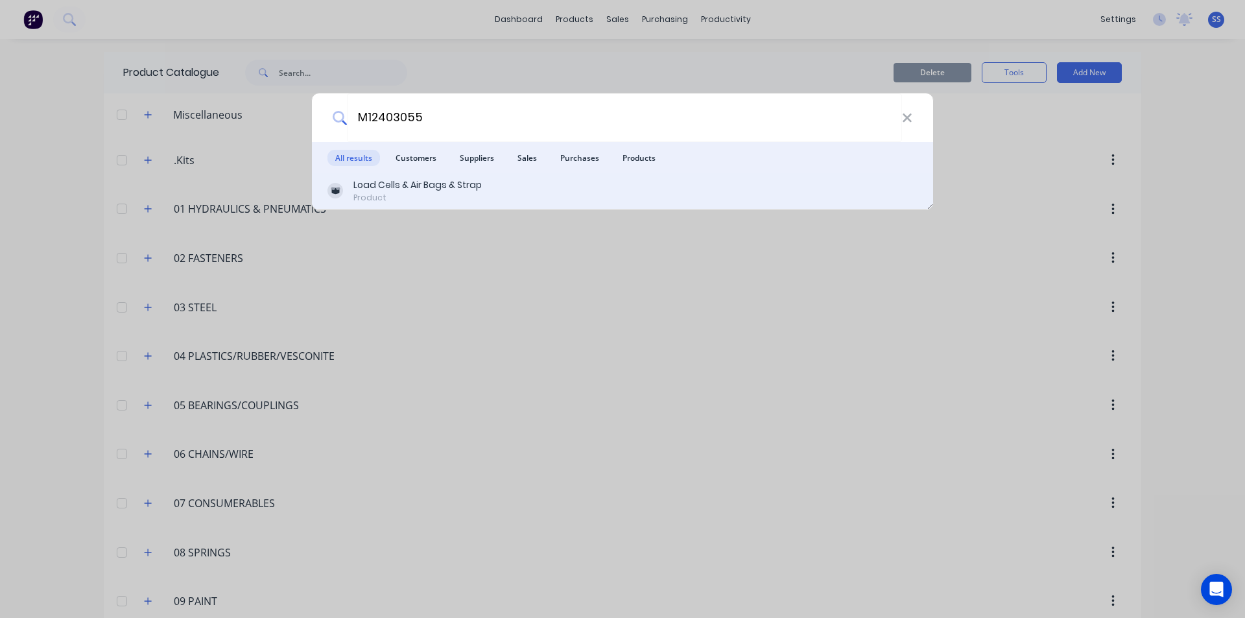
type input "M12403055"
click at [466, 187] on div "Load Cells & Air Bags & Strap" at bounding box center [418, 185] width 128 height 14
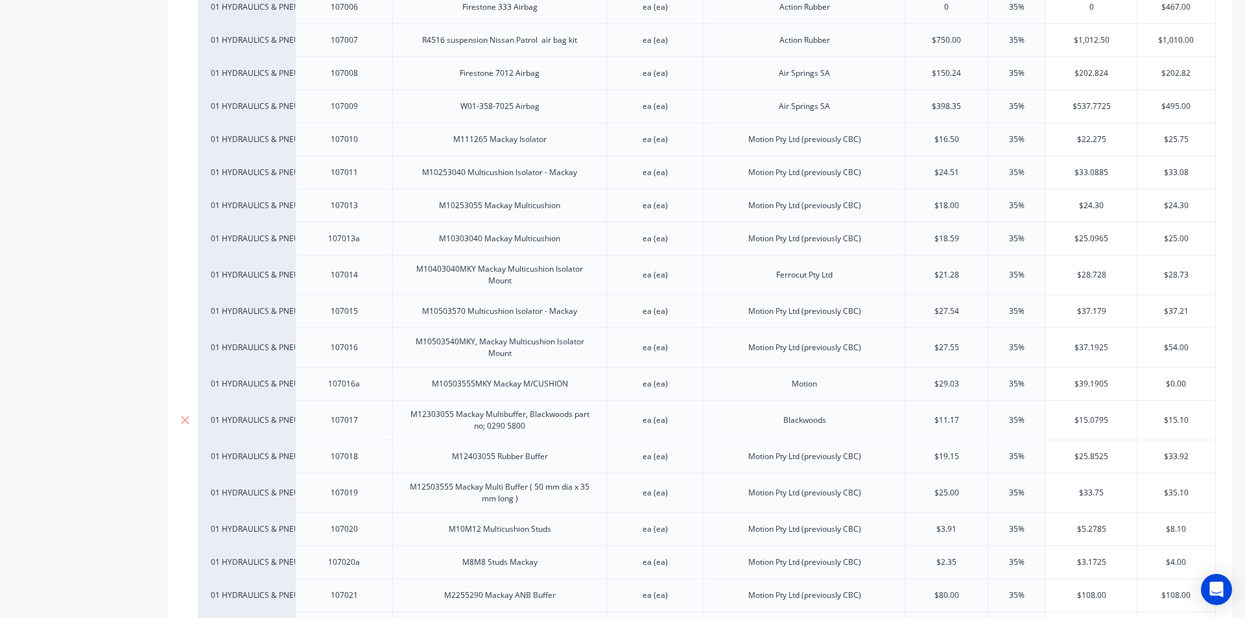
scroll to position [454, 0]
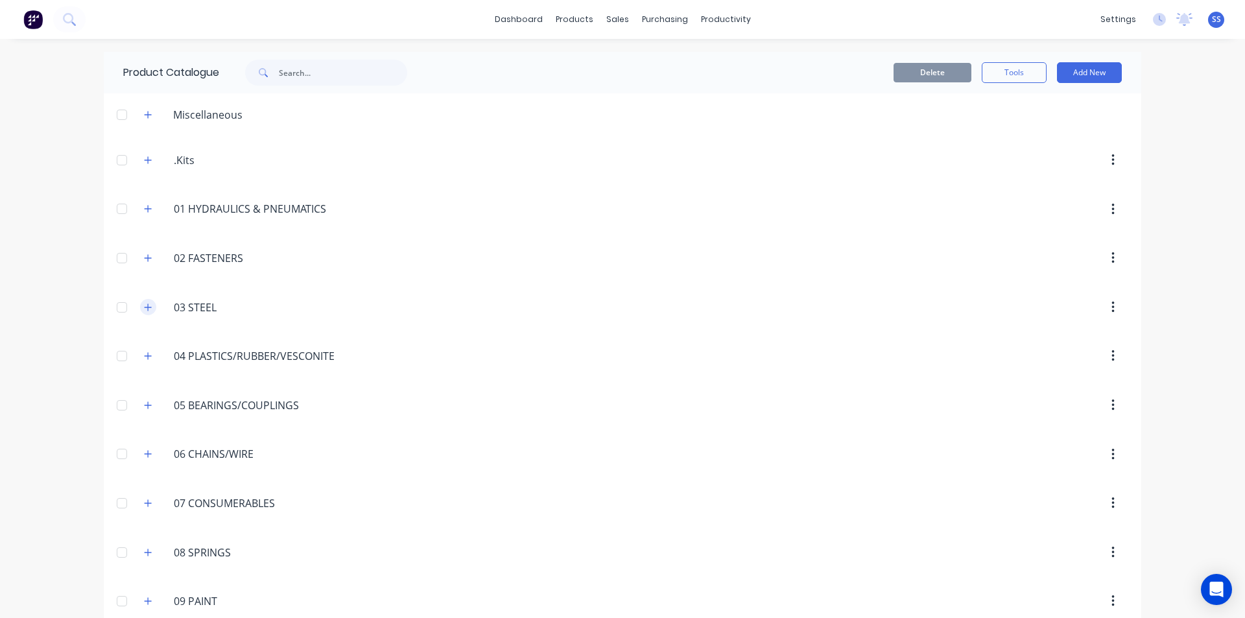
click at [145, 304] on icon "button" at bounding box center [148, 307] width 7 height 7
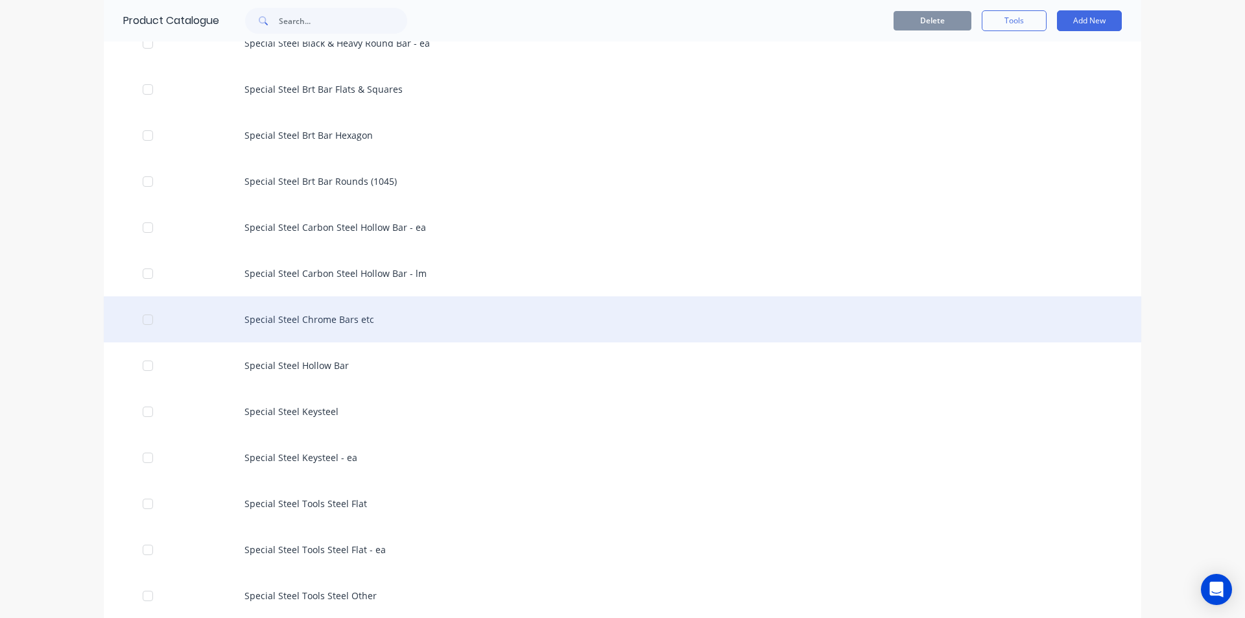
scroll to position [2595, 0]
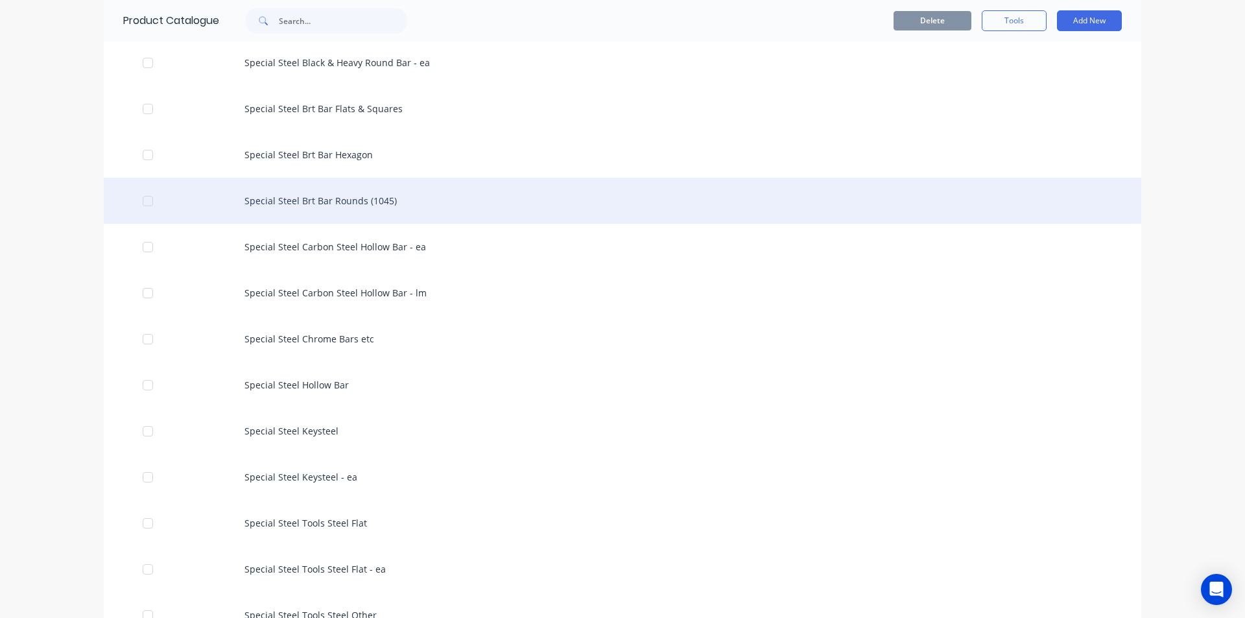
click at [338, 189] on div "Special Steel Brt Bar Rounds (1045)" at bounding box center [623, 201] width 1038 height 46
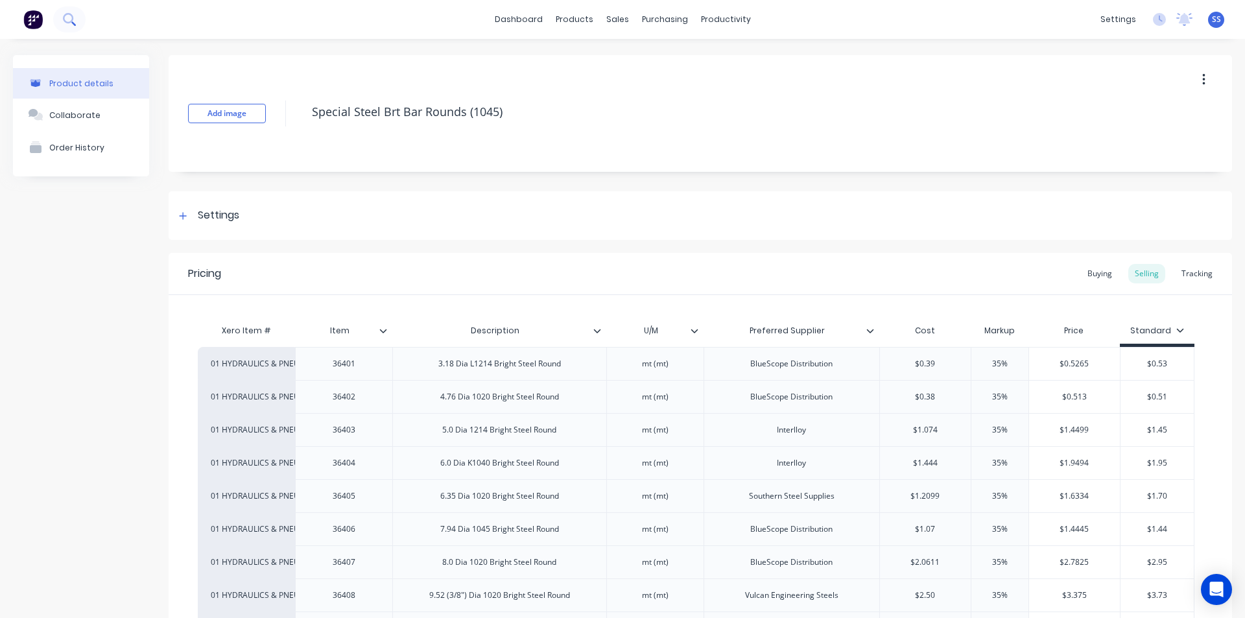
click at [73, 21] on icon at bounding box center [69, 19] width 12 height 12
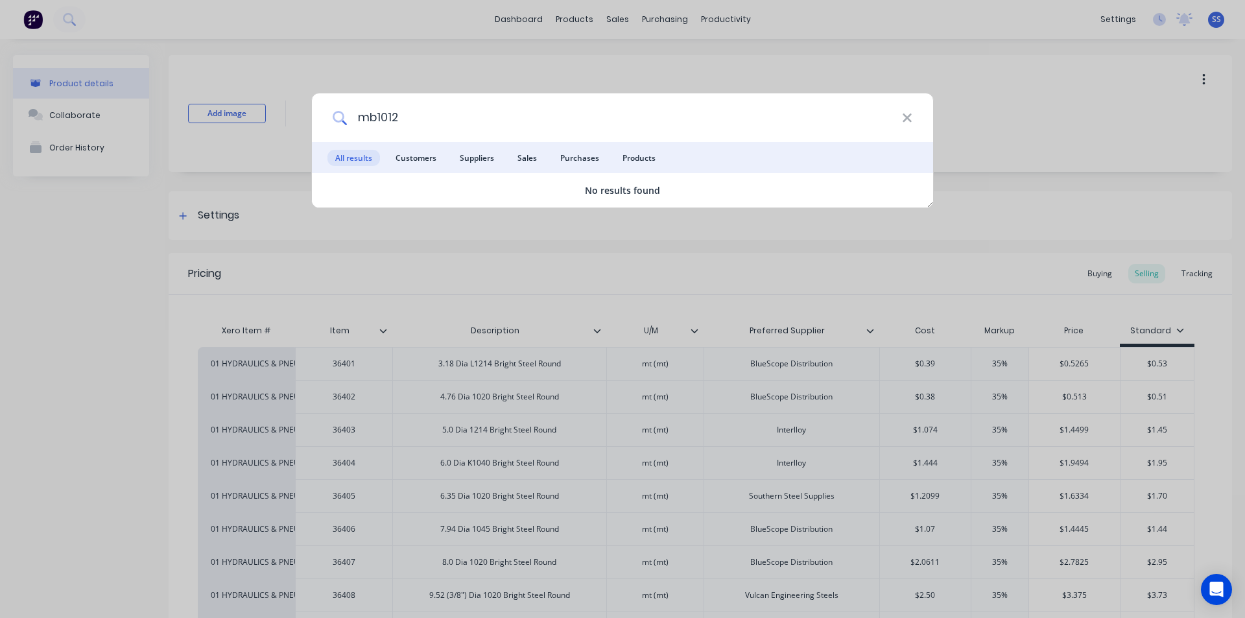
click at [374, 117] on input "mb1012" at bounding box center [624, 117] width 555 height 49
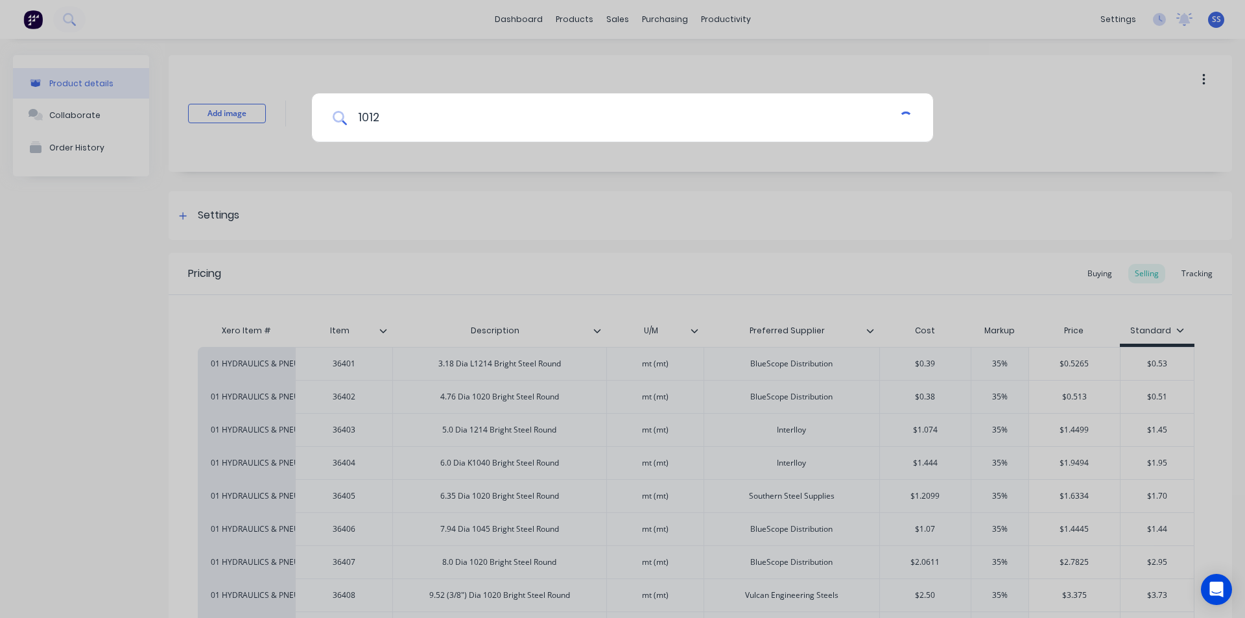
click at [377, 114] on input "1012" at bounding box center [623, 117] width 553 height 49
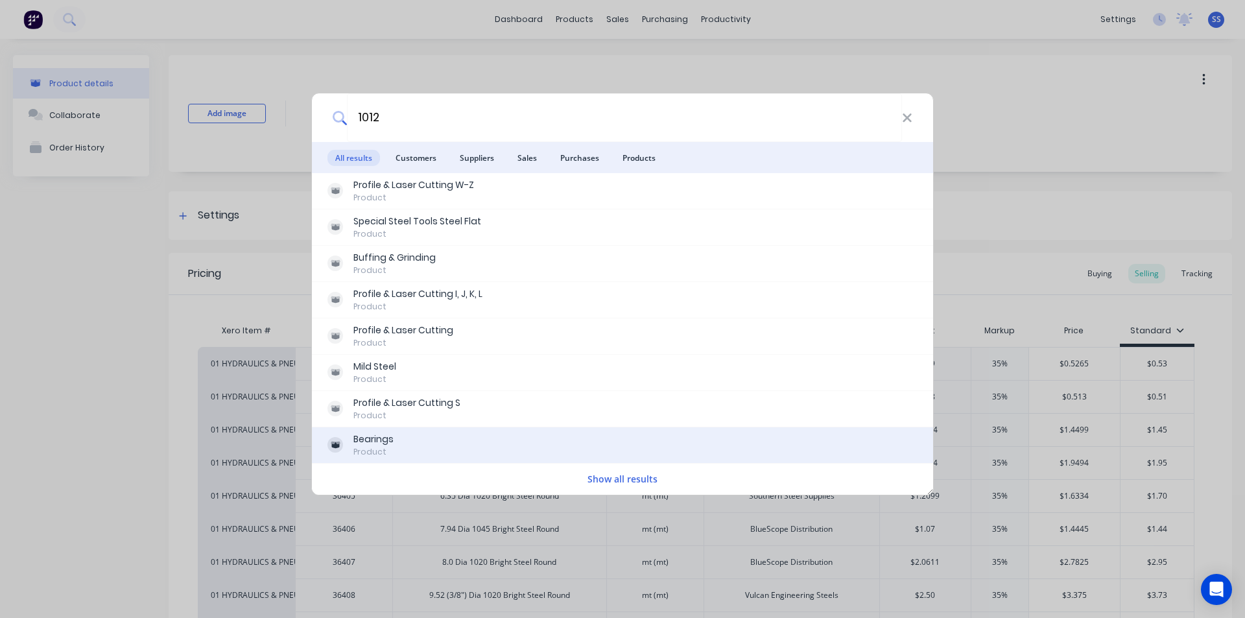
type input "1012"
click at [387, 444] on div "Bearings" at bounding box center [374, 440] width 40 height 14
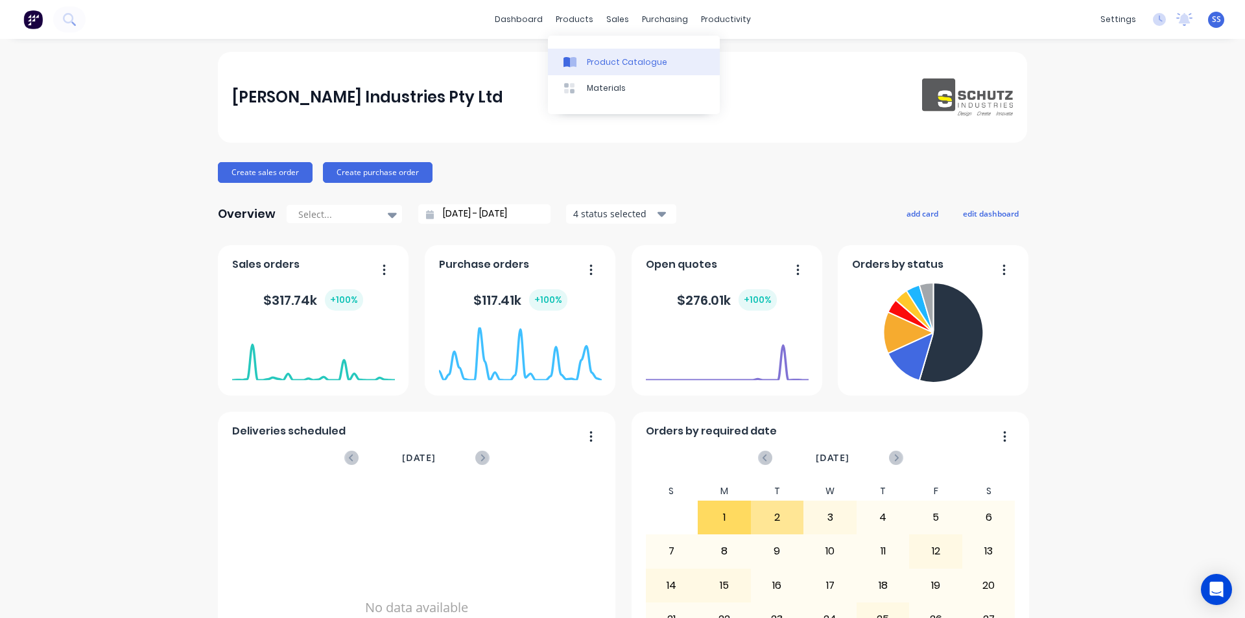
click at [594, 56] on div "Product Catalogue" at bounding box center [627, 62] width 80 height 12
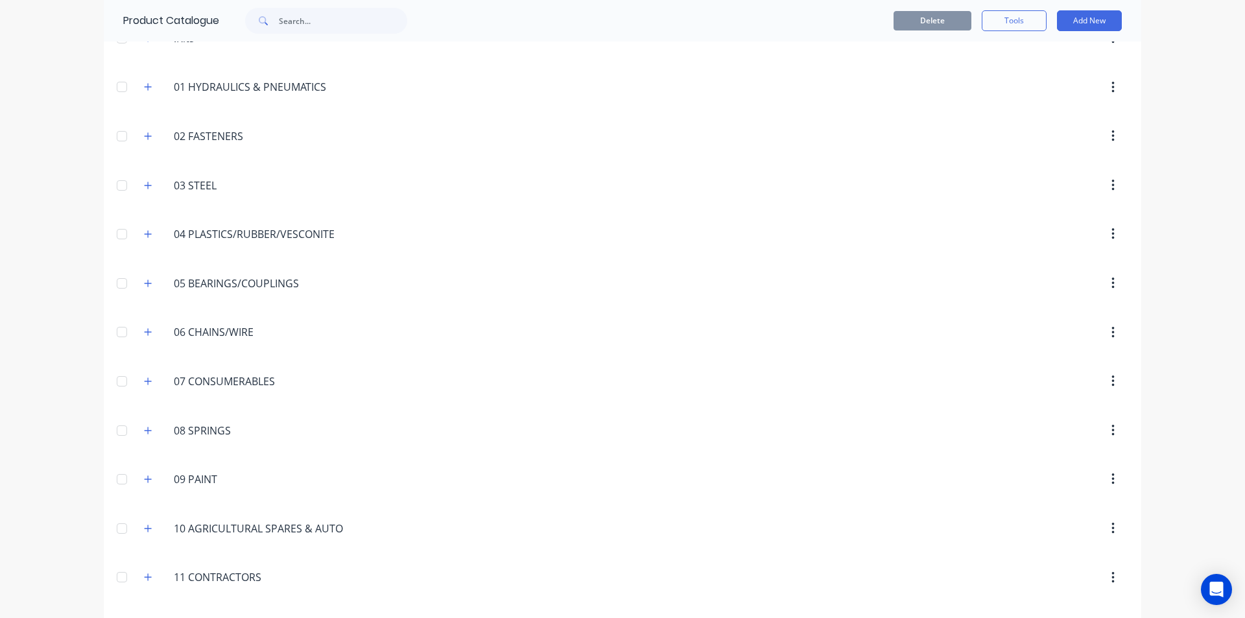
scroll to position [130, 0]
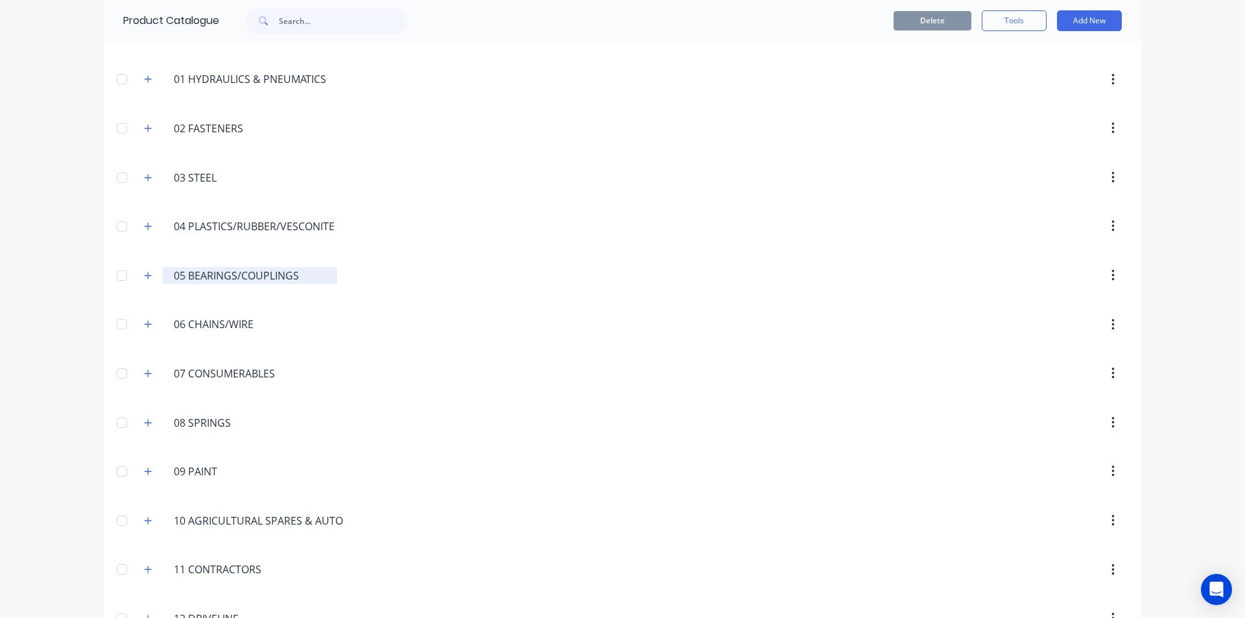
click at [229, 274] on input "05 BEARINGS/COUPLINGS" at bounding box center [251, 276] width 154 height 16
click at [144, 276] on icon "button" at bounding box center [148, 275] width 8 height 9
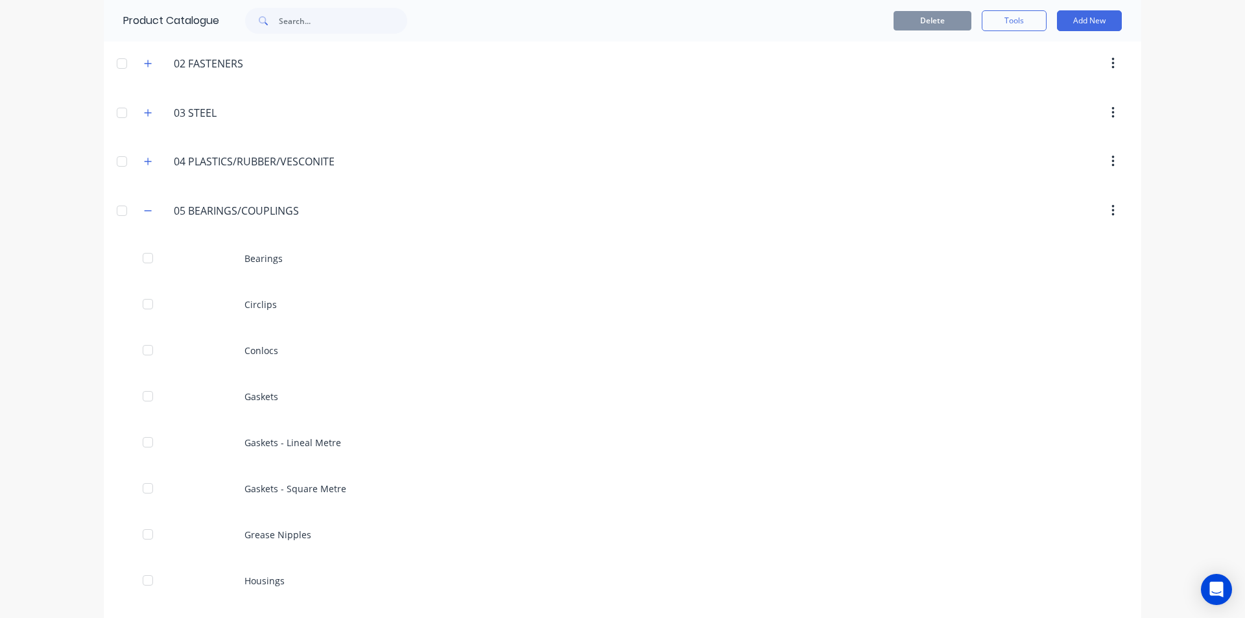
scroll to position [0, 0]
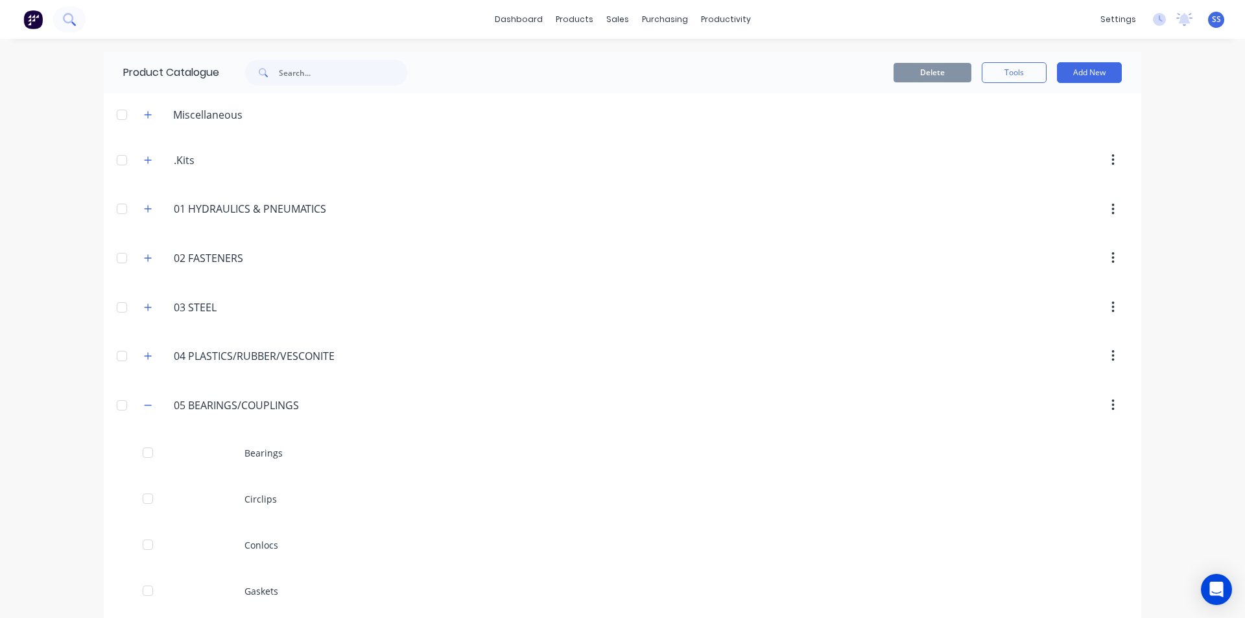
click at [64, 14] on icon at bounding box center [69, 19] width 12 height 12
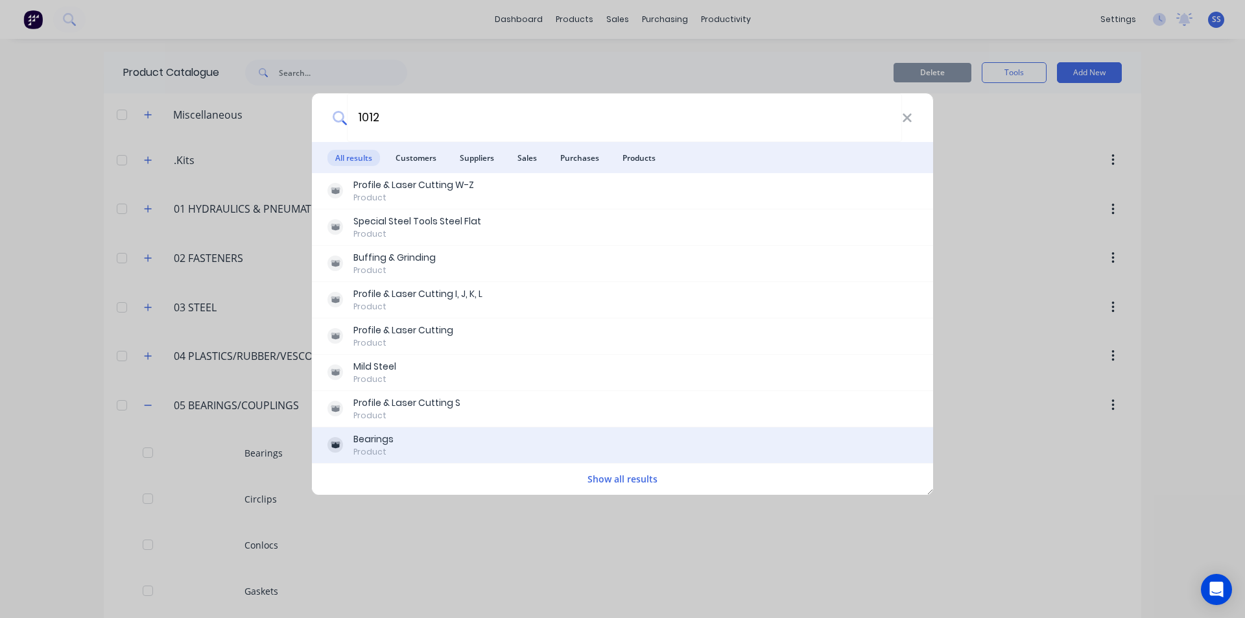
type input "1012"
click at [390, 440] on div "Bearings" at bounding box center [374, 440] width 40 height 14
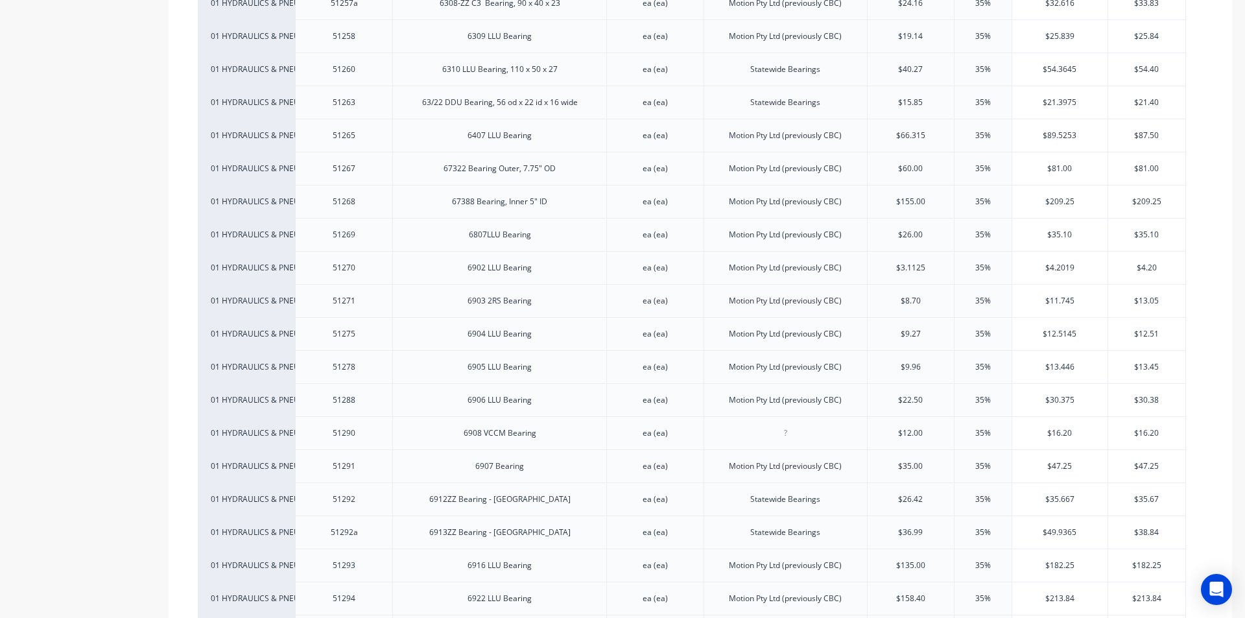
scroll to position [4930, 0]
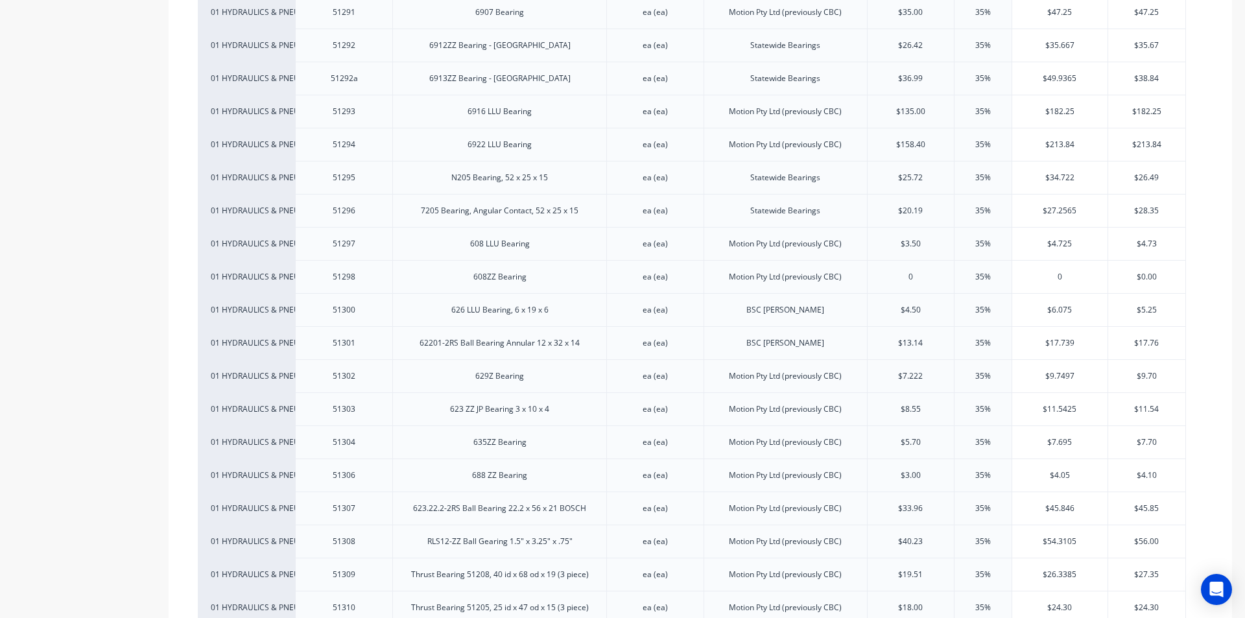
type textarea "x"
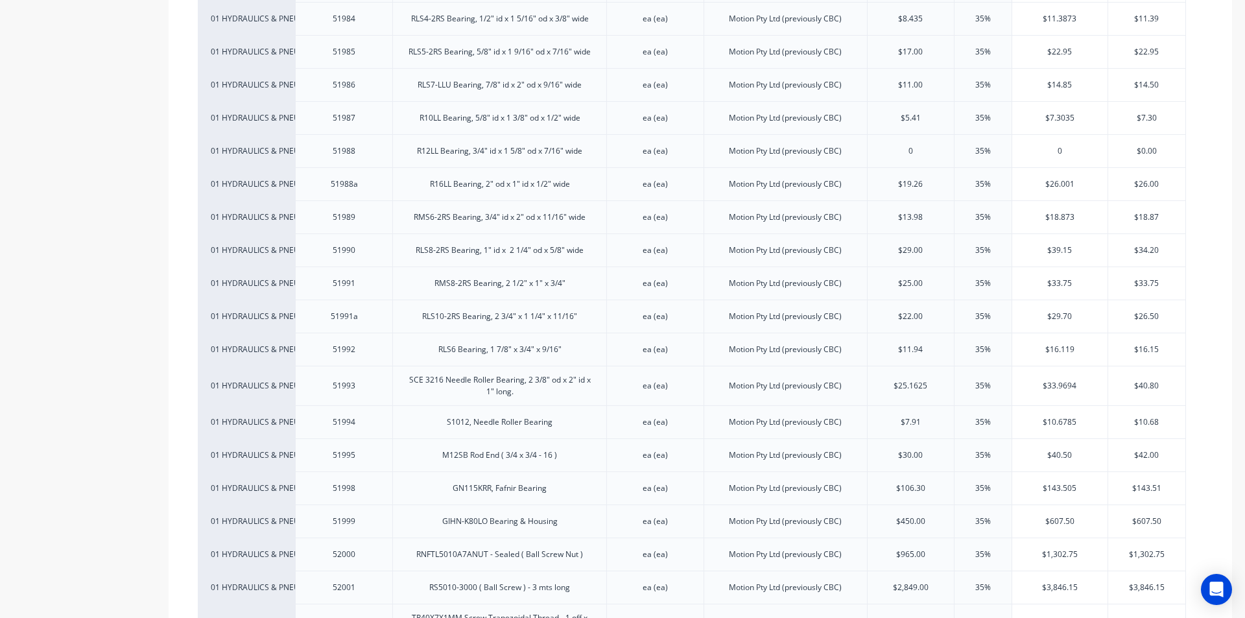
scroll to position [12895, 0]
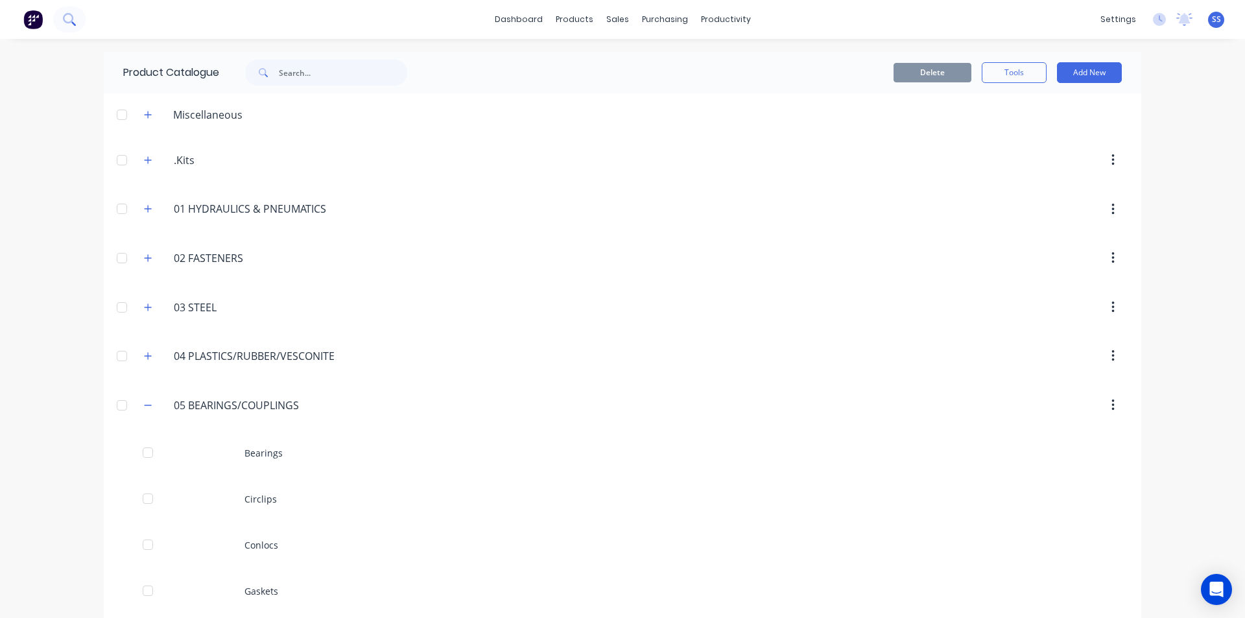
click at [73, 16] on icon at bounding box center [69, 19] width 12 height 12
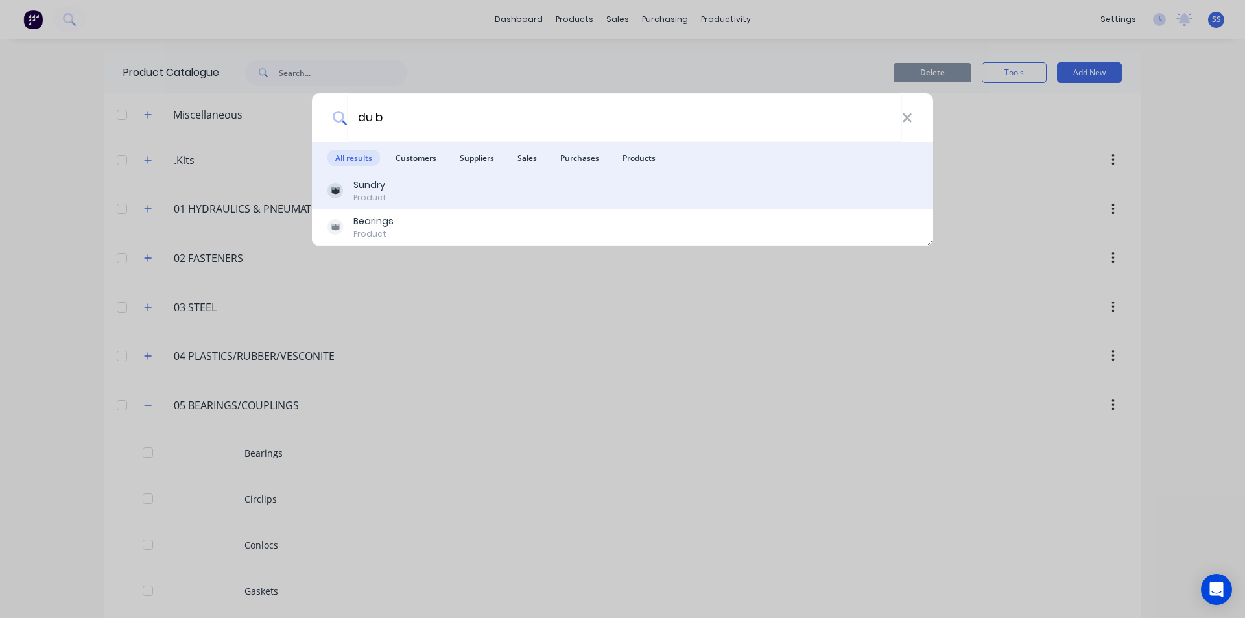
type input "du b"
click at [418, 194] on div "Sundry Product" at bounding box center [623, 190] width 590 height 25
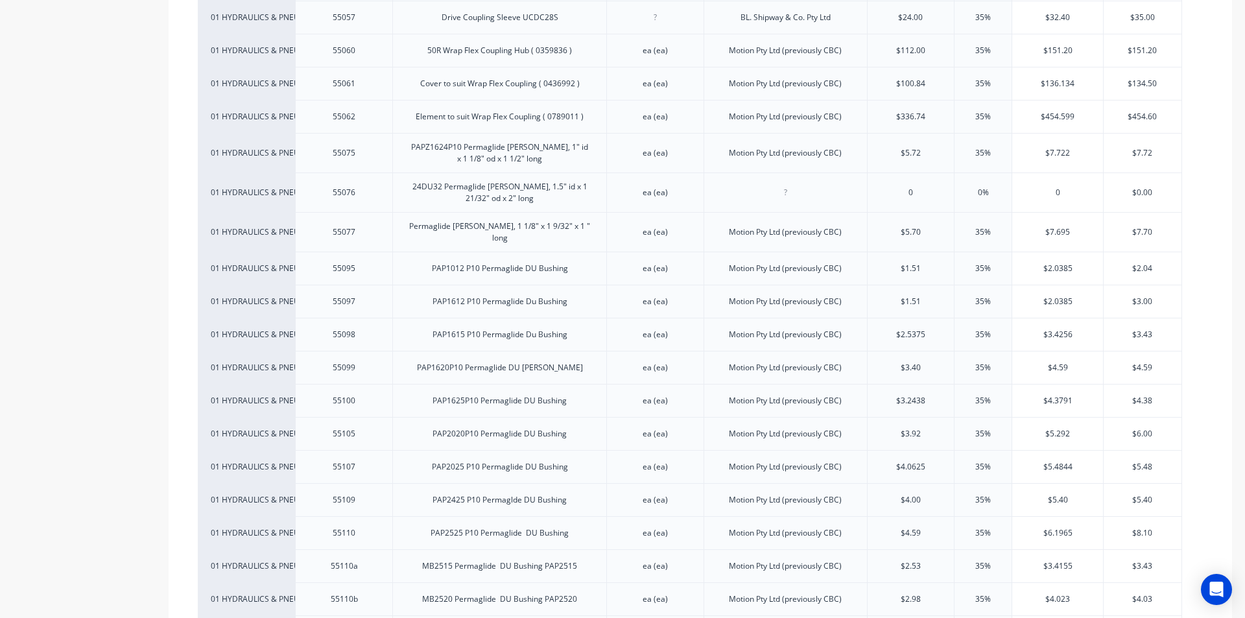
scroll to position [1751, 0]
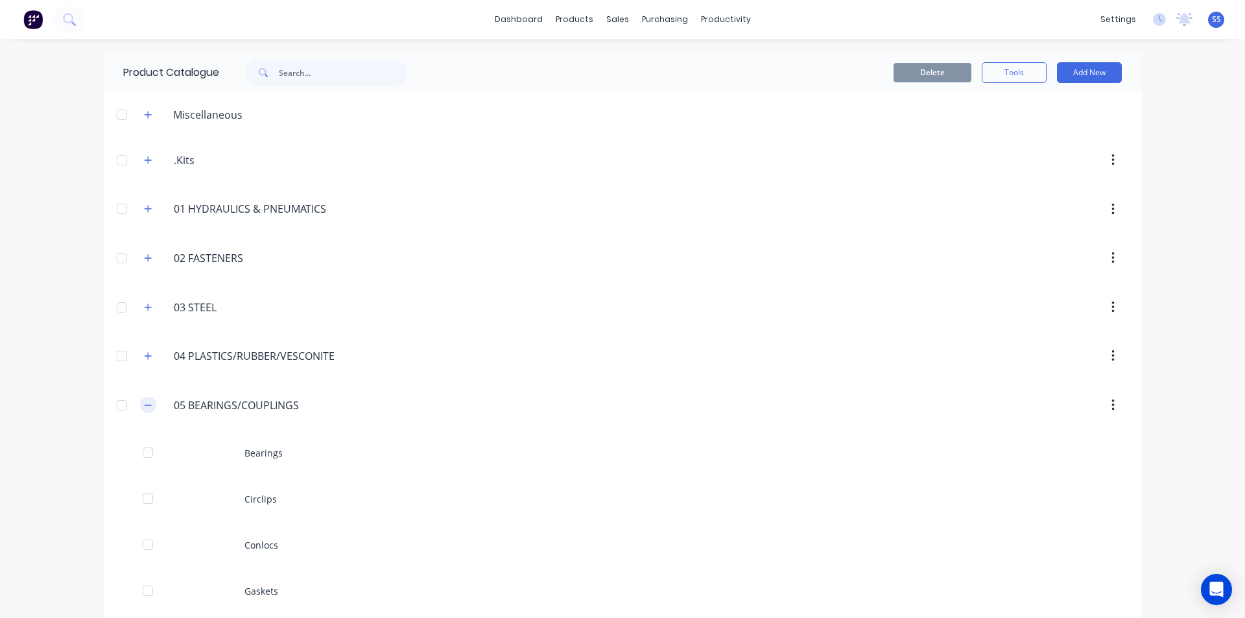
click at [141, 399] on button "button" at bounding box center [148, 405] width 16 height 16
click at [147, 311] on button "button" at bounding box center [148, 307] width 16 height 16
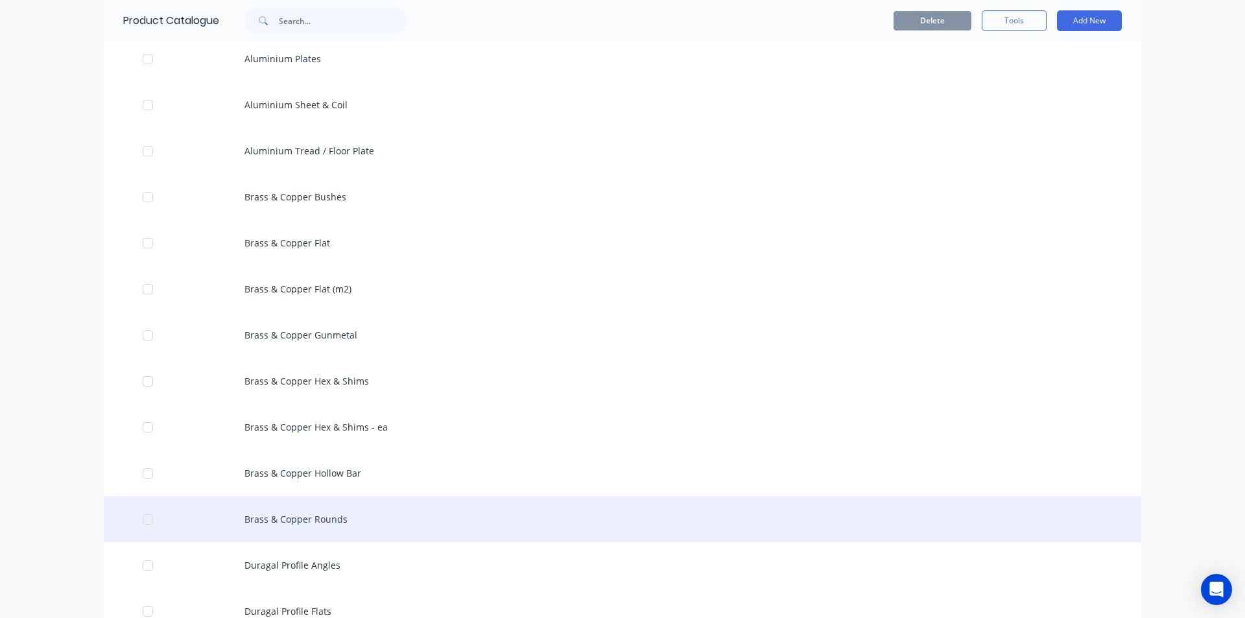
scroll to position [714, 0]
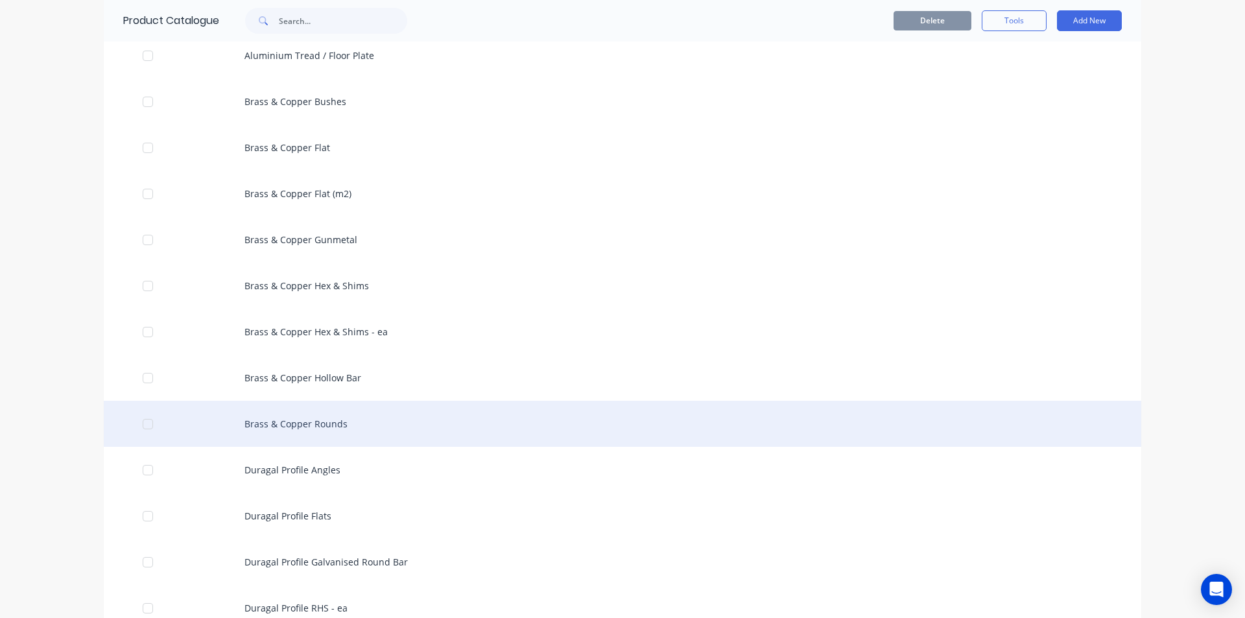
click at [335, 427] on div "Brass & Copper Rounds" at bounding box center [623, 424] width 1038 height 46
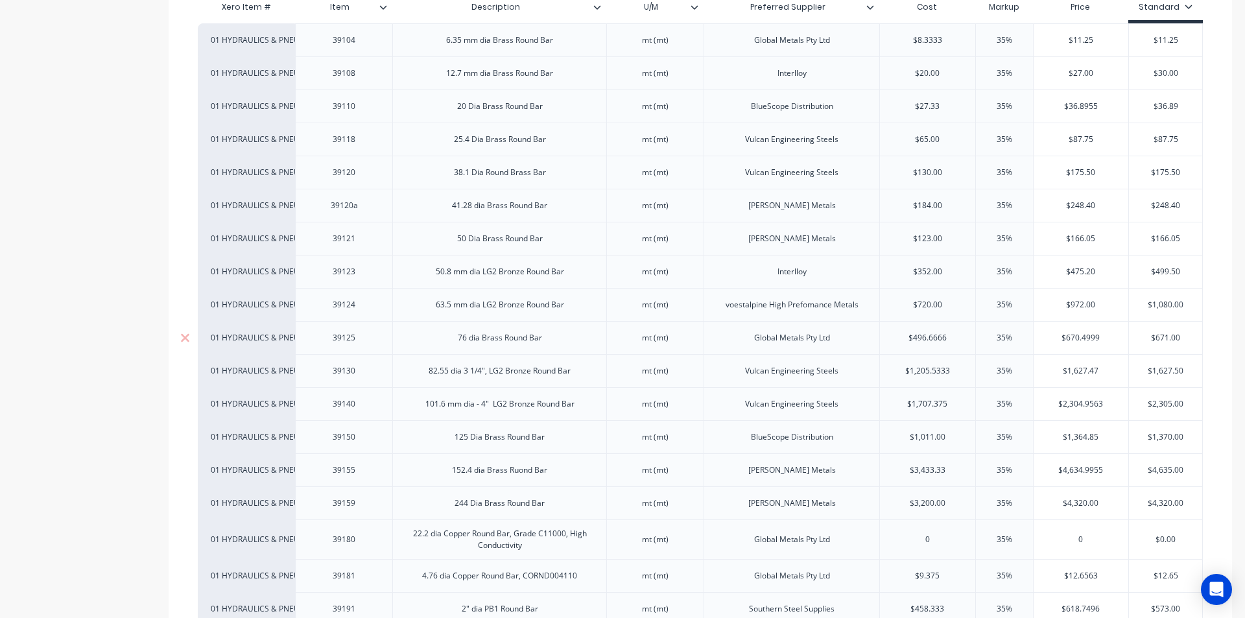
scroll to position [324, 0]
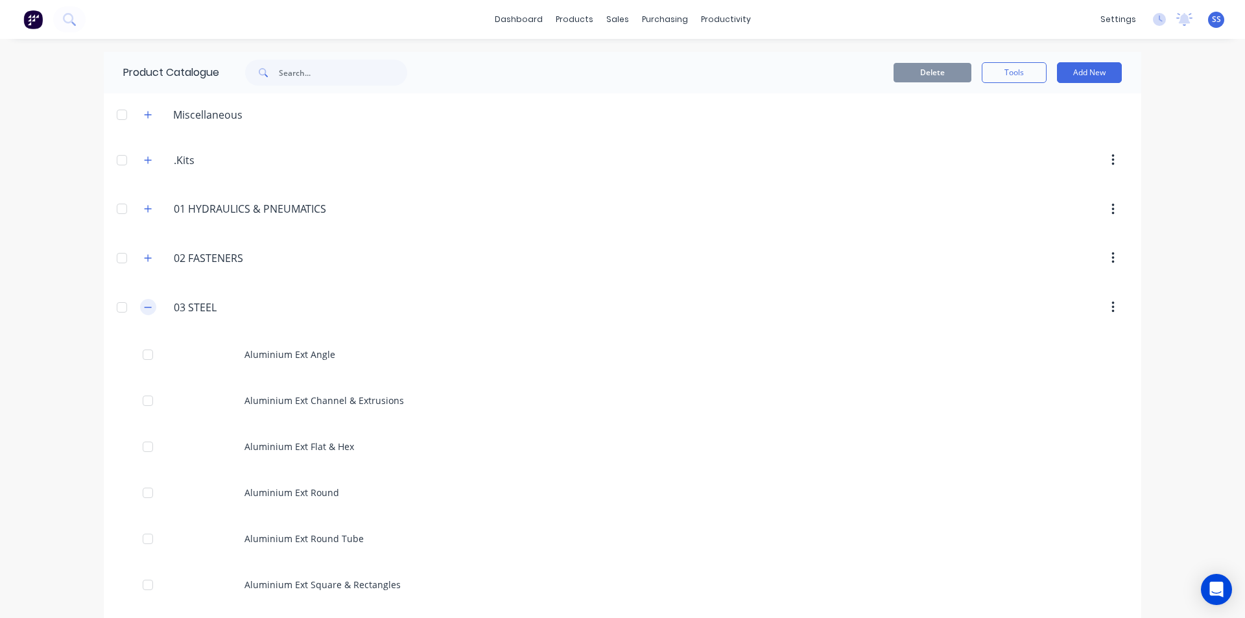
click at [144, 303] on icon "button" at bounding box center [148, 307] width 8 height 9
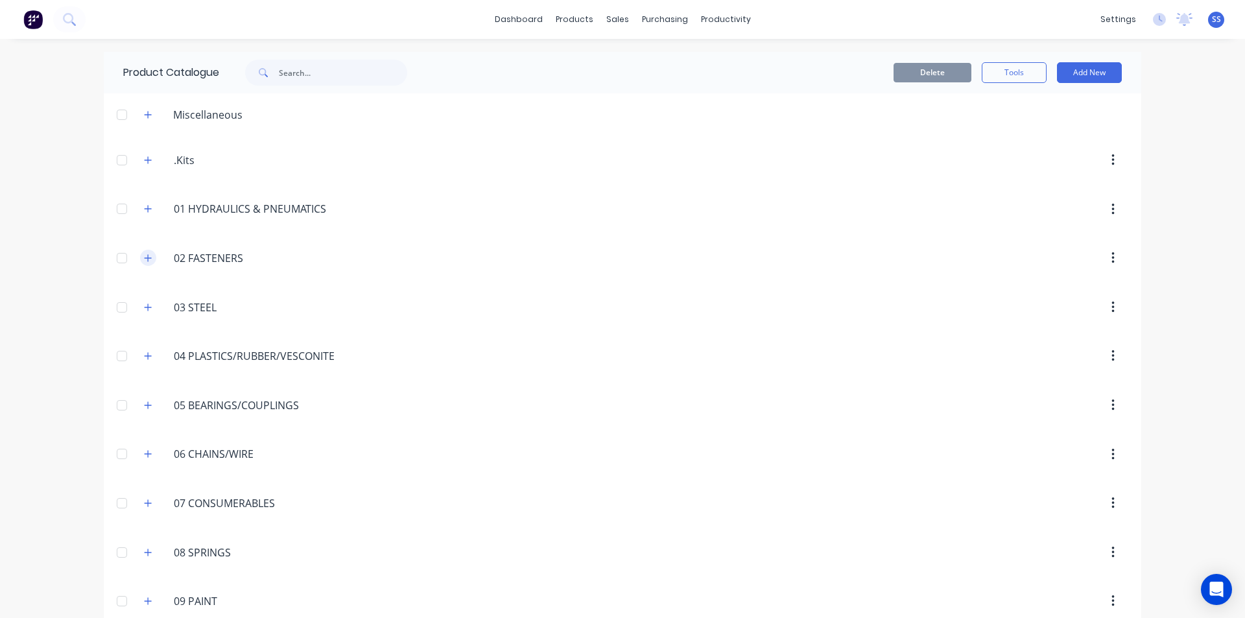
click at [145, 254] on icon "button" at bounding box center [148, 258] width 8 height 9
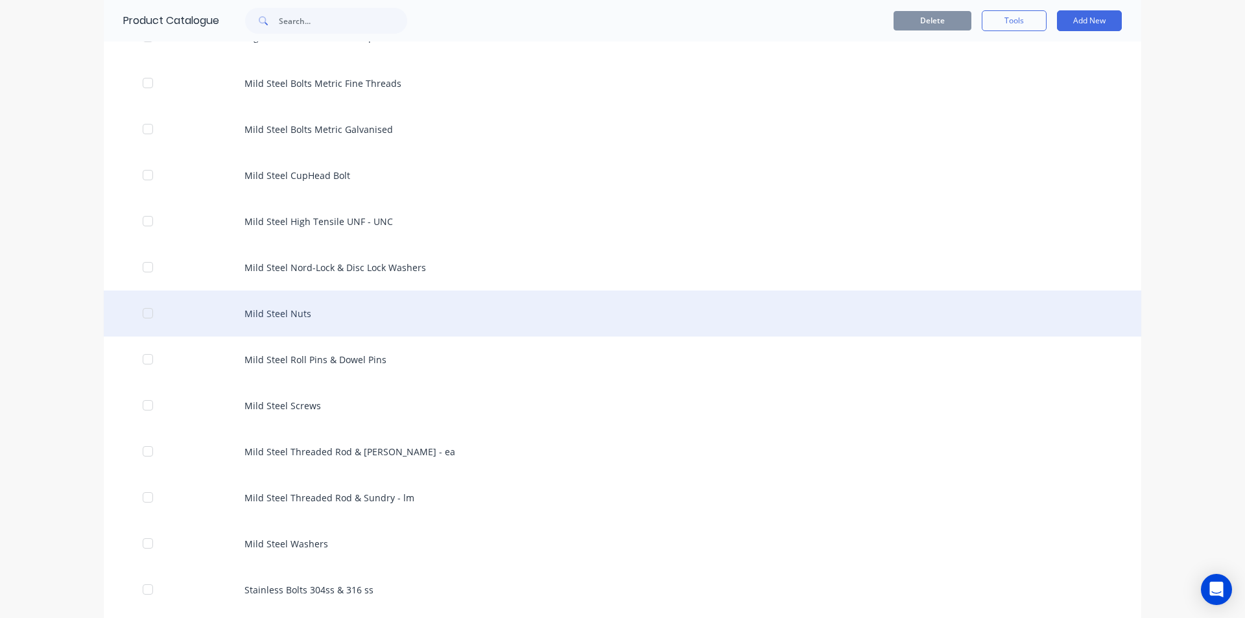
scroll to position [649, 0]
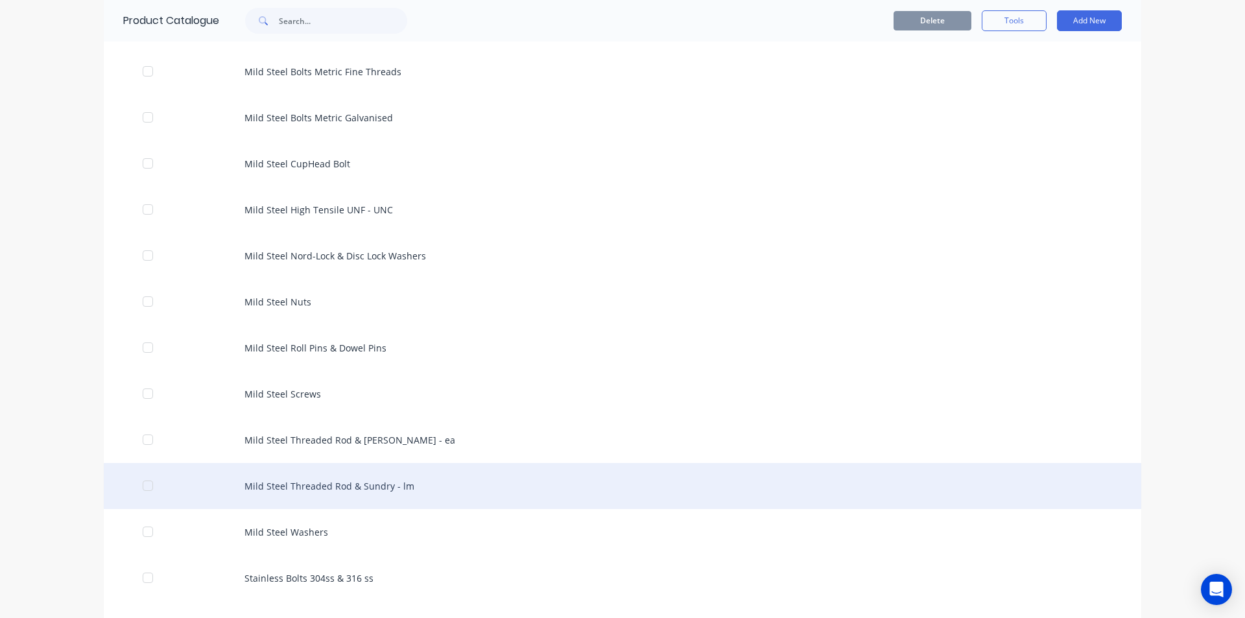
click at [346, 483] on div "Mild Steel Threaded Rod & Sundry - lm" at bounding box center [623, 486] width 1038 height 46
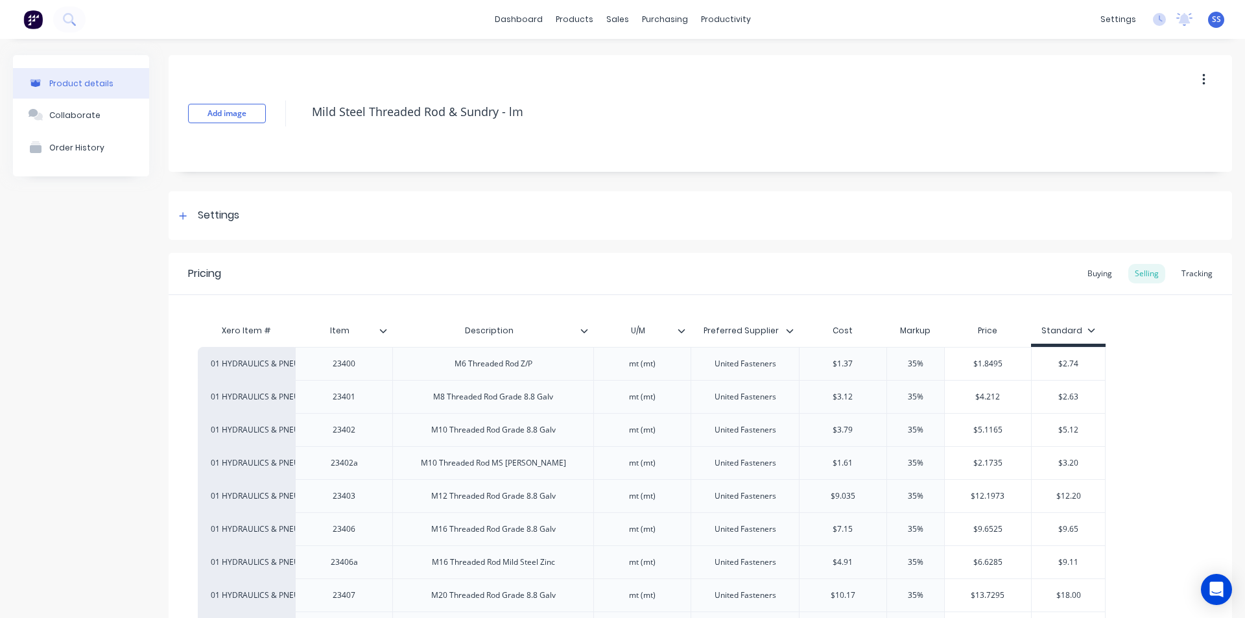
type textarea "x"
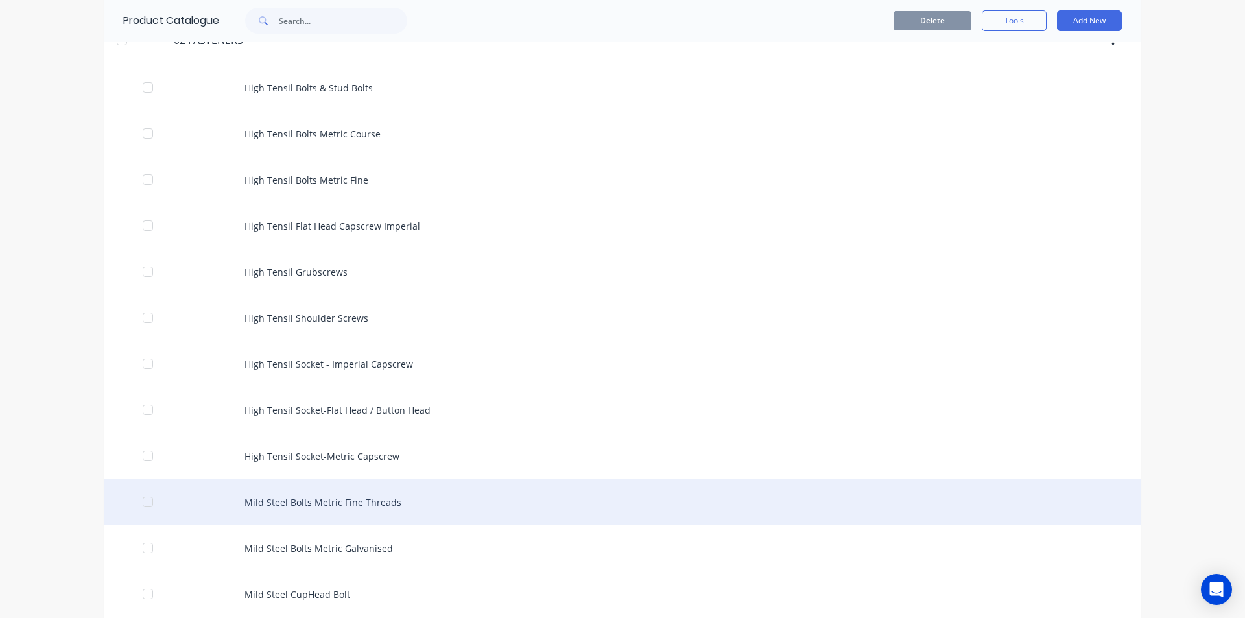
scroll to position [65, 0]
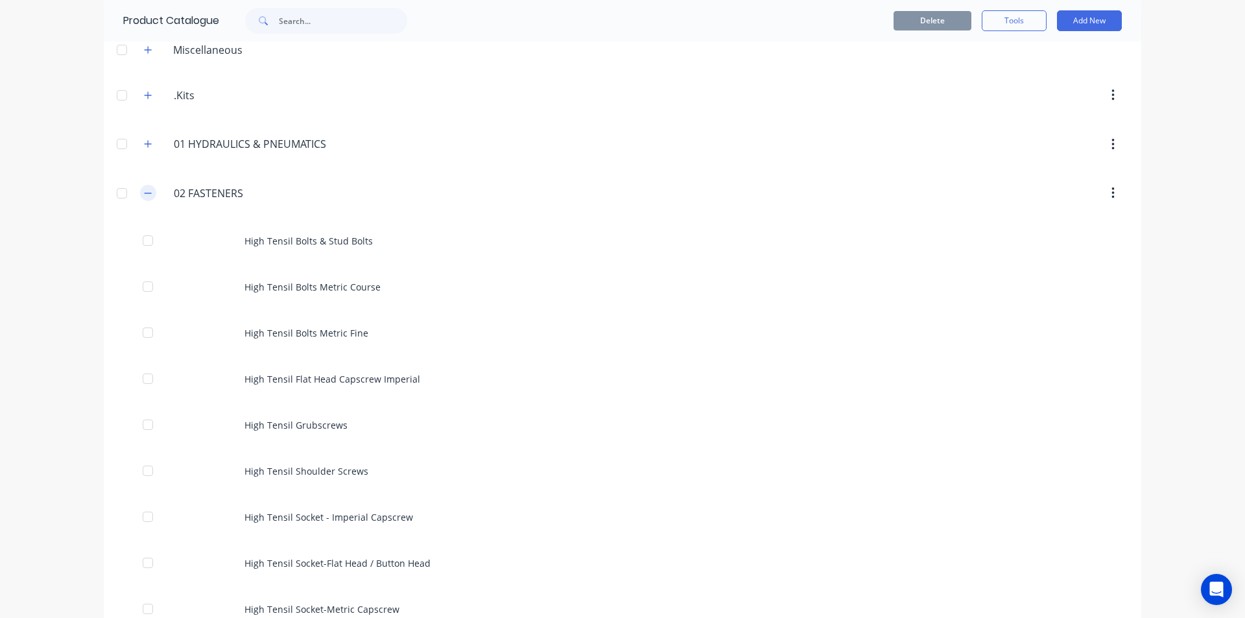
click at [144, 189] on icon "button" at bounding box center [148, 193] width 8 height 9
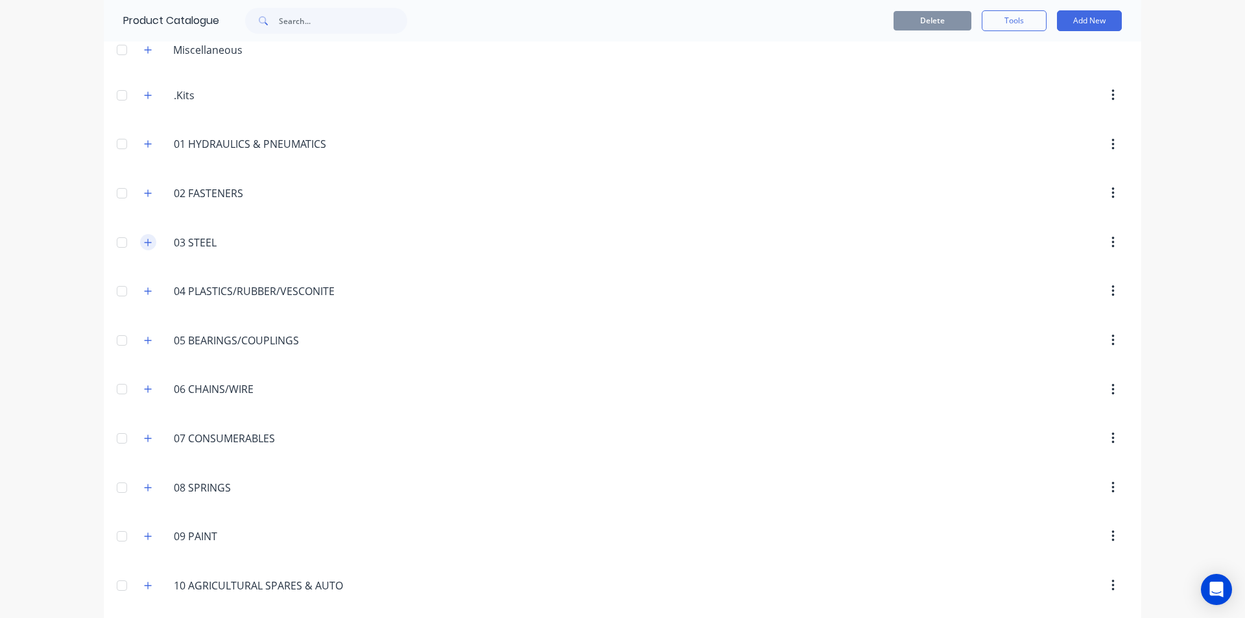
click at [145, 241] on icon "button" at bounding box center [148, 242] width 8 height 9
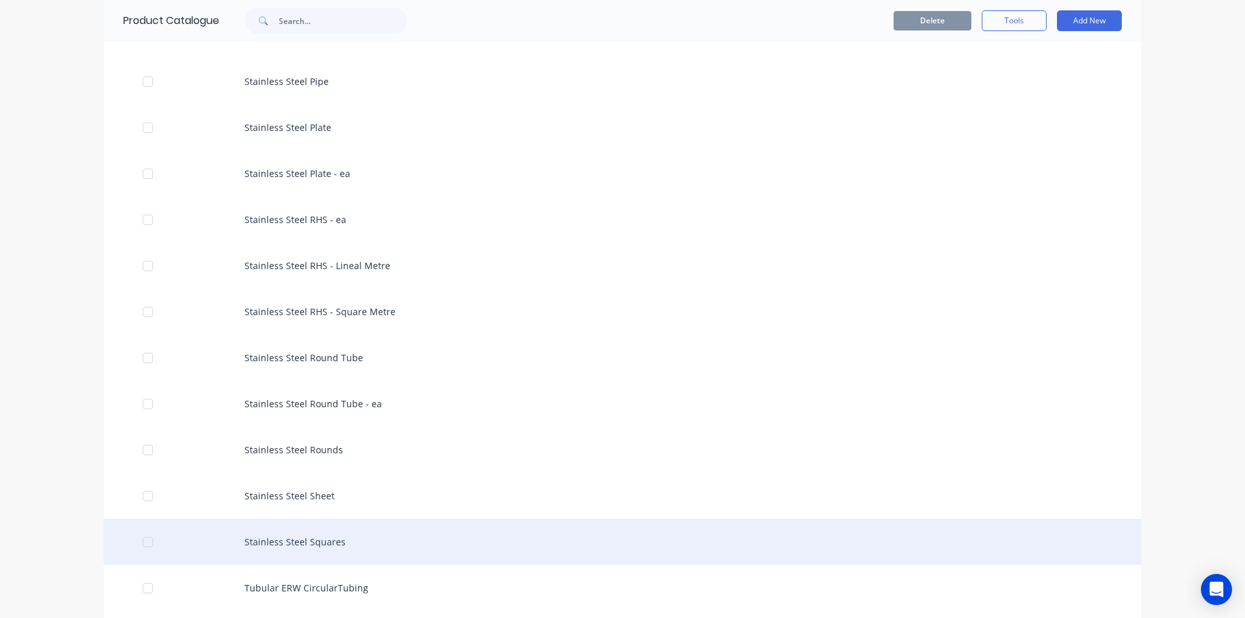
scroll to position [3697, 0]
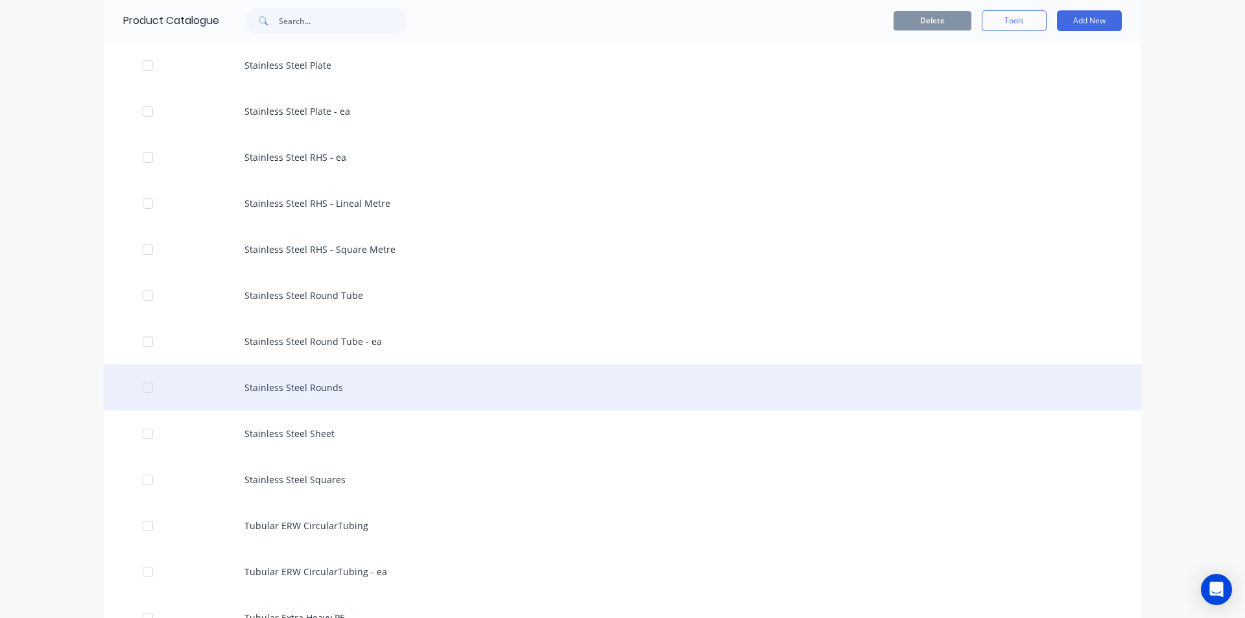
click at [337, 393] on div "Stainless Steel Rounds" at bounding box center [623, 388] width 1038 height 46
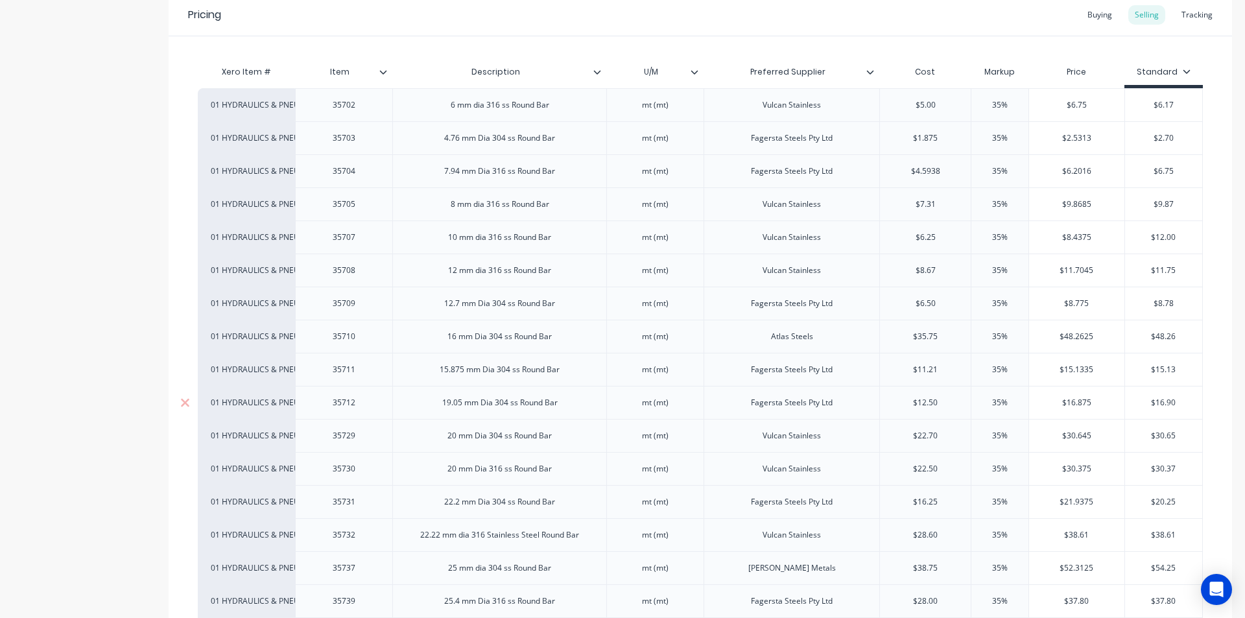
scroll to position [324, 0]
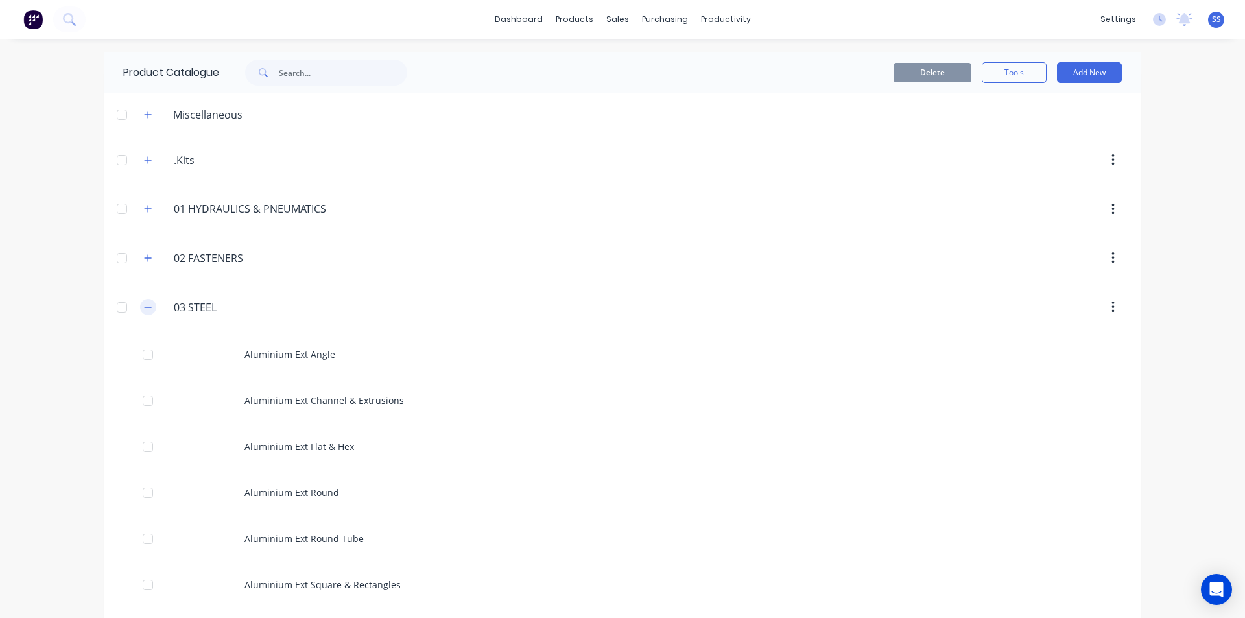
click at [144, 303] on icon "button" at bounding box center [148, 307] width 8 height 9
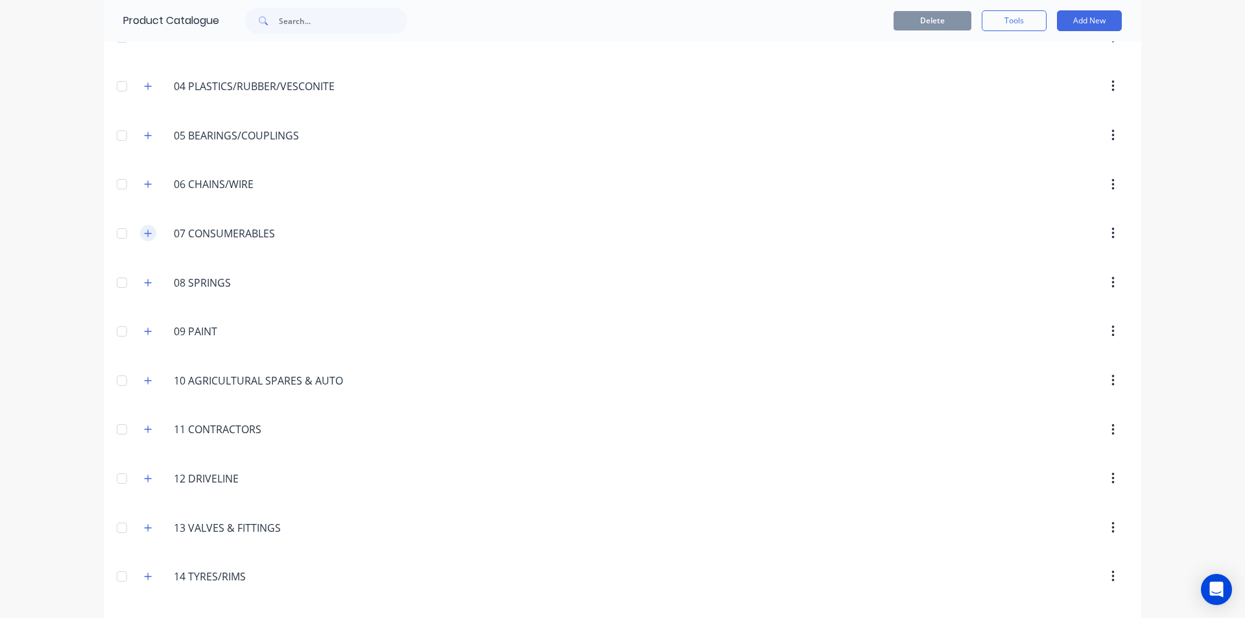
scroll to position [195, 0]
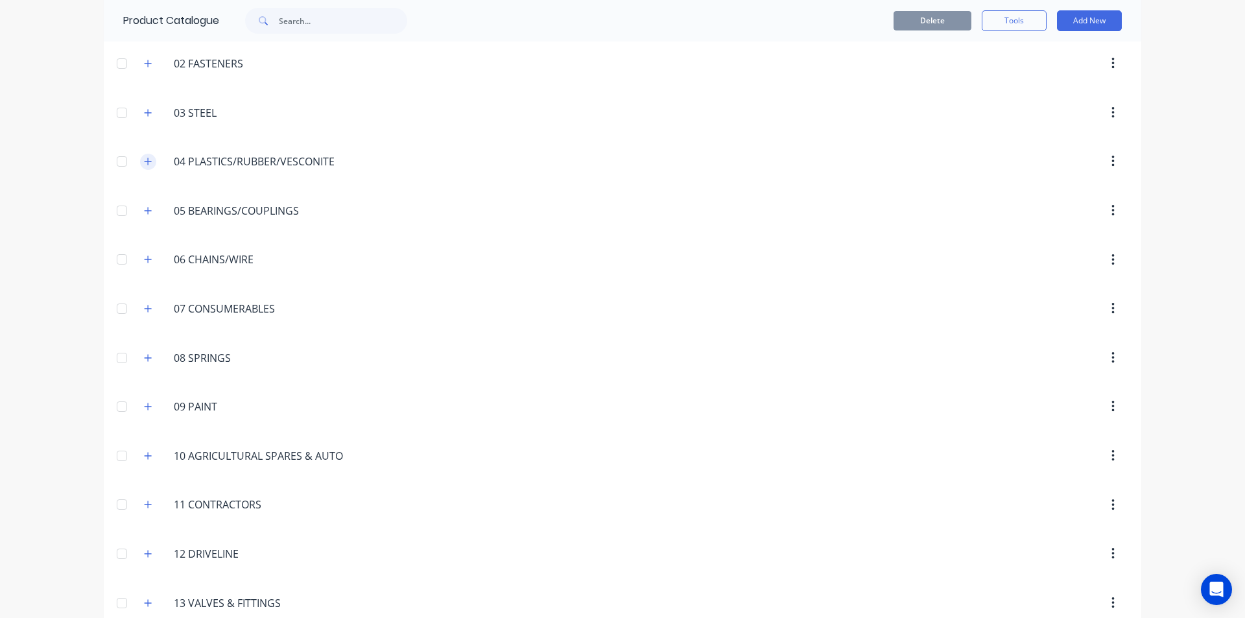
click at [144, 158] on icon "button" at bounding box center [148, 161] width 8 height 9
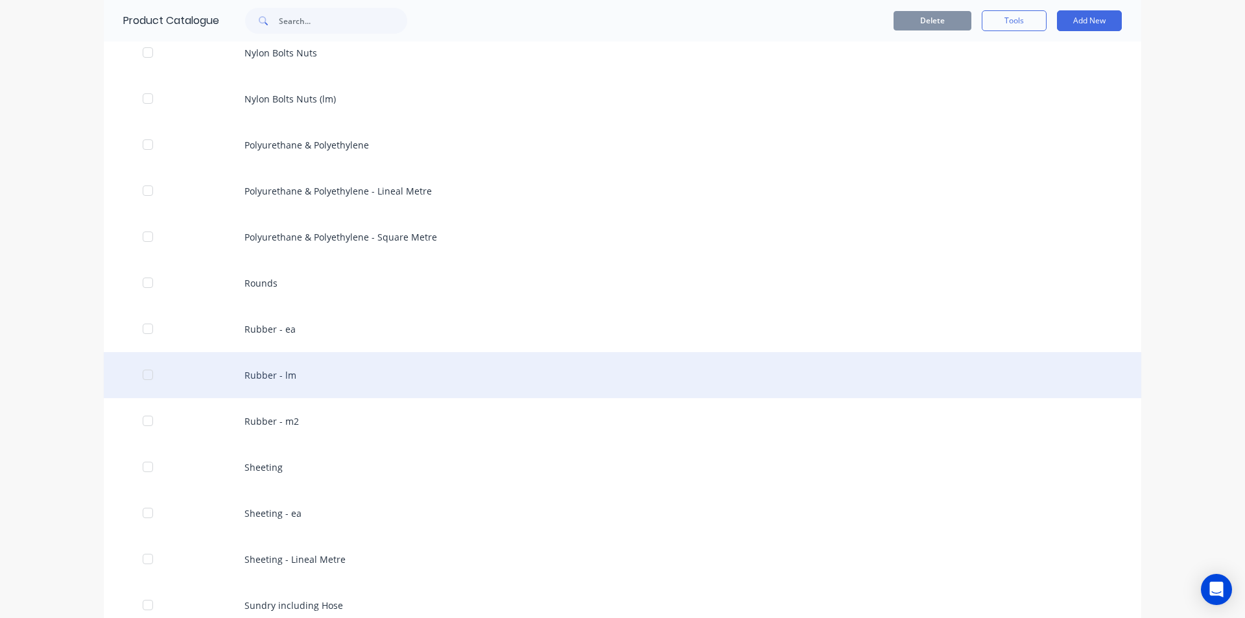
scroll to position [519, 0]
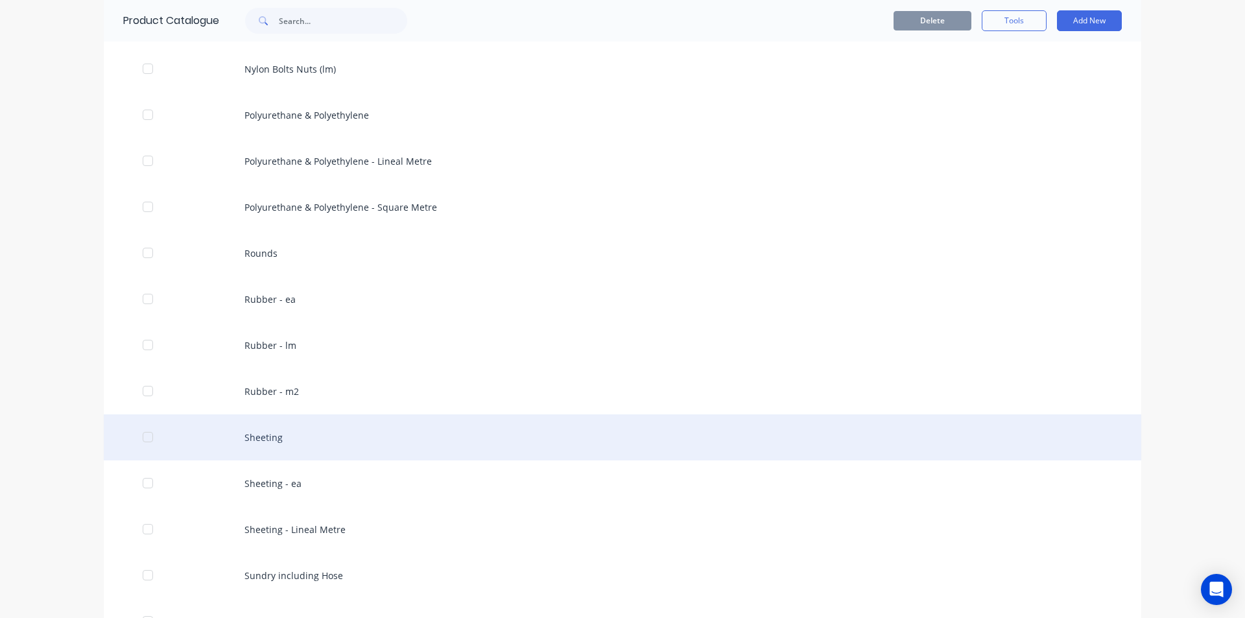
click at [289, 446] on div "Sheeting" at bounding box center [623, 437] width 1038 height 46
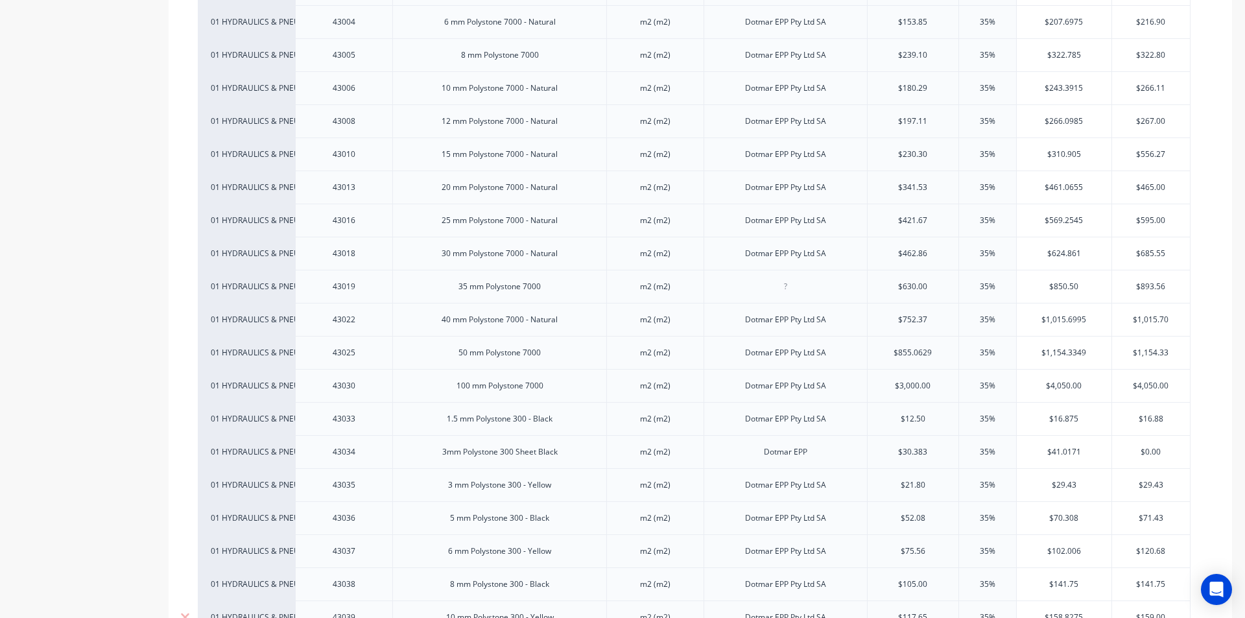
scroll to position [454, 0]
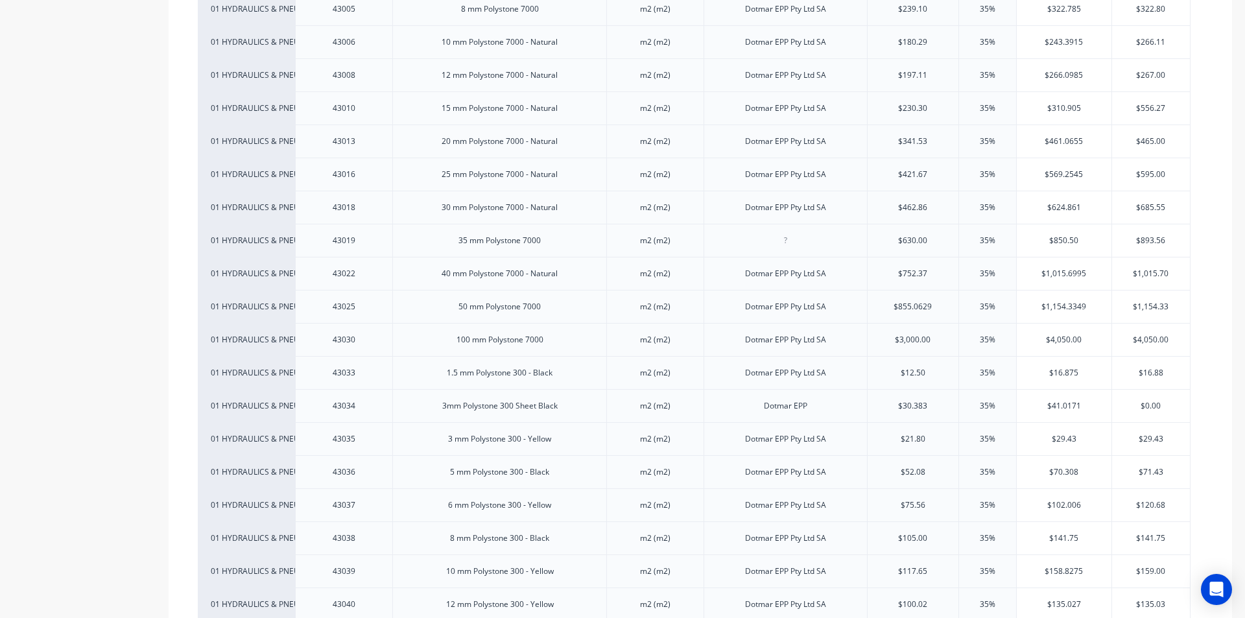
type textarea "x"
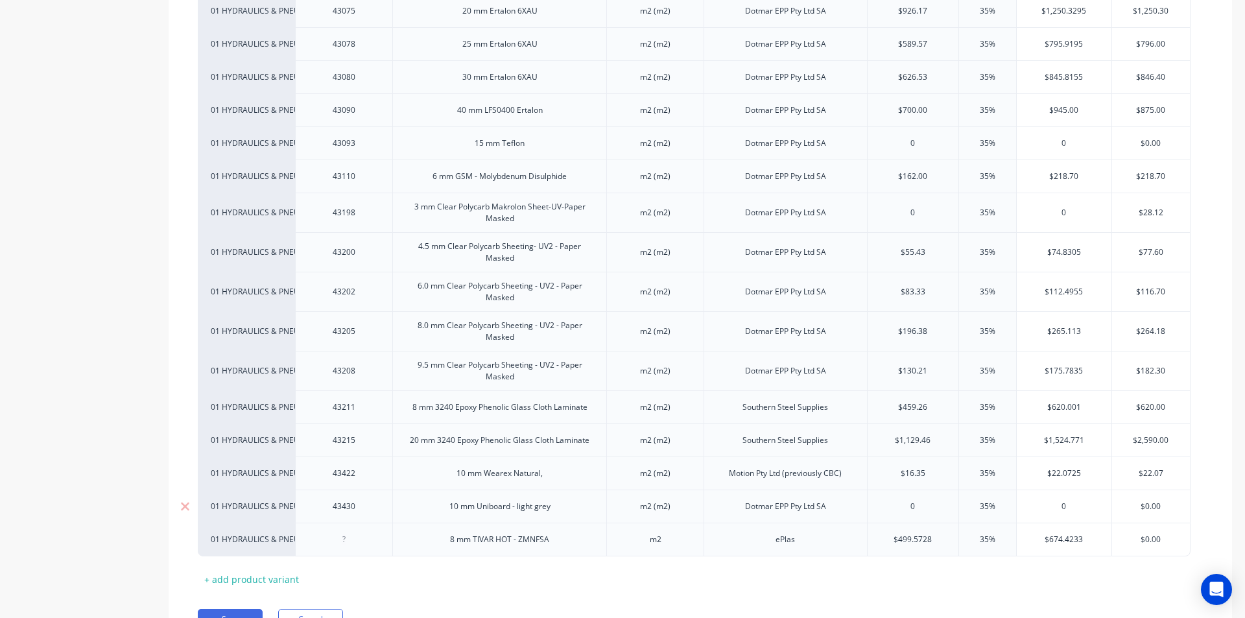
scroll to position [1681, 0]
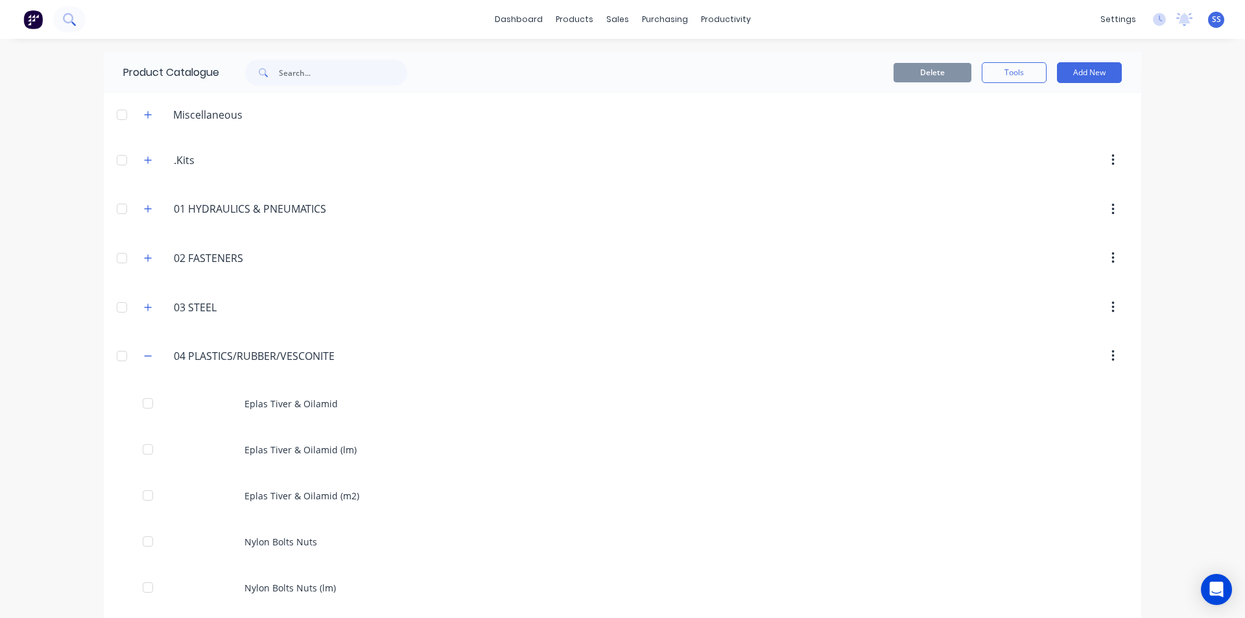
click at [64, 23] on icon at bounding box center [69, 19] width 12 height 12
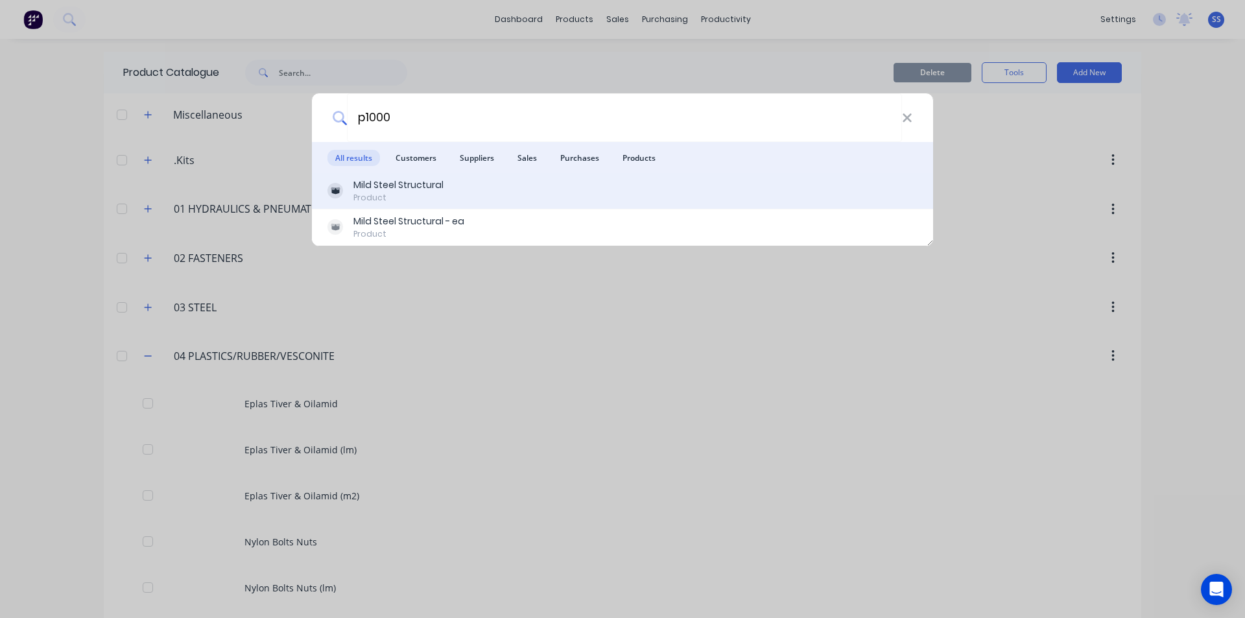
type input "p1000"
click at [392, 176] on div "Mild Steel Structural Product" at bounding box center [622, 191] width 621 height 36
click at [400, 186] on div "Mild Steel Structural" at bounding box center [399, 185] width 90 height 14
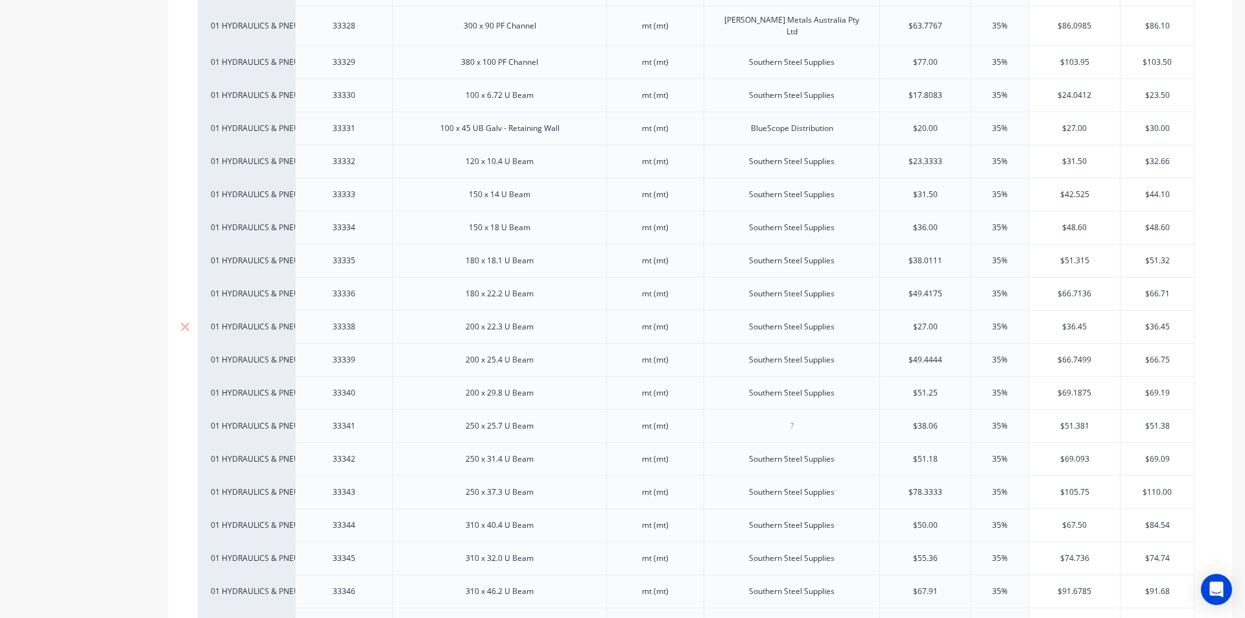
scroll to position [973, 0]
type textarea "x"
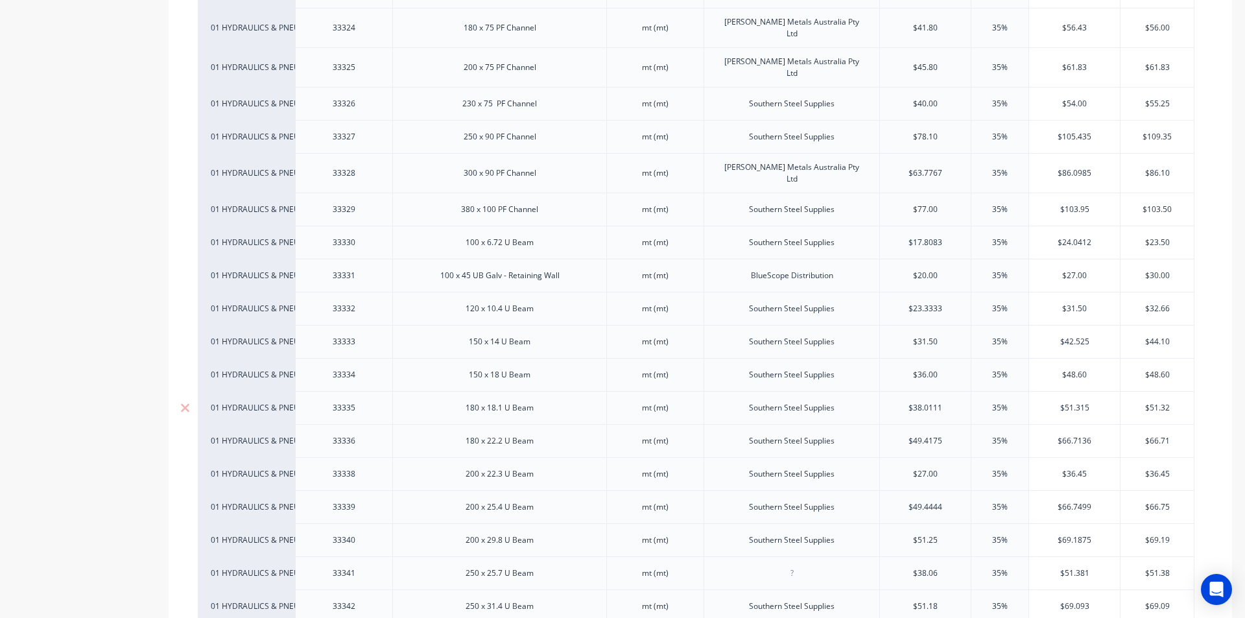
scroll to position [103, 0]
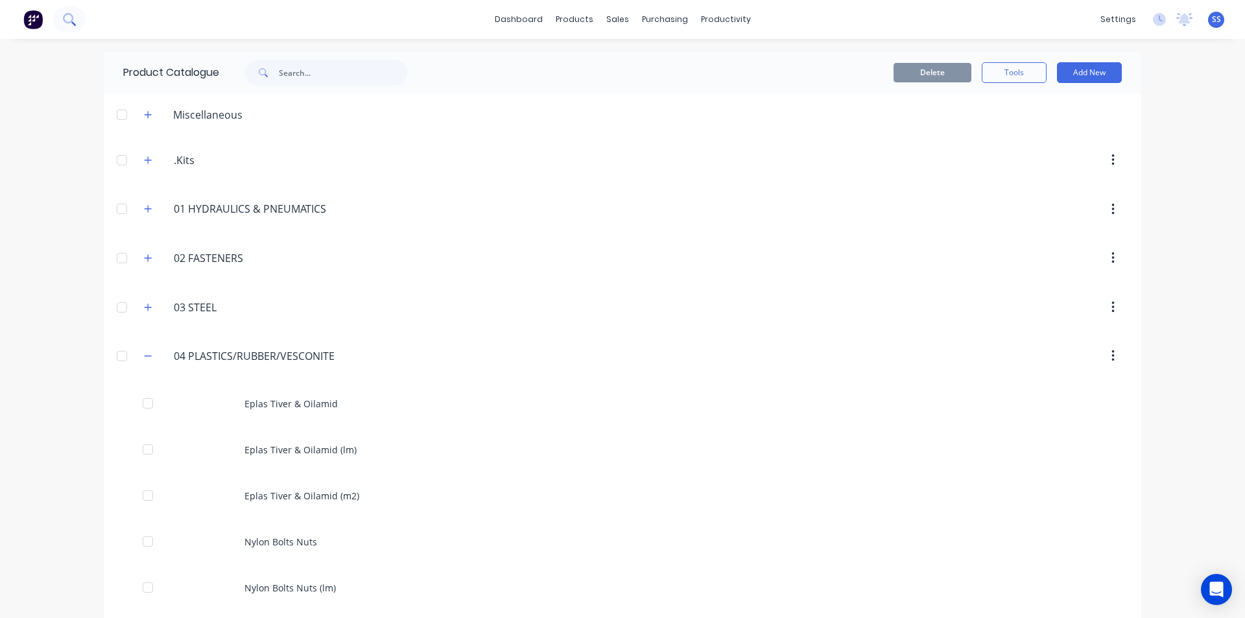
click at [69, 23] on icon at bounding box center [68, 18] width 10 height 10
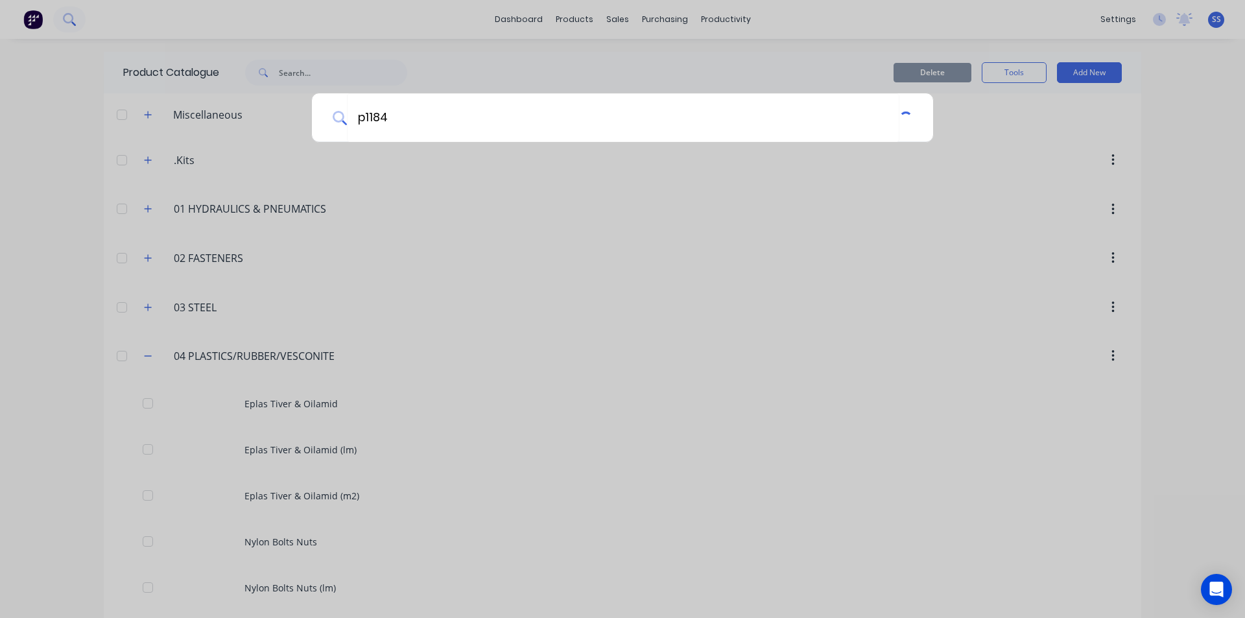
type input "p1184"
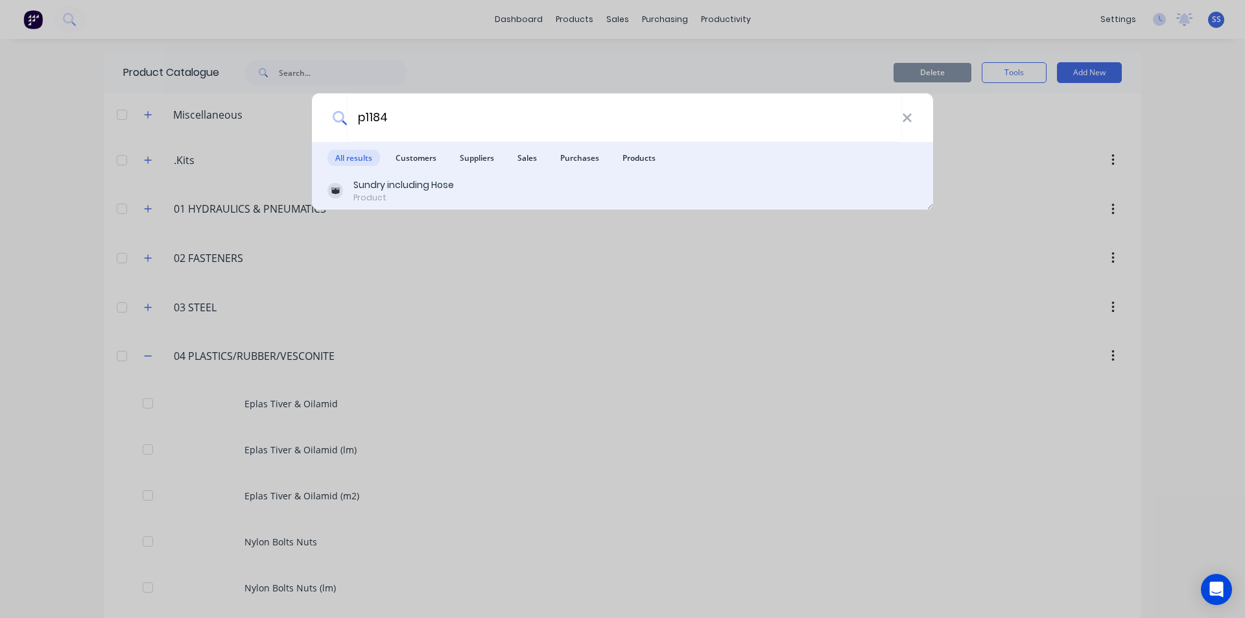
click at [394, 184] on div "Sundry including Hose" at bounding box center [404, 185] width 101 height 14
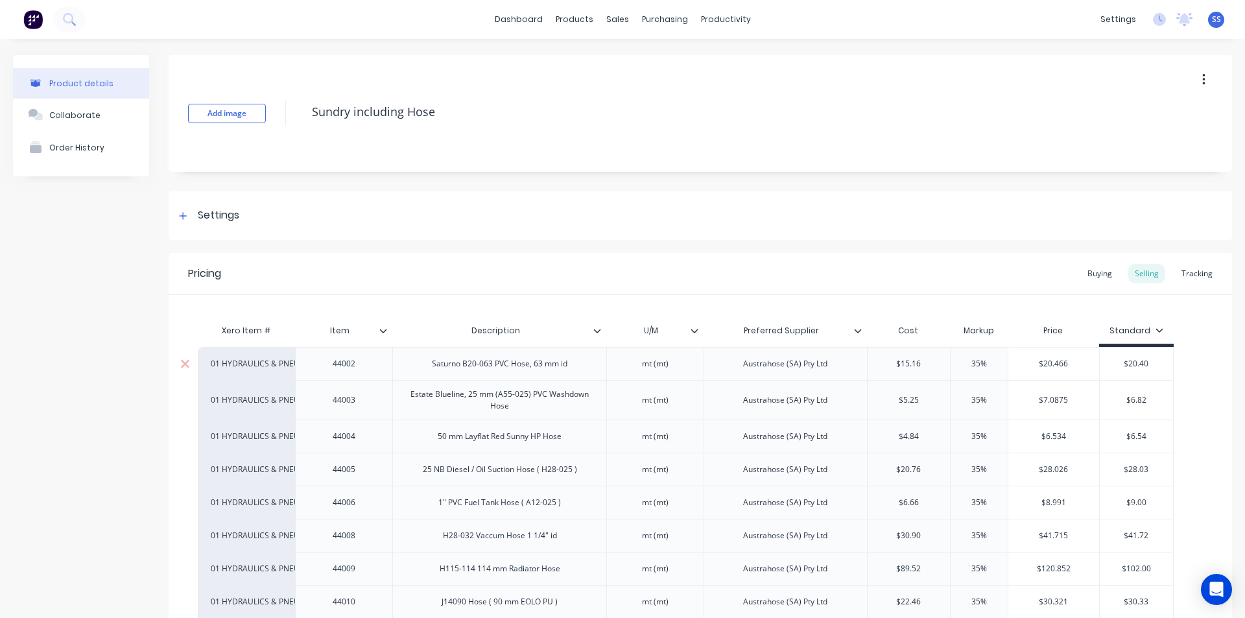
type textarea "x"
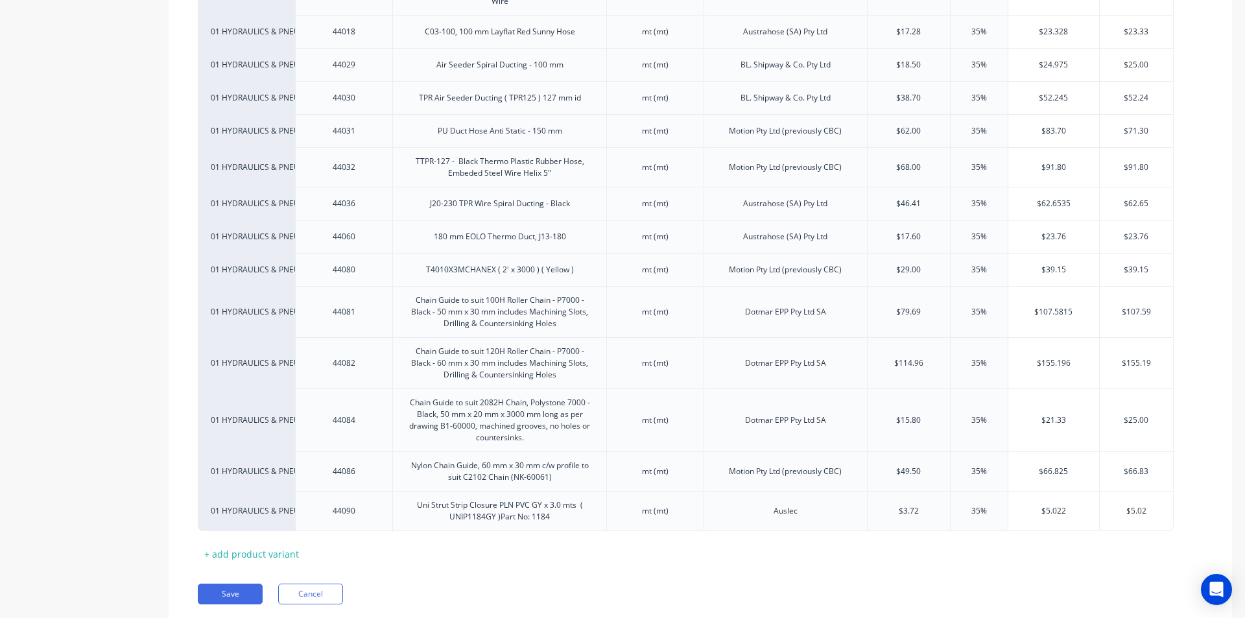
scroll to position [818, 0]
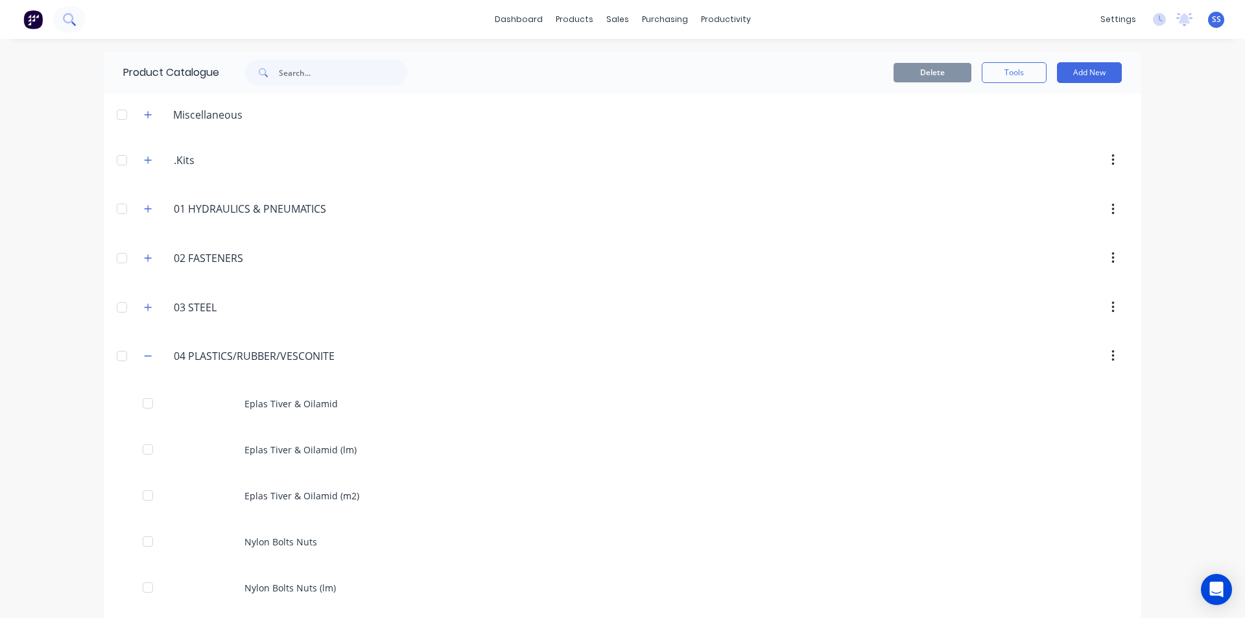
click at [75, 29] on button at bounding box center [69, 19] width 32 height 26
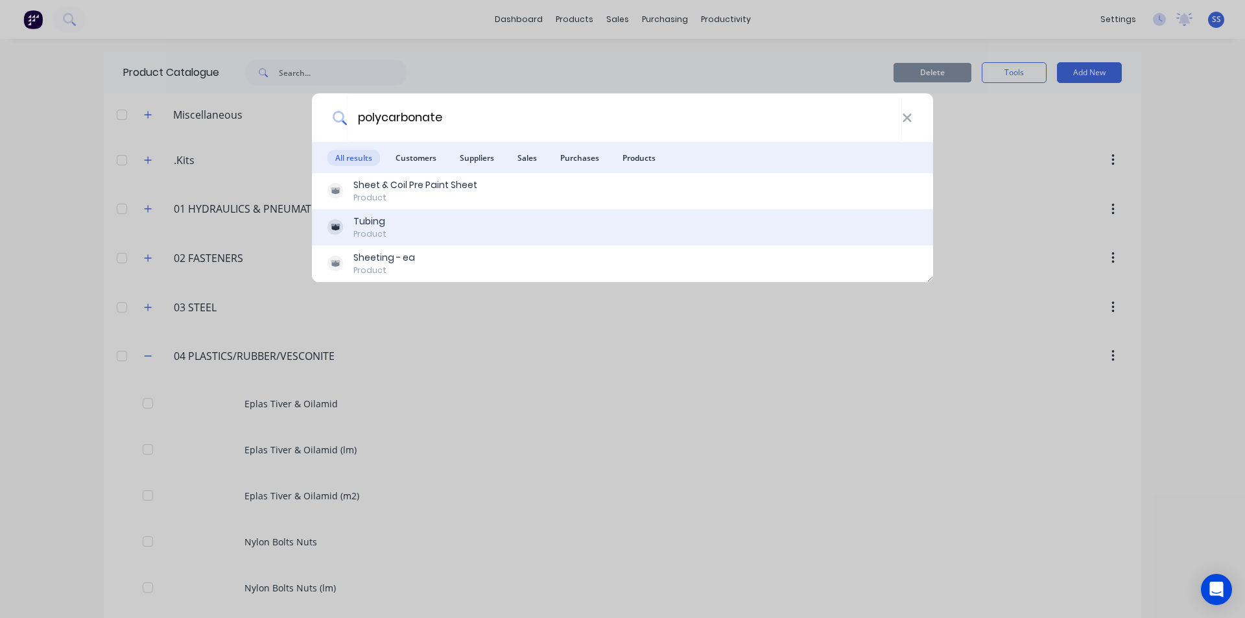
type input "polycarbonate"
click at [422, 229] on div "Tubing Product" at bounding box center [623, 227] width 590 height 25
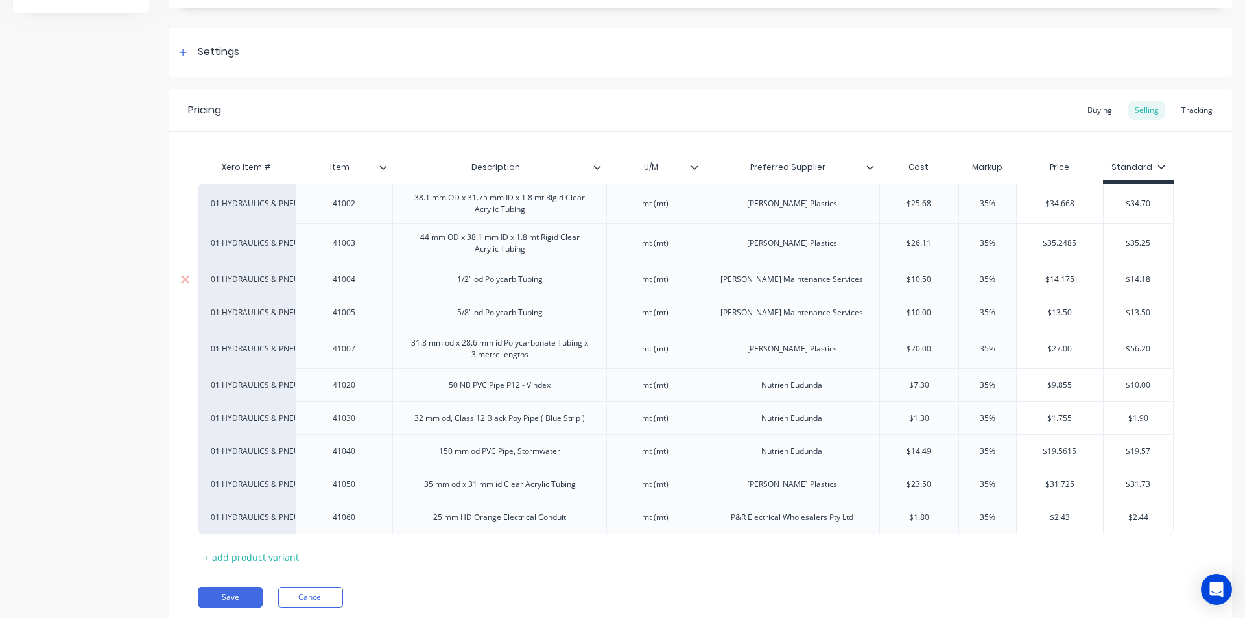
scroll to position [195, 0]
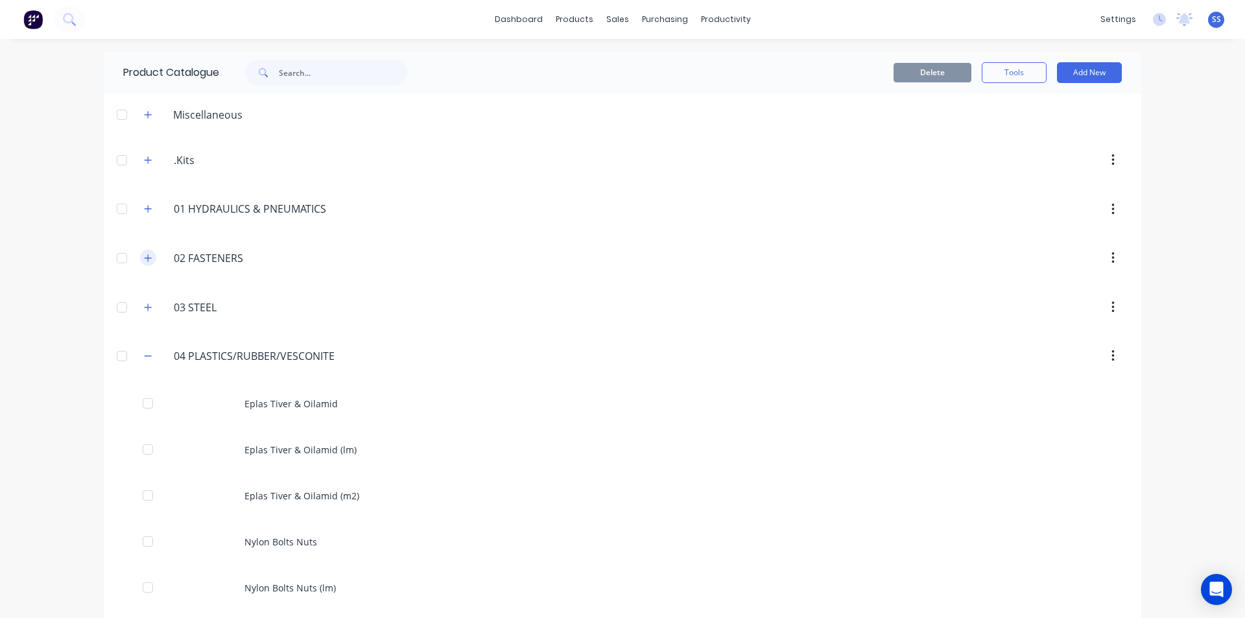
click at [139, 269] on div "02.FASTENERS 02 FASTENERS" at bounding box center [236, 257] width 204 height 23
click at [148, 254] on button "button" at bounding box center [148, 258] width 16 height 16
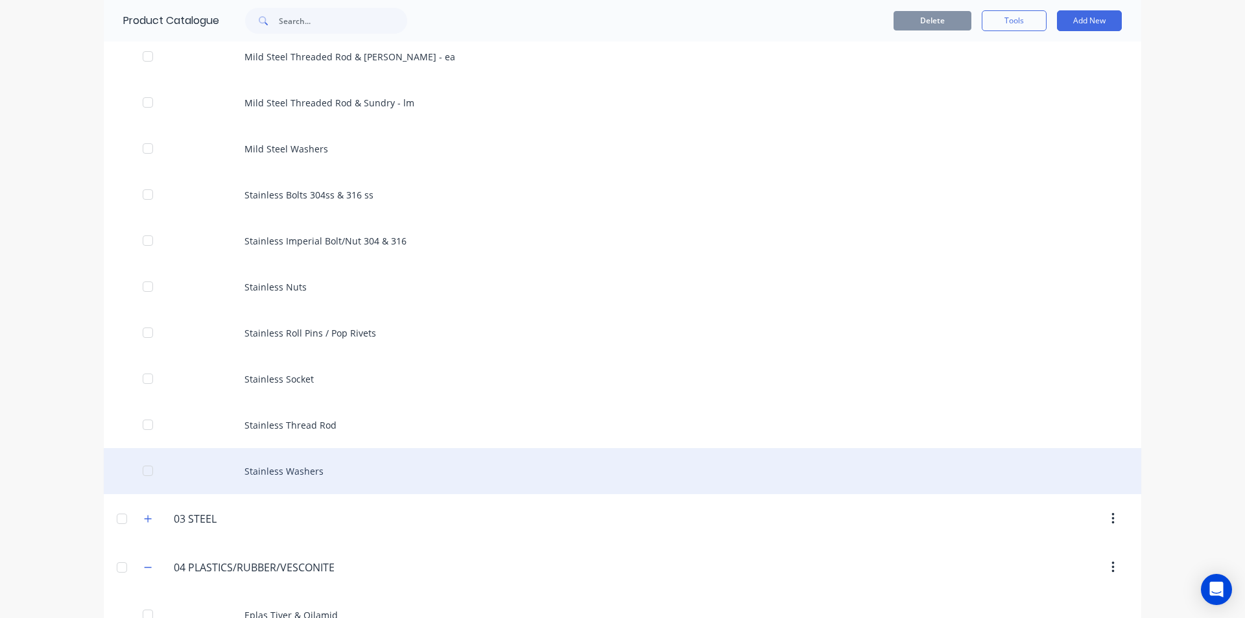
scroll to position [1038, 0]
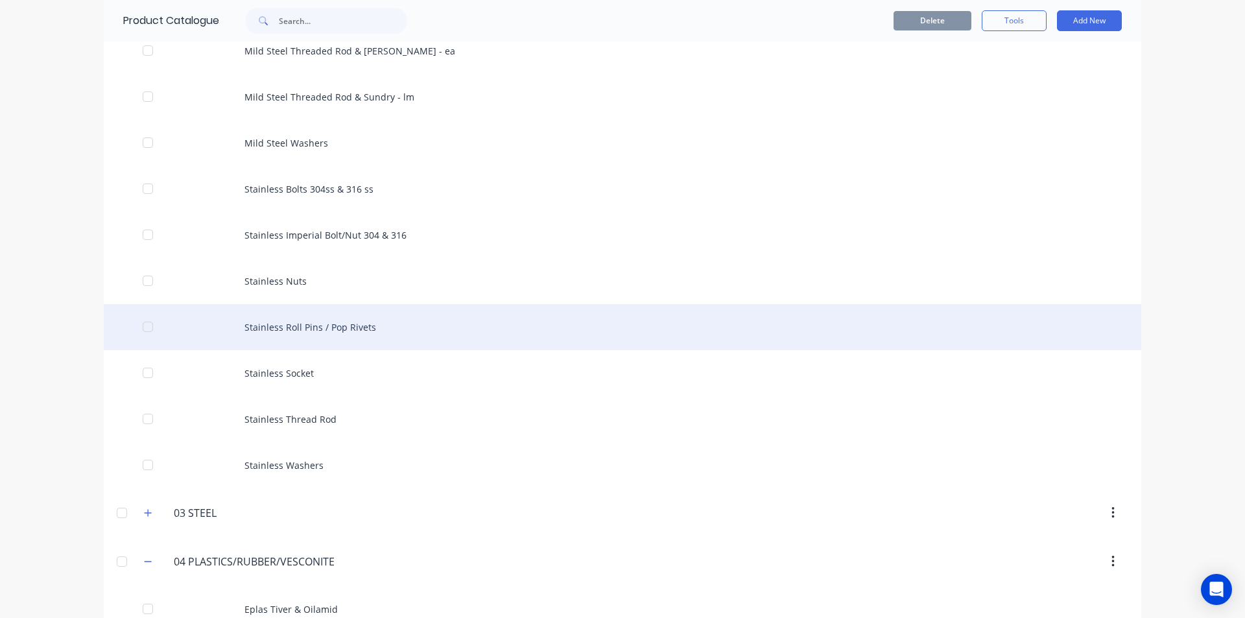
click at [318, 328] on div "Stainless Roll Pins / Pop Rivets" at bounding box center [623, 327] width 1038 height 46
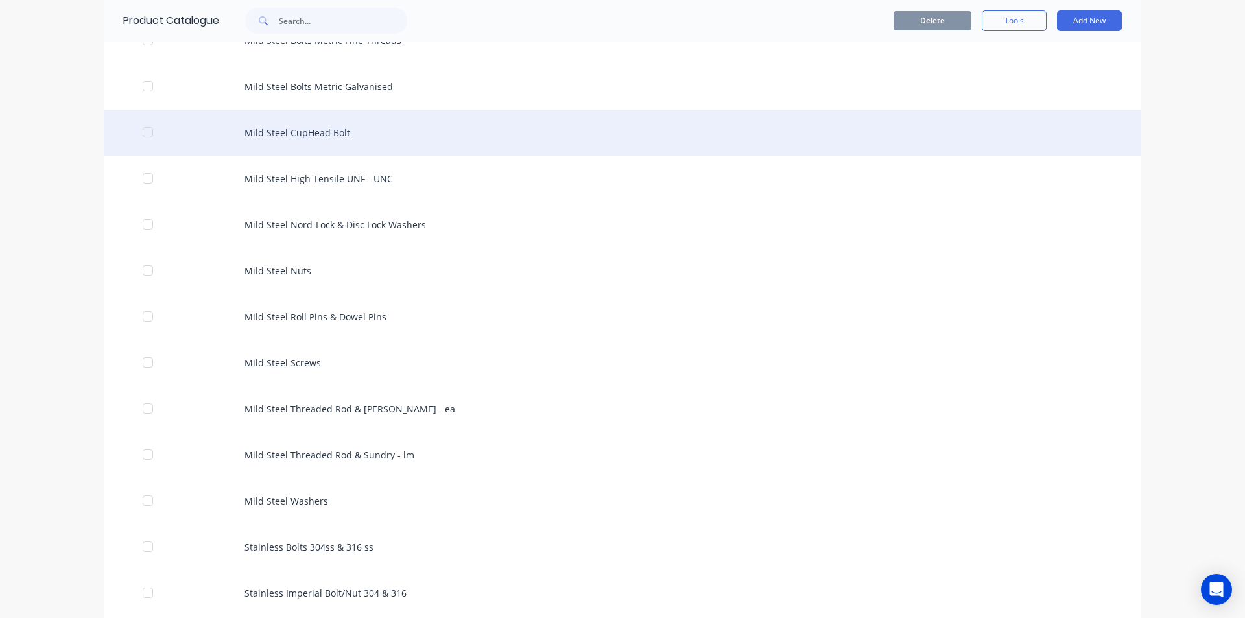
scroll to position [714, 0]
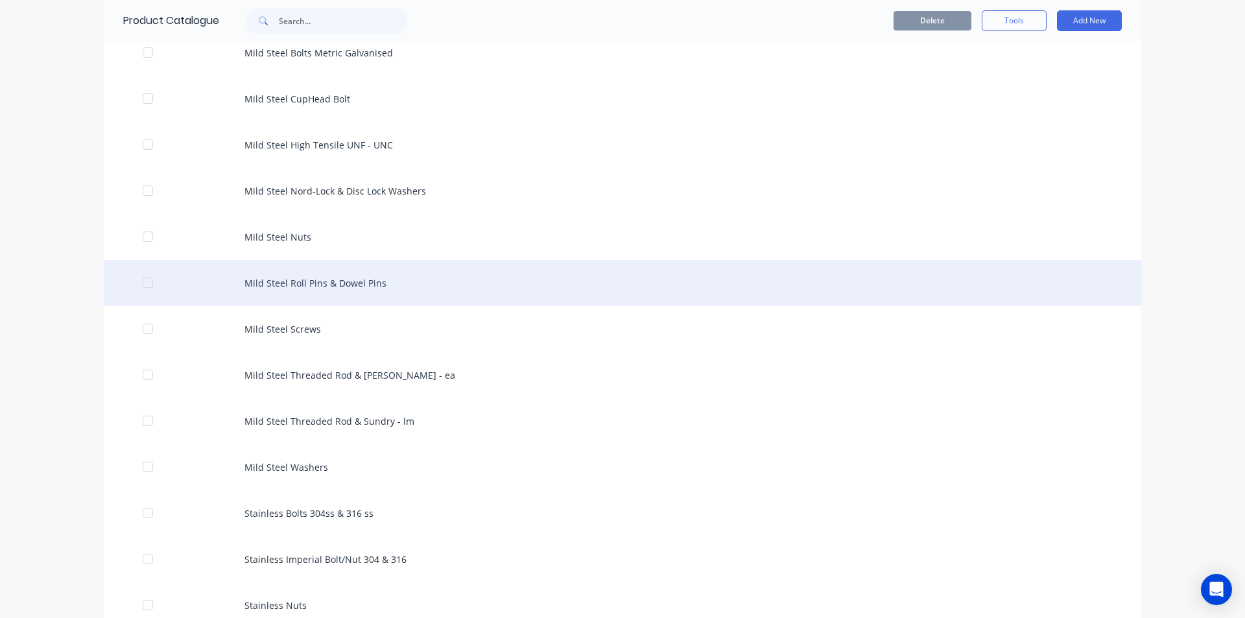
click at [331, 293] on div "Mild Steel Roll Pins & Dowel Pins" at bounding box center [623, 283] width 1038 height 46
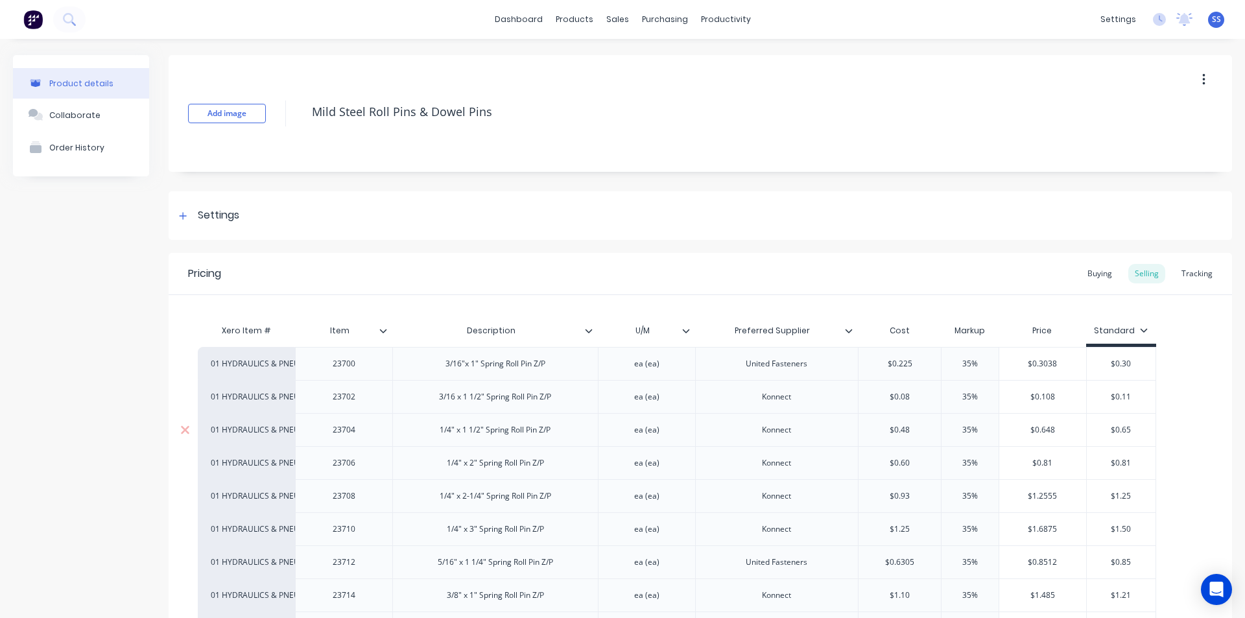
scroll to position [389, 0]
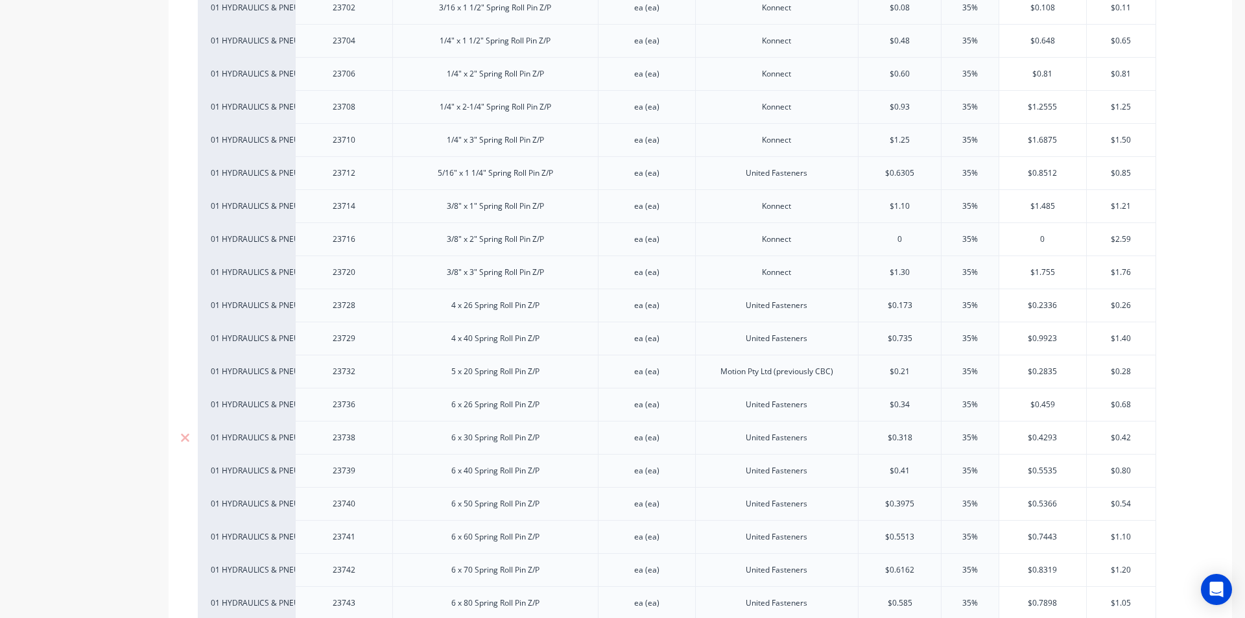
type textarea "x"
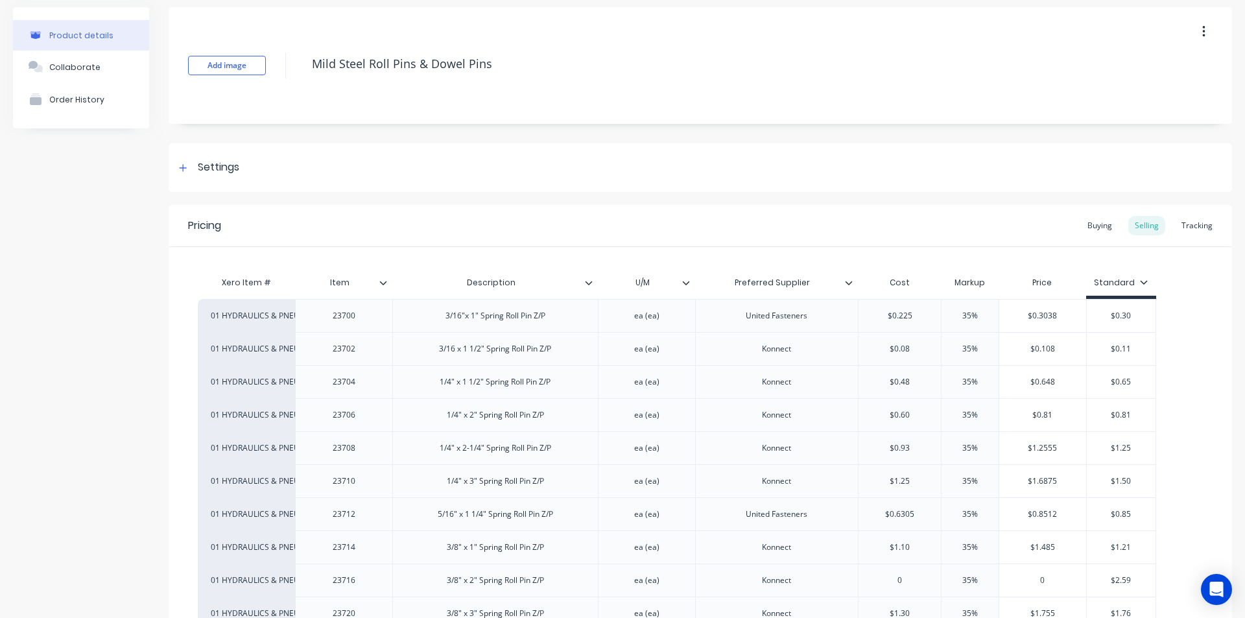
scroll to position [0, 0]
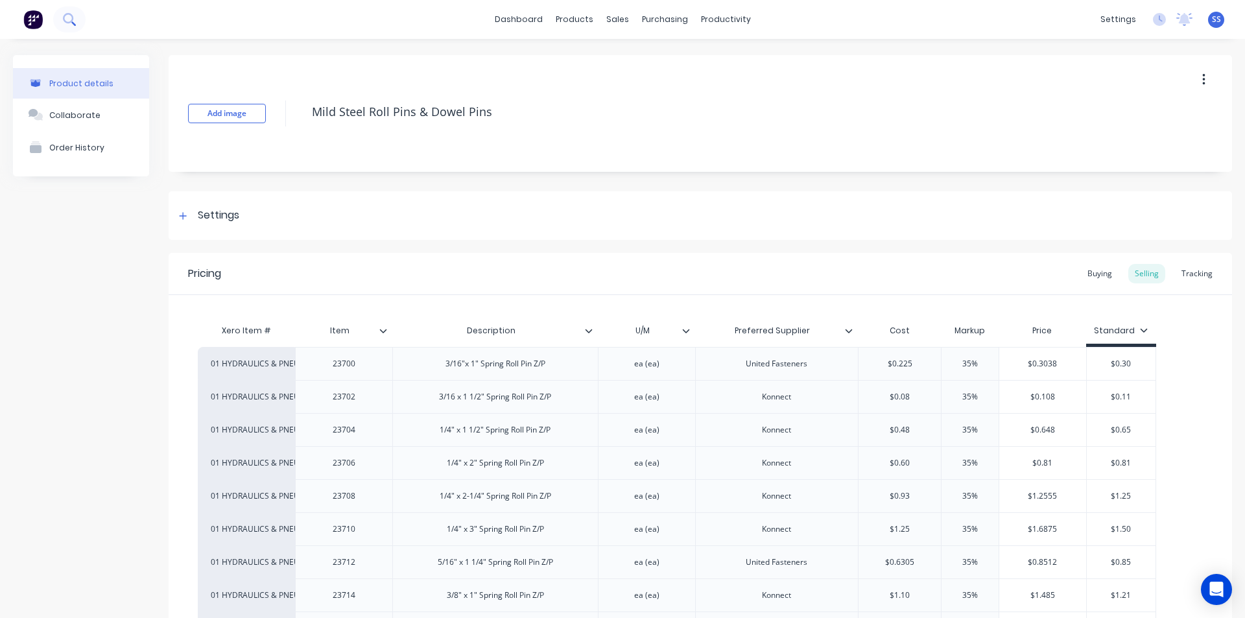
click at [75, 20] on icon at bounding box center [69, 19] width 12 height 12
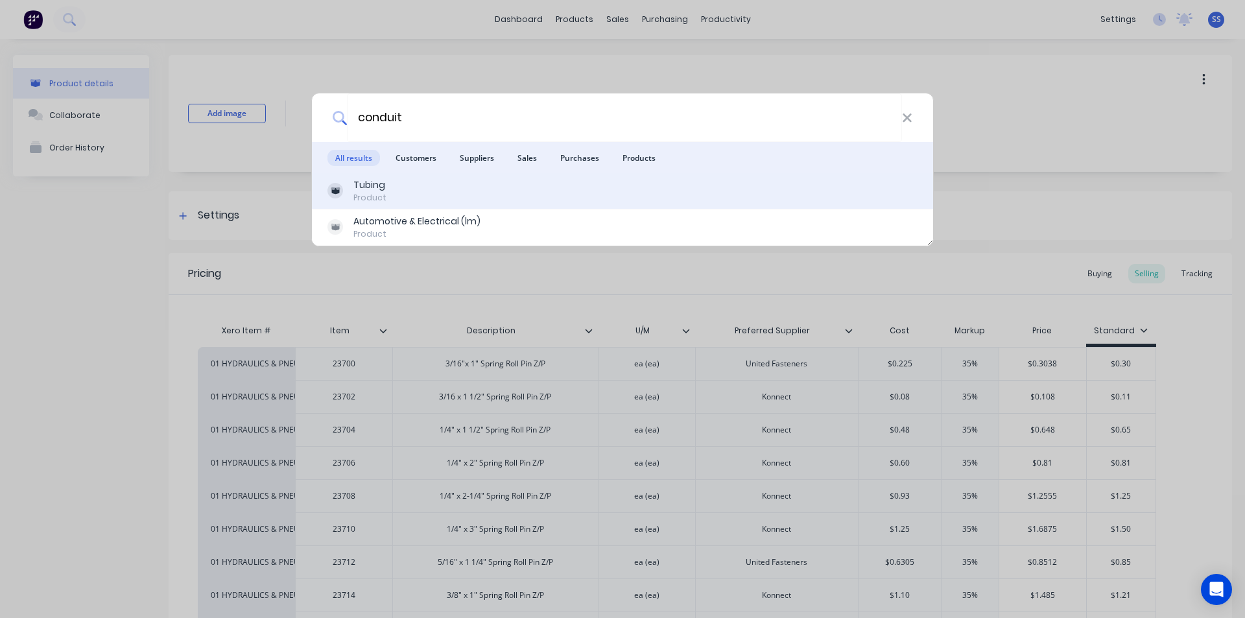
type input "conduit"
click at [390, 189] on div "Tubing Product" at bounding box center [623, 190] width 590 height 25
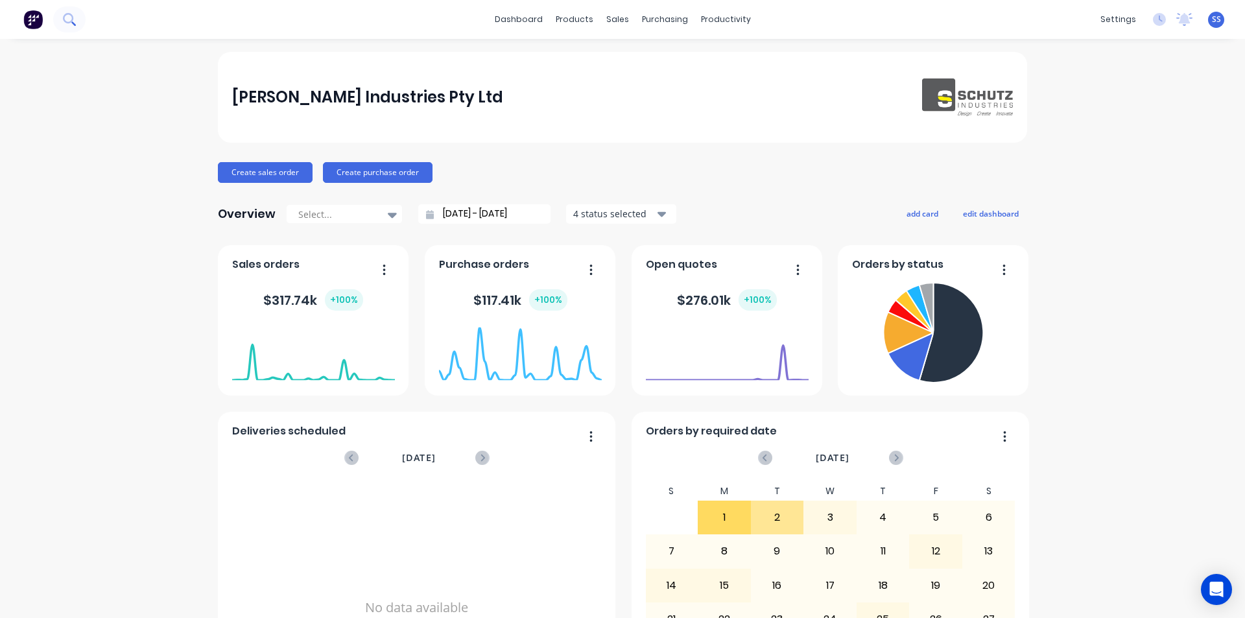
click at [78, 24] on button at bounding box center [69, 19] width 32 height 26
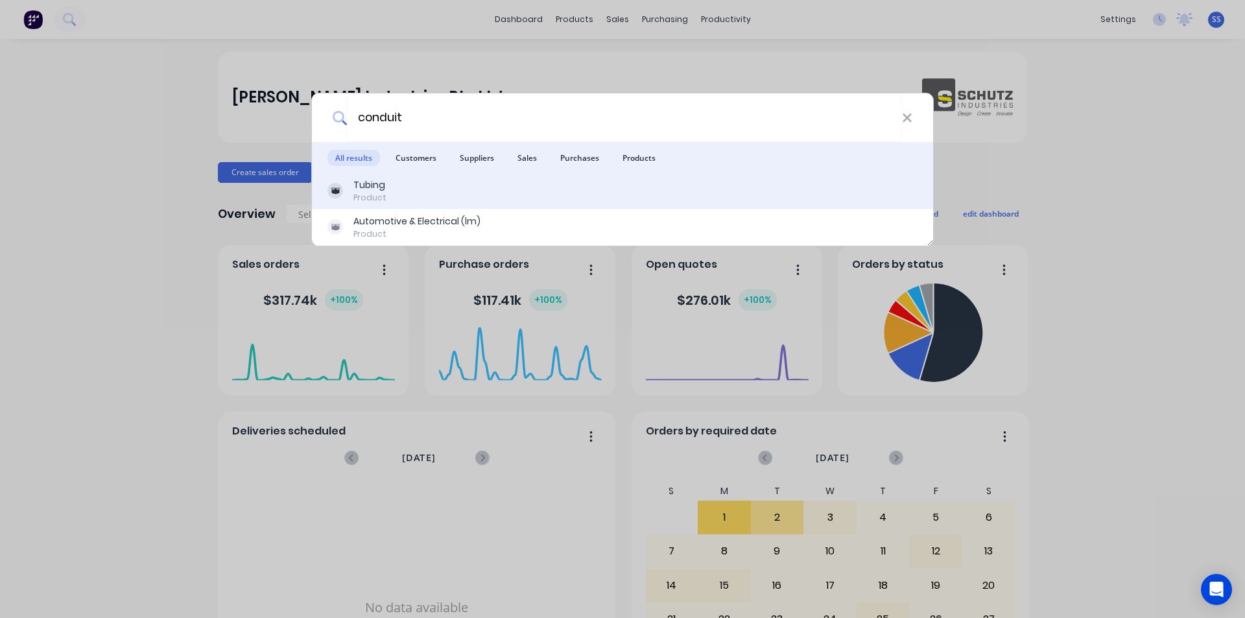
type input "conduit"
click at [422, 194] on div "Tubing Product" at bounding box center [623, 190] width 590 height 25
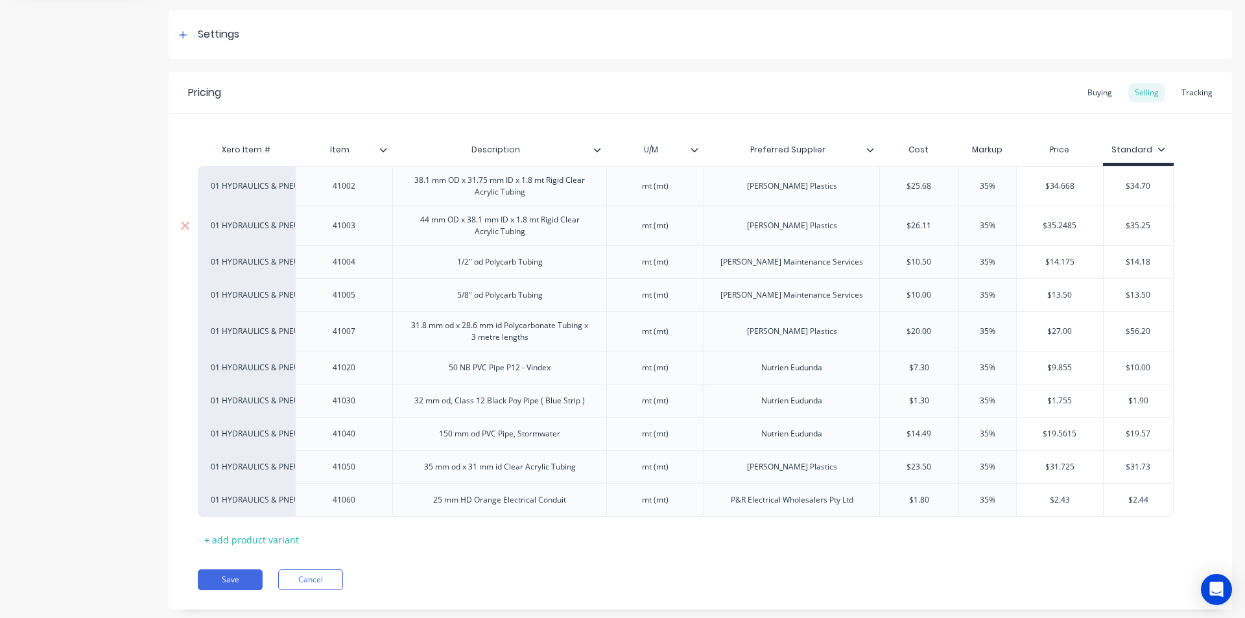
scroll to position [195, 0]
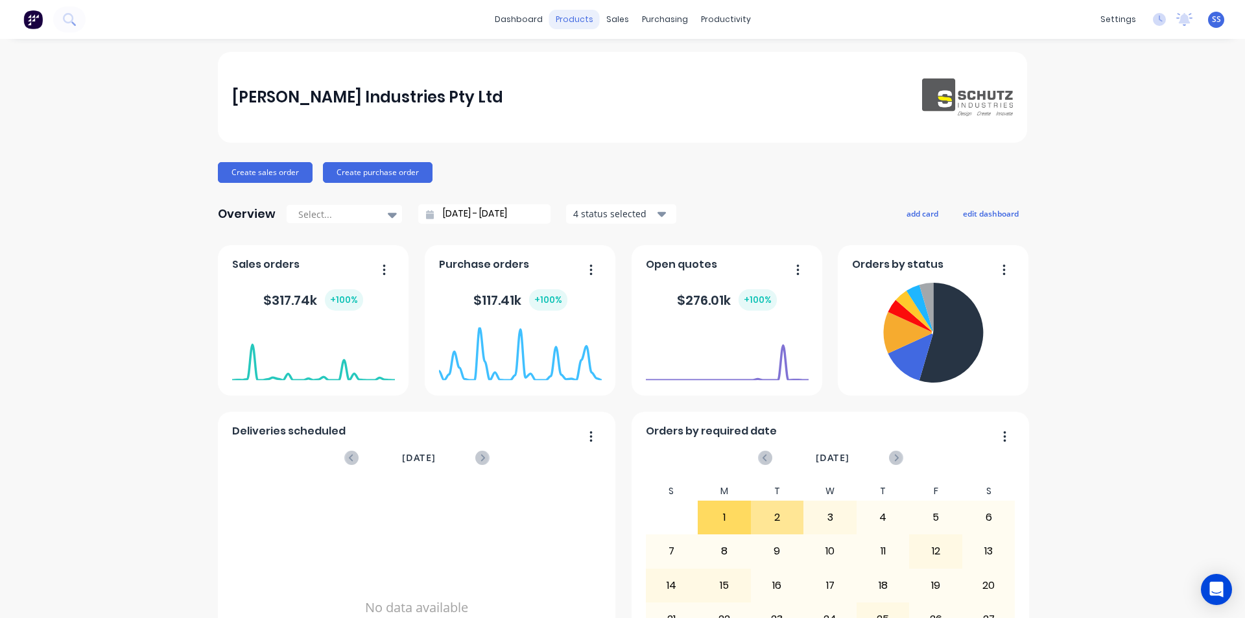
click at [571, 17] on div "products" at bounding box center [574, 19] width 51 height 19
click at [605, 56] on div "Product Catalogue" at bounding box center [627, 62] width 80 height 12
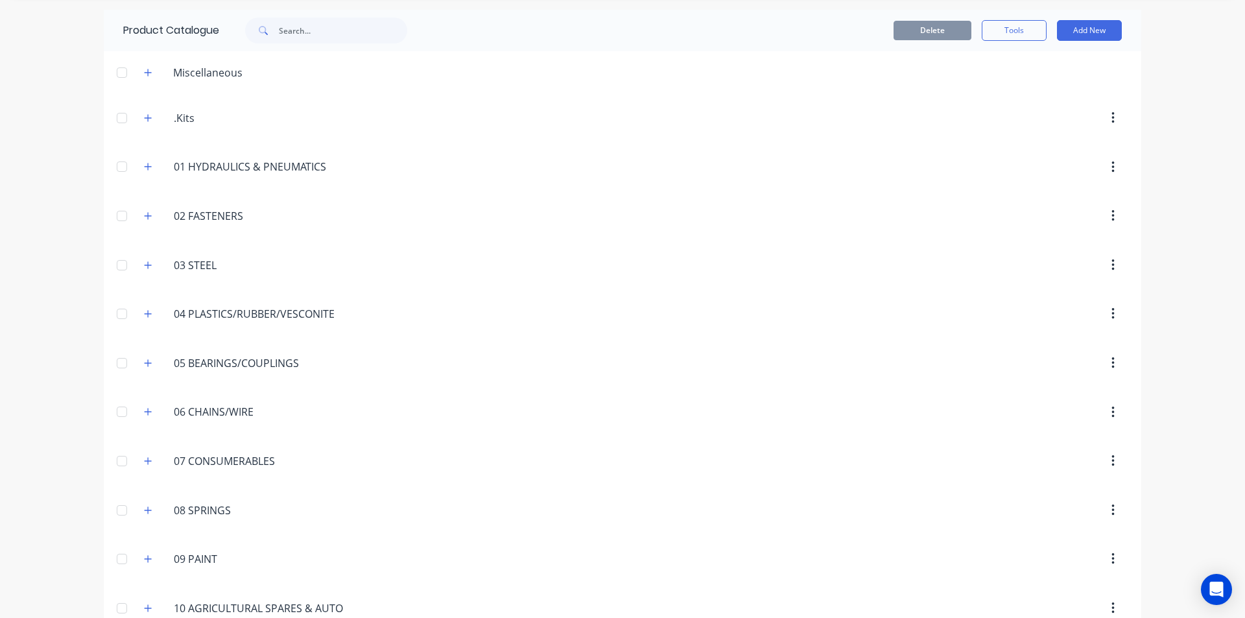
scroll to position [65, 0]
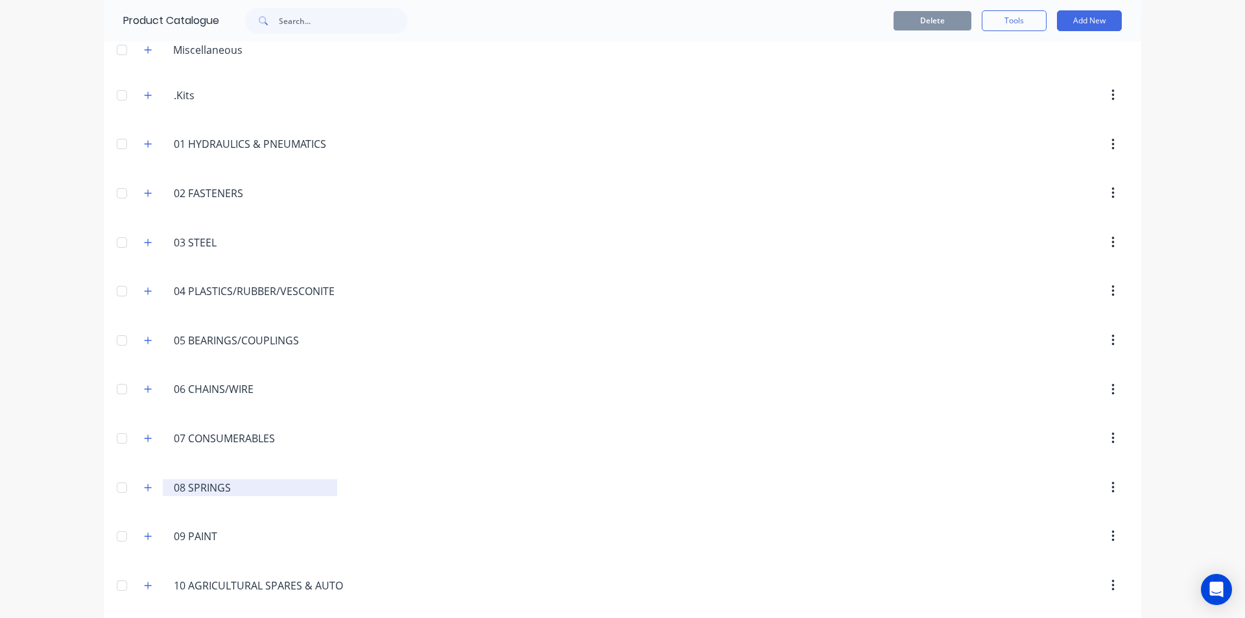
click at [179, 491] on input "08 SPRINGS" at bounding box center [251, 488] width 154 height 16
click at [144, 484] on icon "button" at bounding box center [148, 487] width 8 height 9
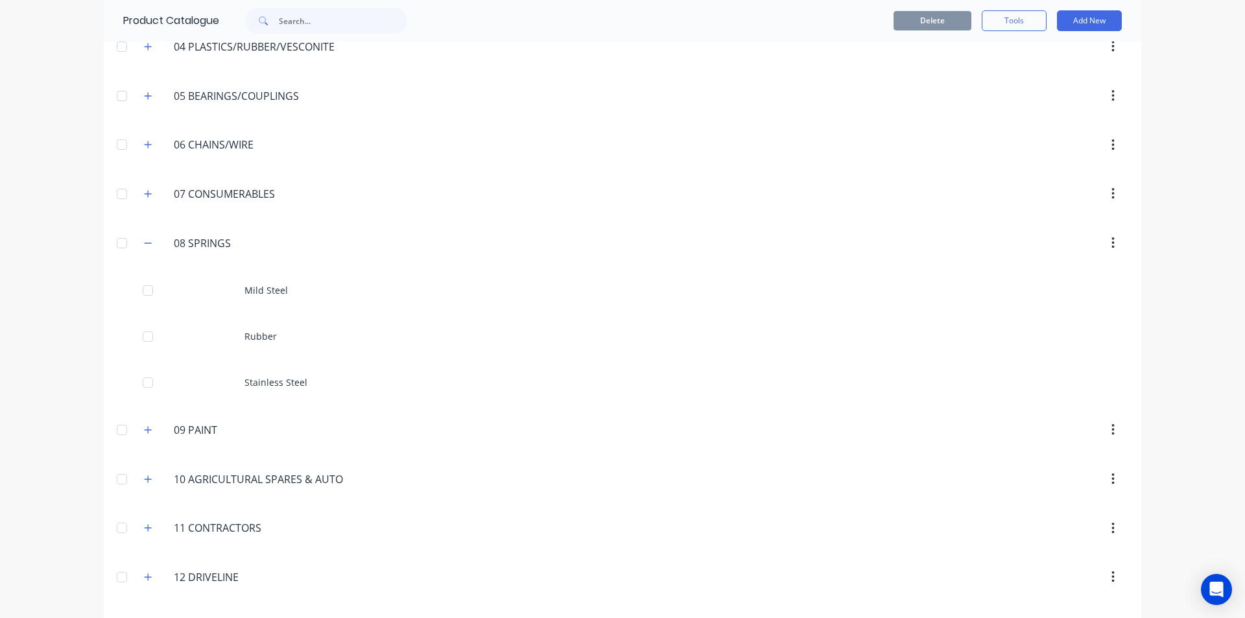
scroll to position [324, 0]
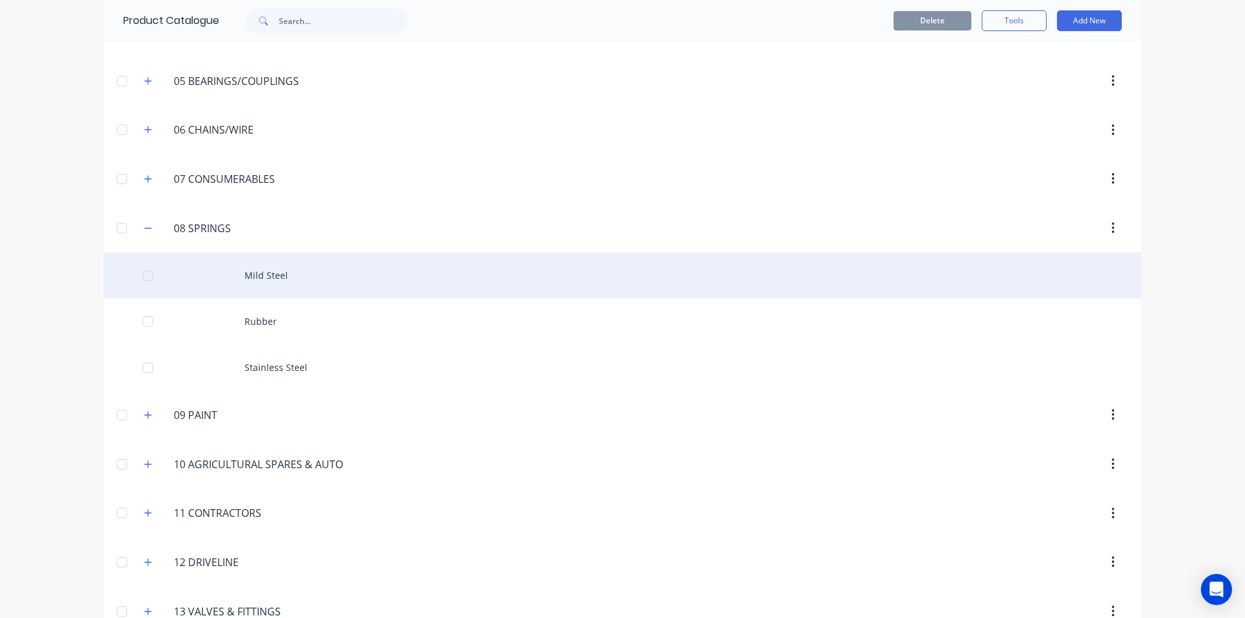
click at [250, 285] on div "Mild Steel" at bounding box center [623, 275] width 1038 height 46
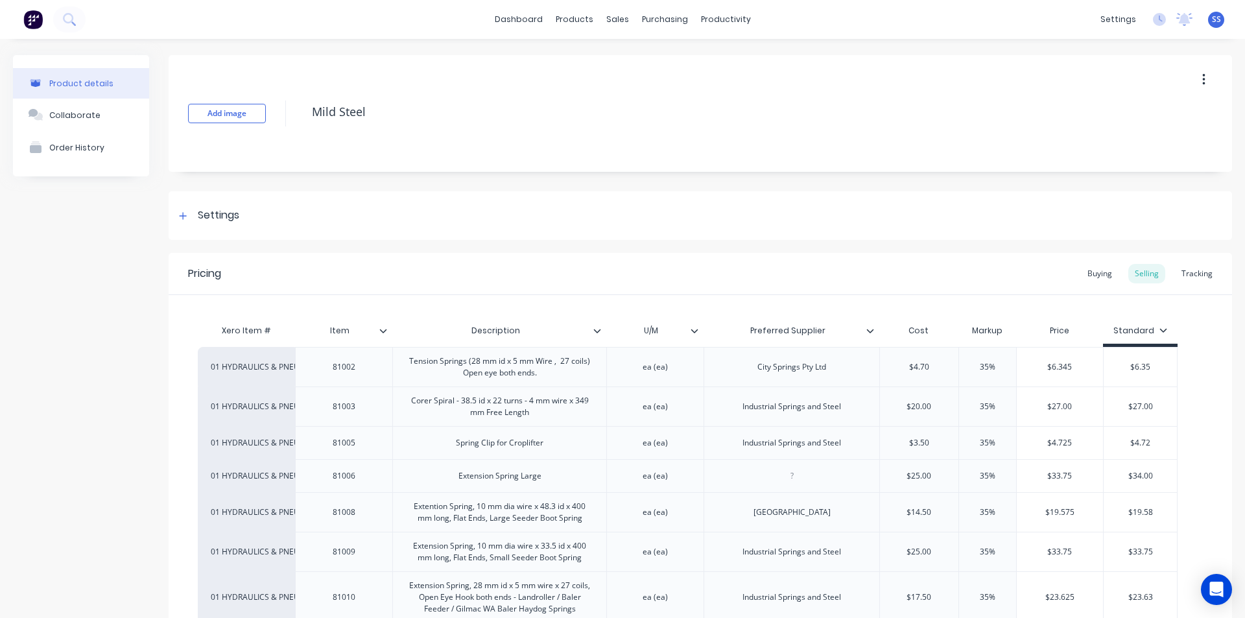
type textarea "x"
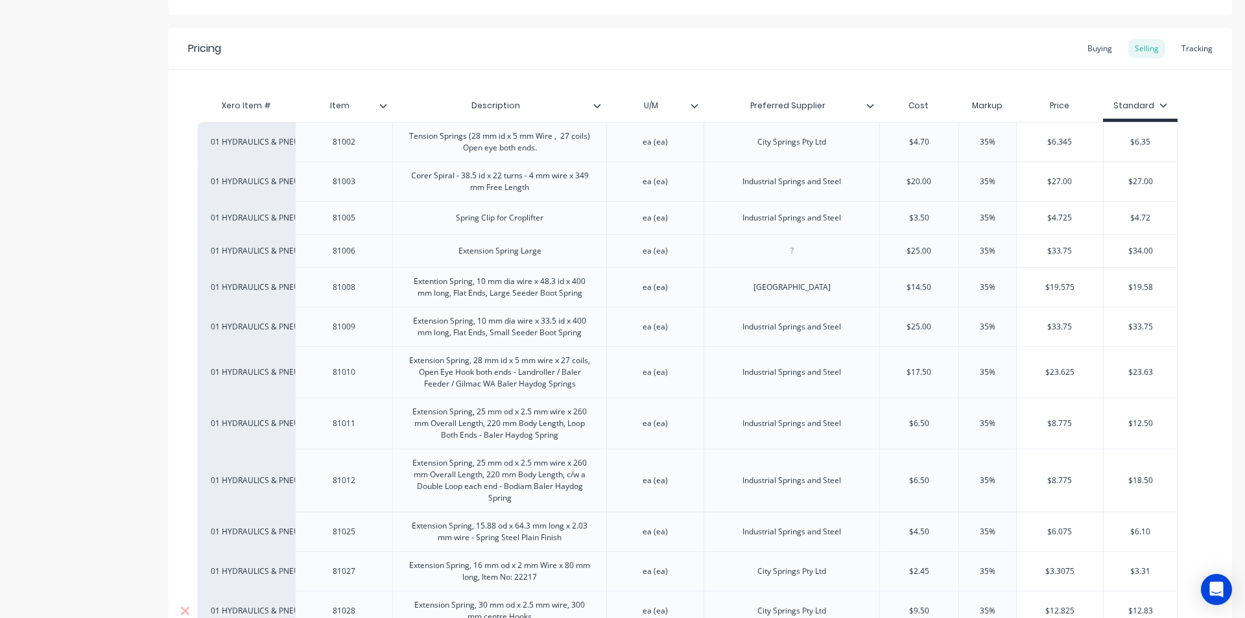
scroll to position [195, 0]
